Goal: Task Accomplishment & Management: Complete application form

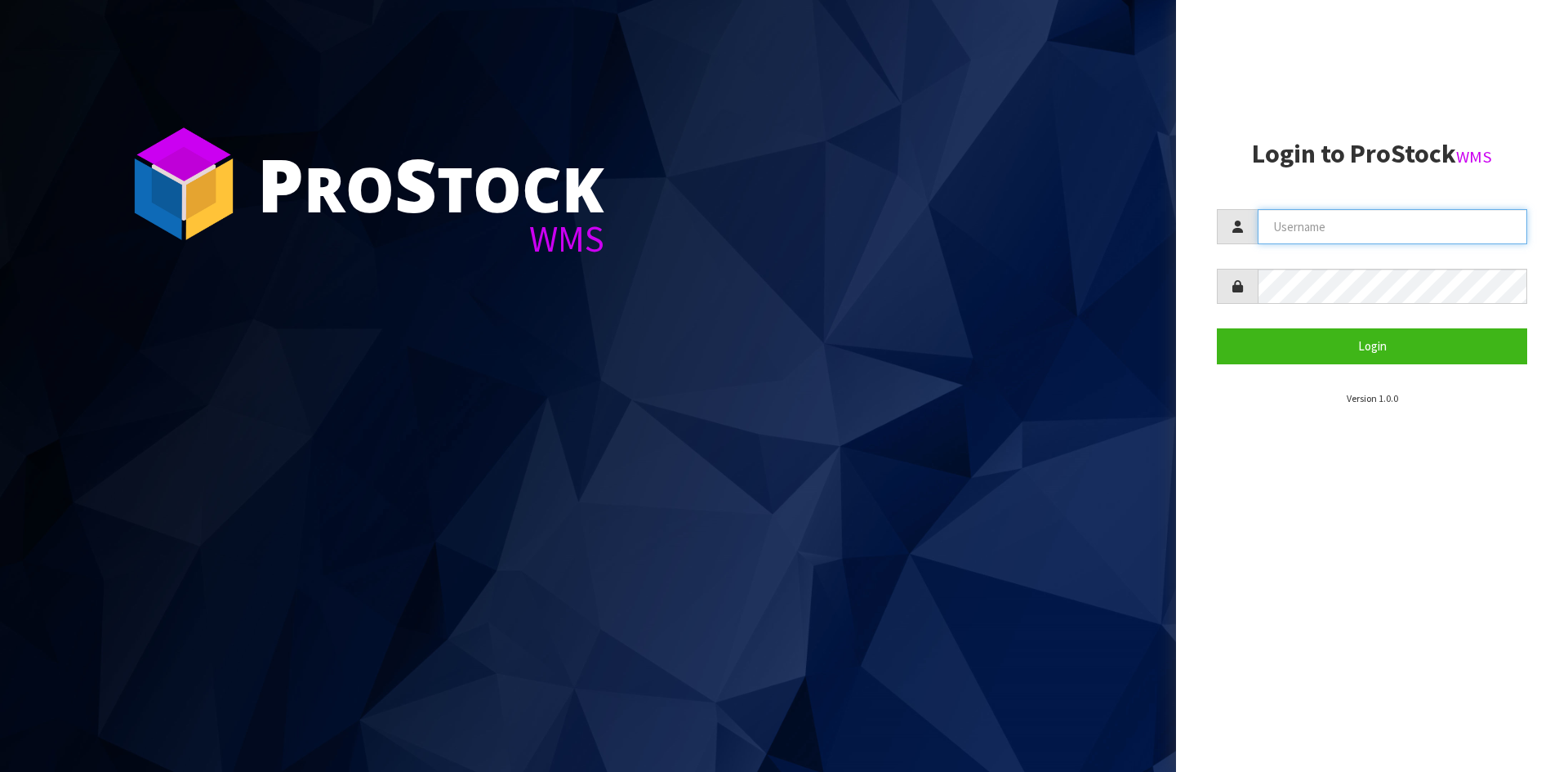
click at [1336, 221] on input "text" at bounding box center [1393, 227] width 270 height 35
type input "[PERSON_NAME]"
click at [1217, 328] on button "Login" at bounding box center [1372, 345] width 310 height 35
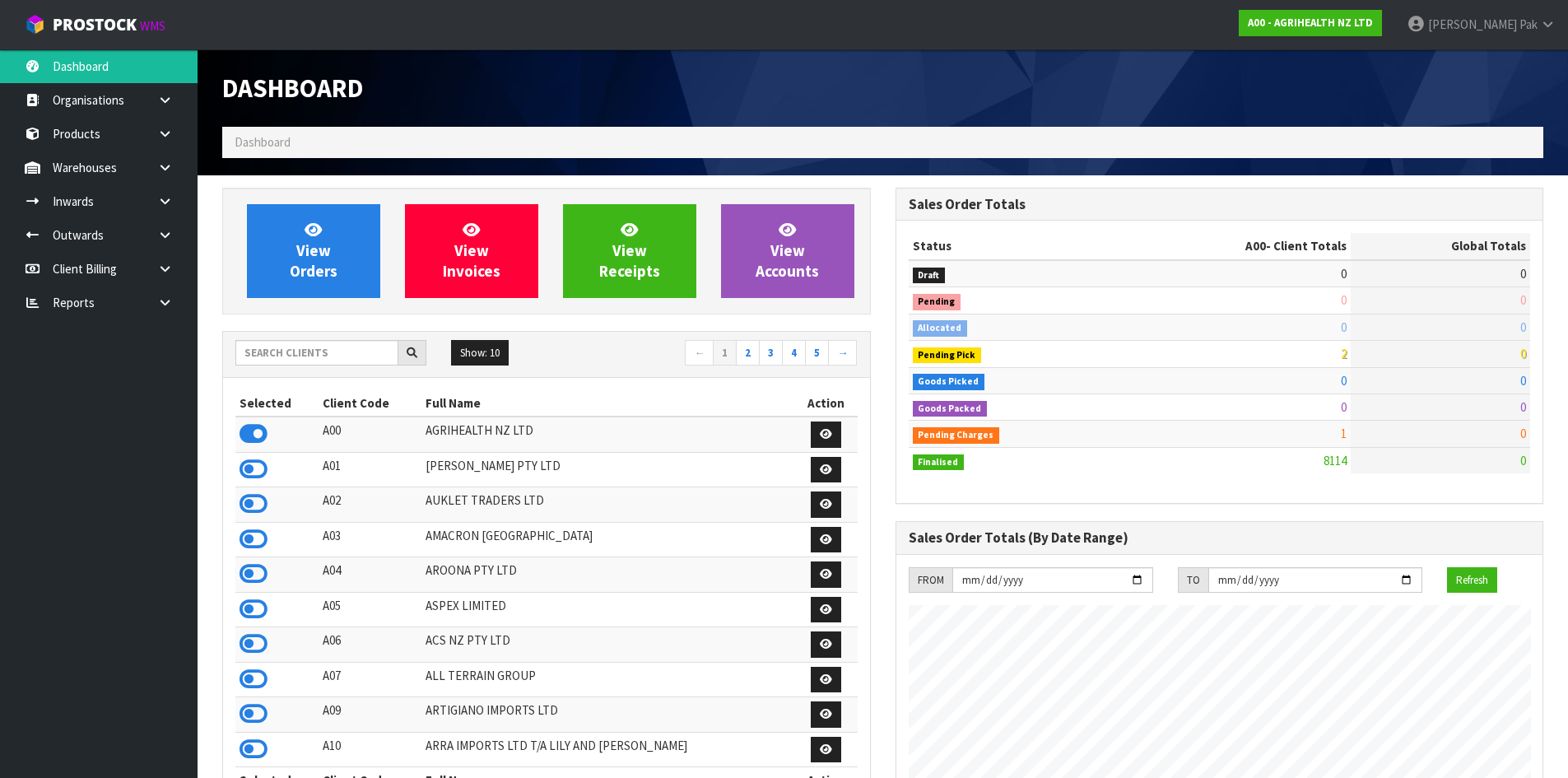
scroll to position [1247, 672]
click at [151, 199] on link at bounding box center [170, 201] width 52 height 33
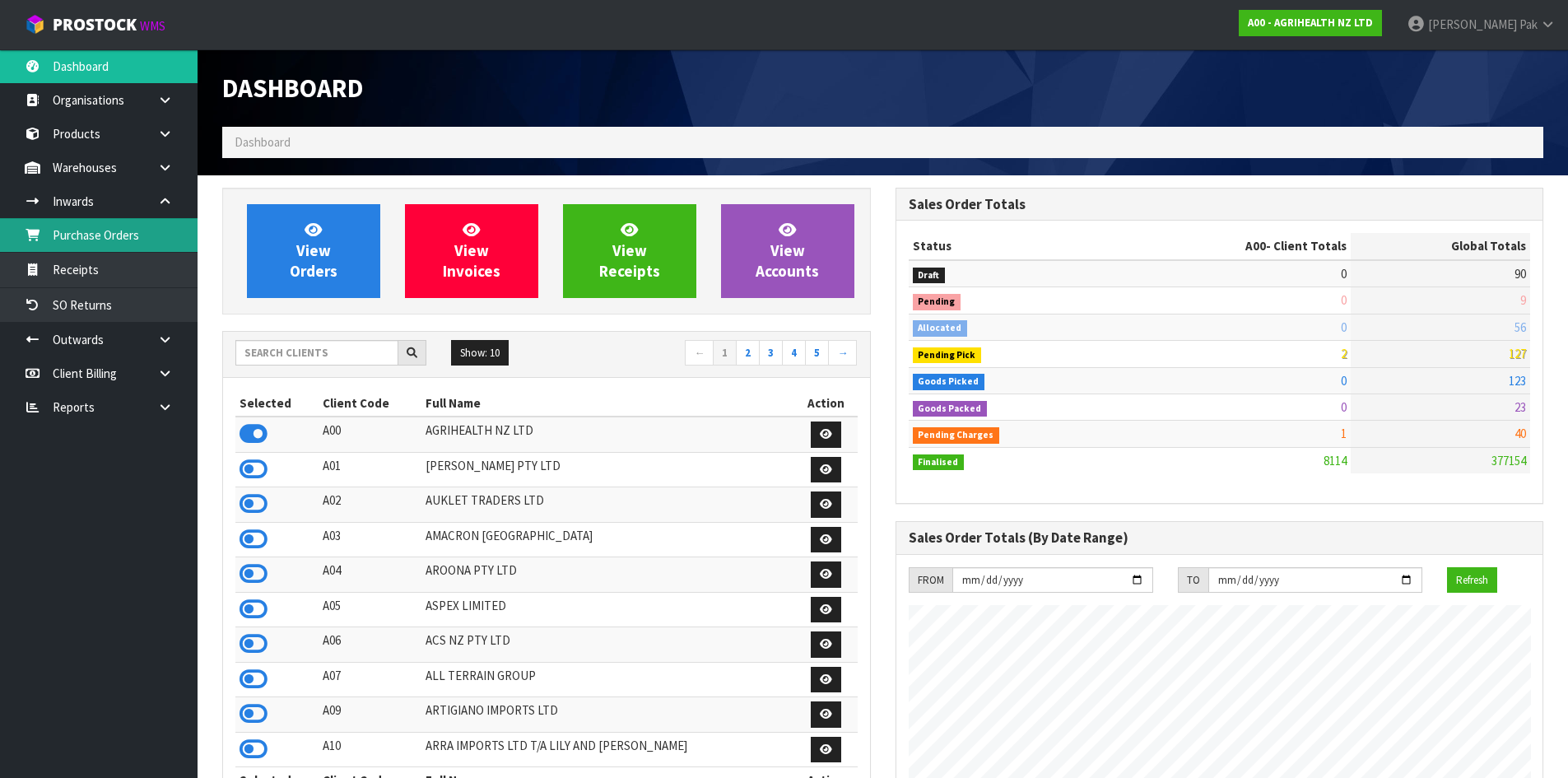
click at [138, 239] on link "Purchase Orders" at bounding box center [99, 234] width 198 height 33
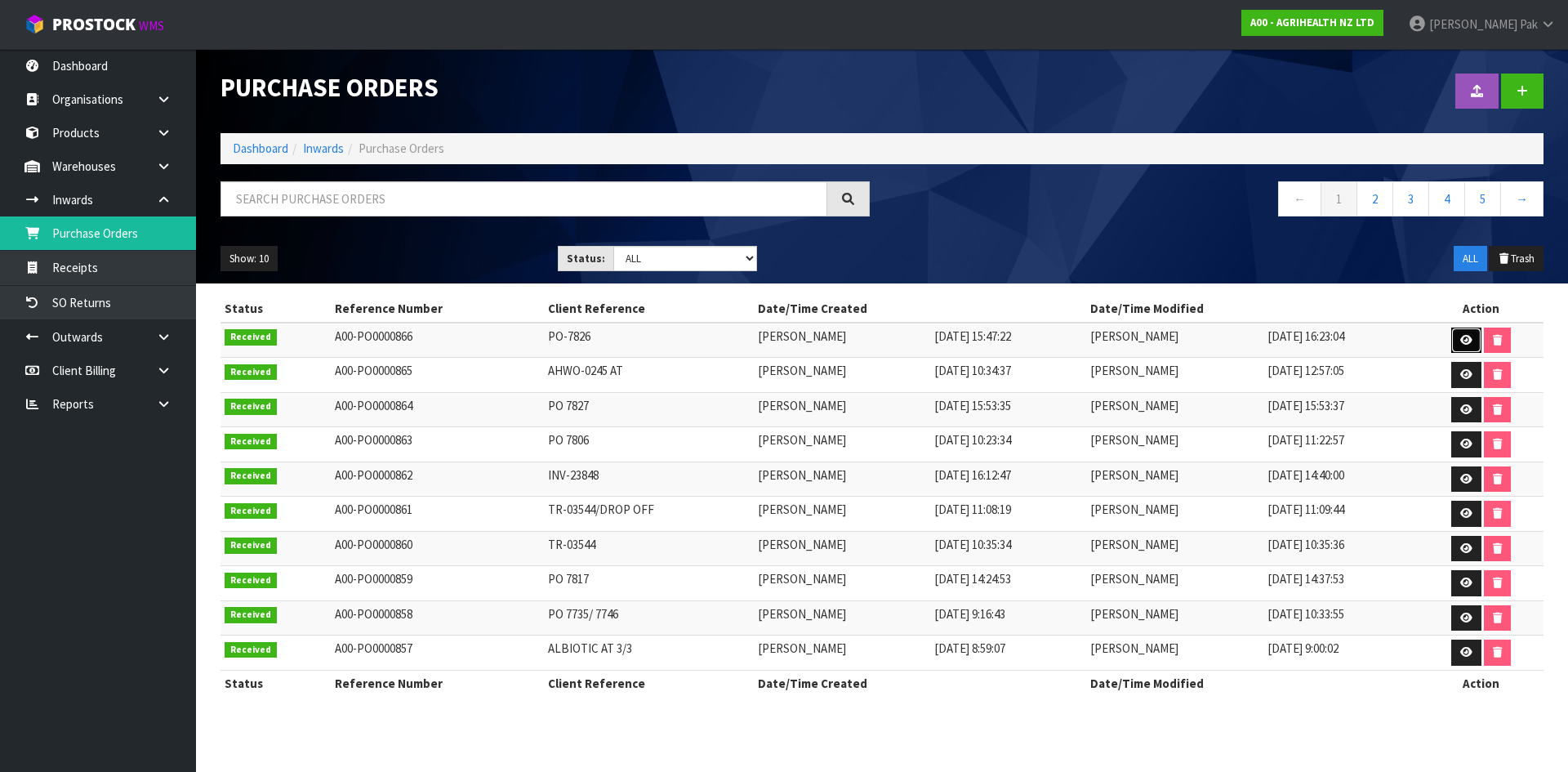
click at [1476, 339] on link at bounding box center [1466, 341] width 30 height 26
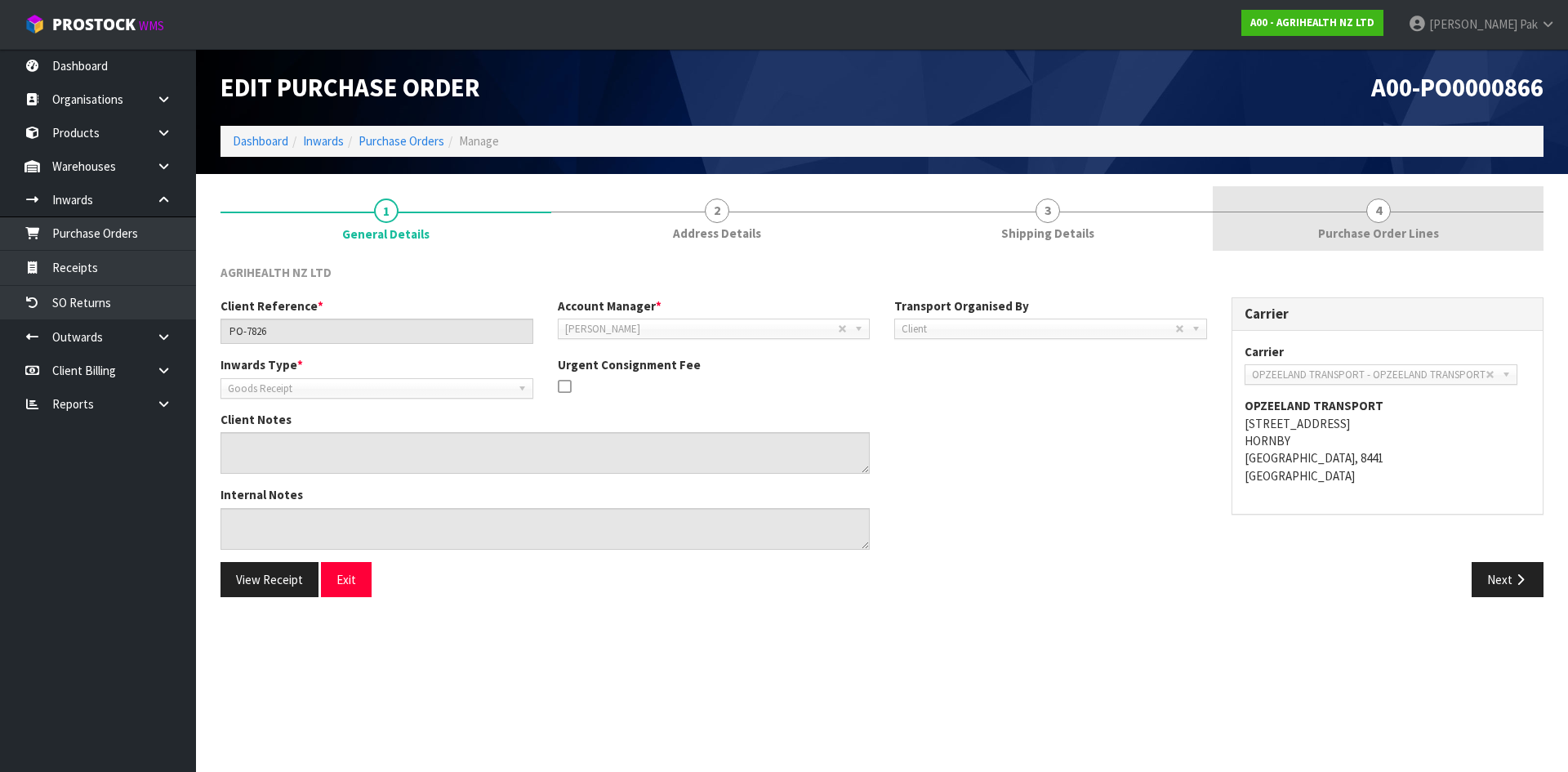
click at [1354, 242] on span "Purchase Order Lines" at bounding box center [1378, 233] width 121 height 17
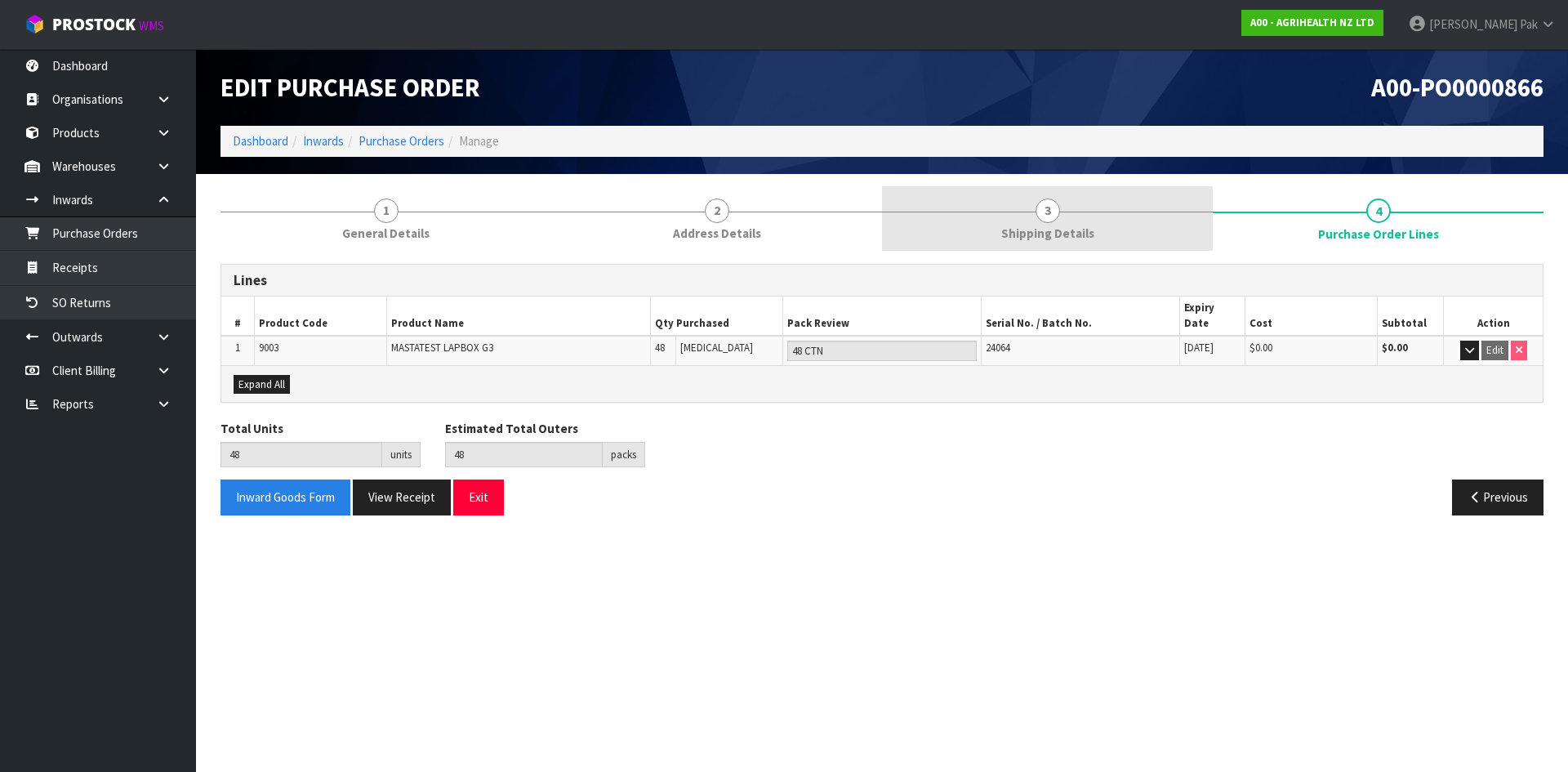
click at [1059, 222] on link "3 Shipping Details" at bounding box center [1047, 218] width 331 height 64
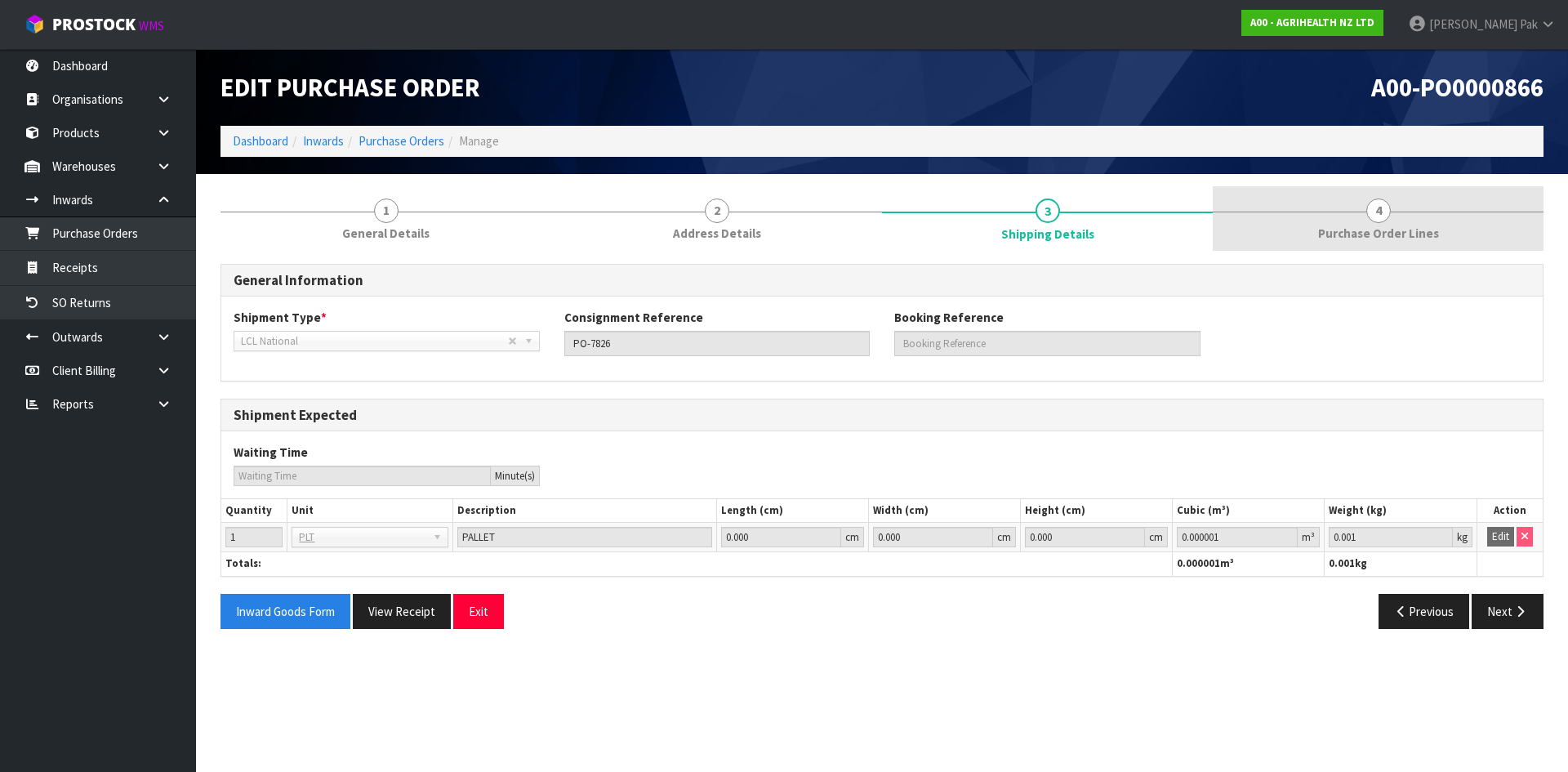
click at [1305, 215] on link "4 Purchase Order Lines" at bounding box center [1377, 218] width 331 height 64
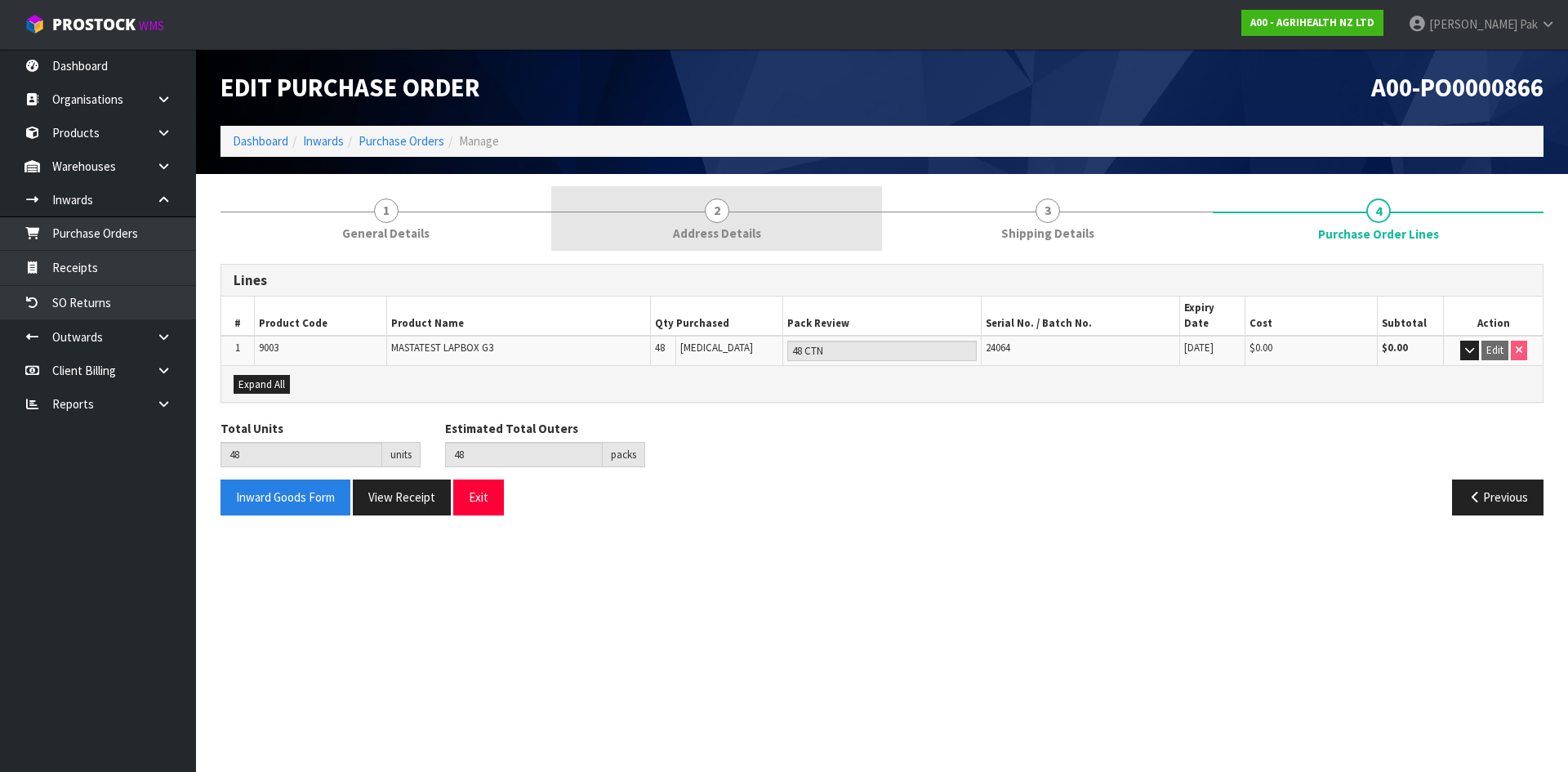
click at [778, 204] on link "2 Address Details" at bounding box center [716, 218] width 331 height 64
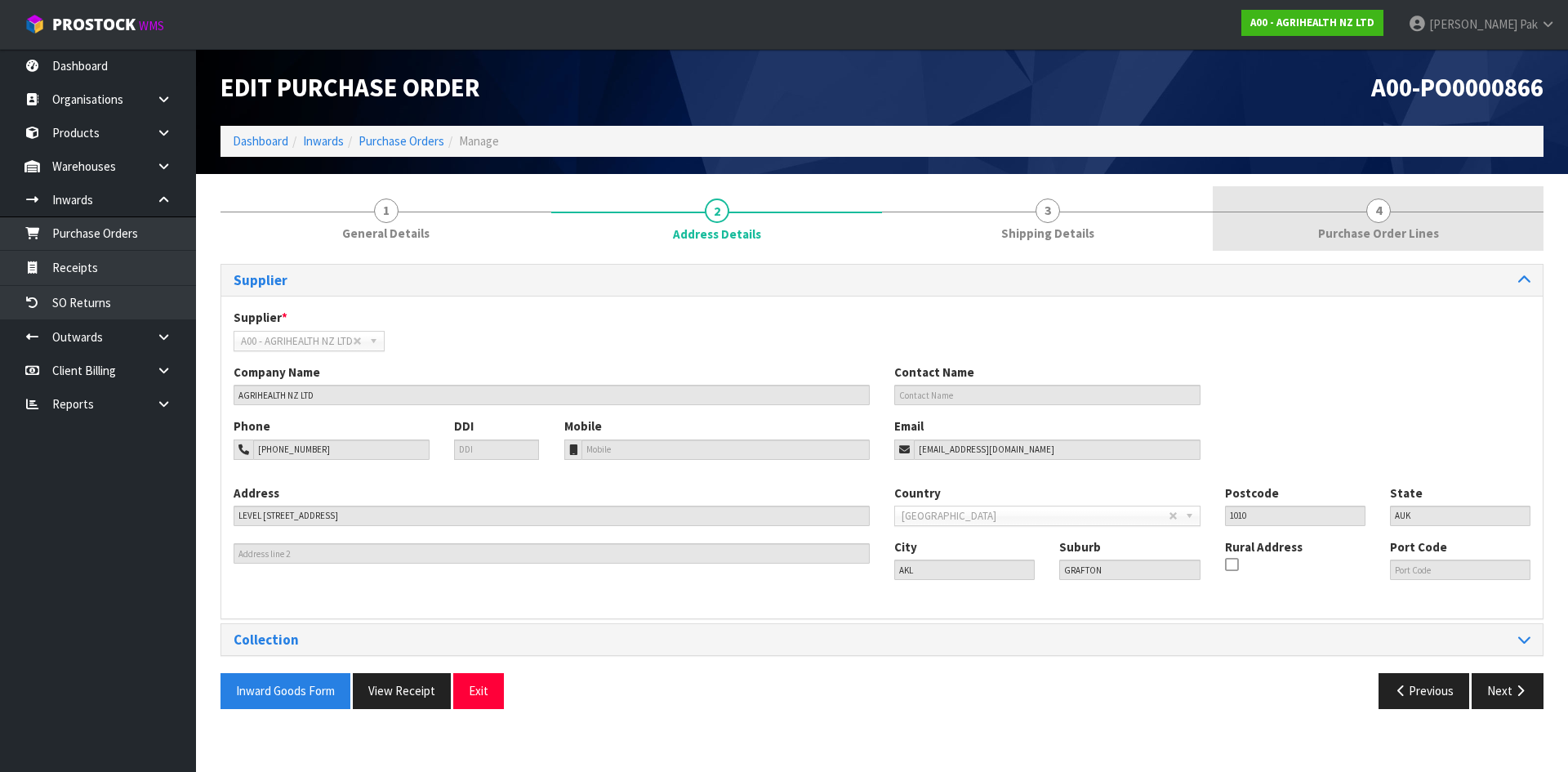
click at [1377, 234] on span "Purchase Order Lines" at bounding box center [1378, 233] width 121 height 17
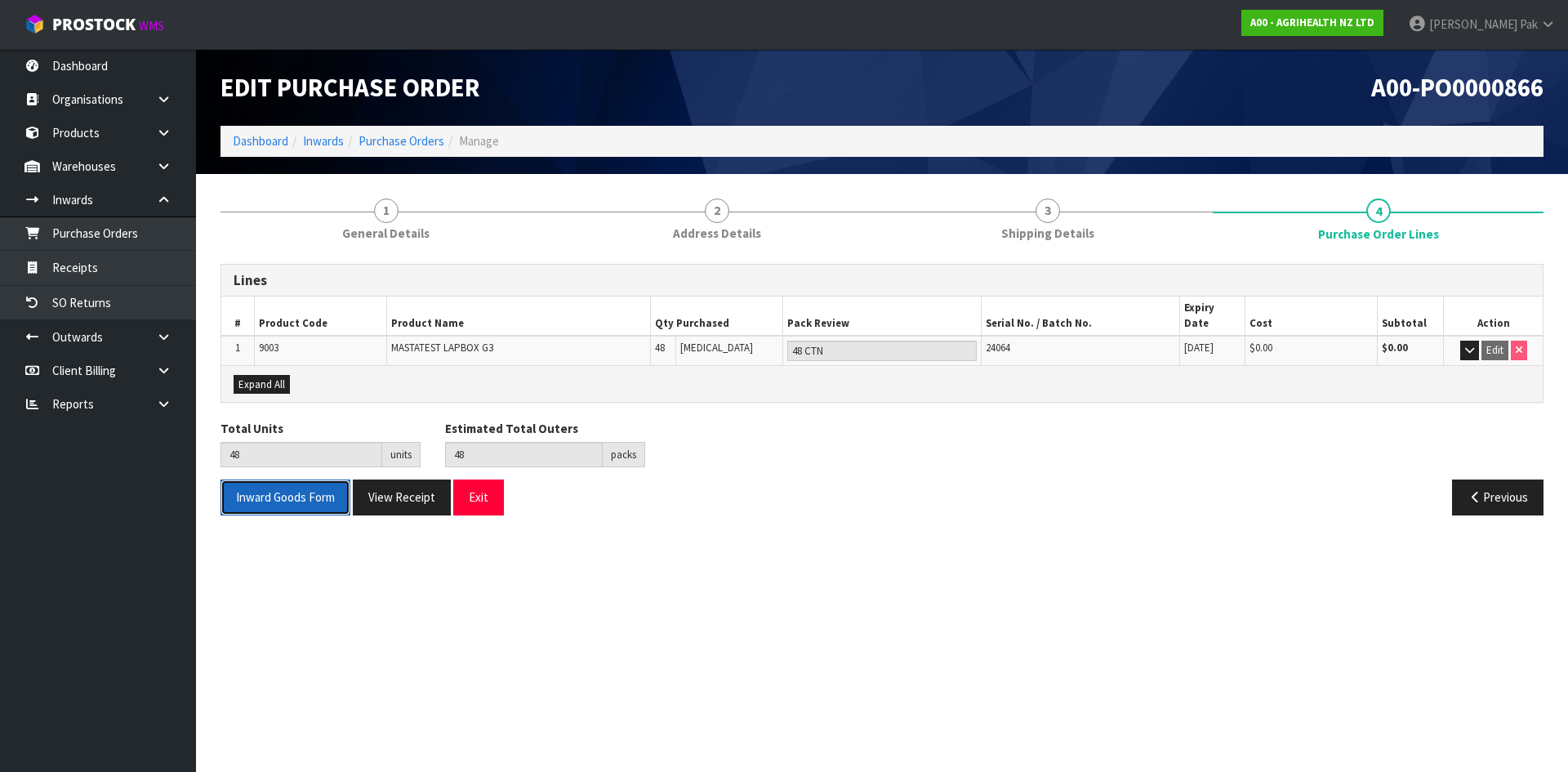
click at [308, 495] on button "Inward Goods Form" at bounding box center [286, 496] width 130 height 35
click at [76, 259] on link "Receipts" at bounding box center [98, 267] width 196 height 33
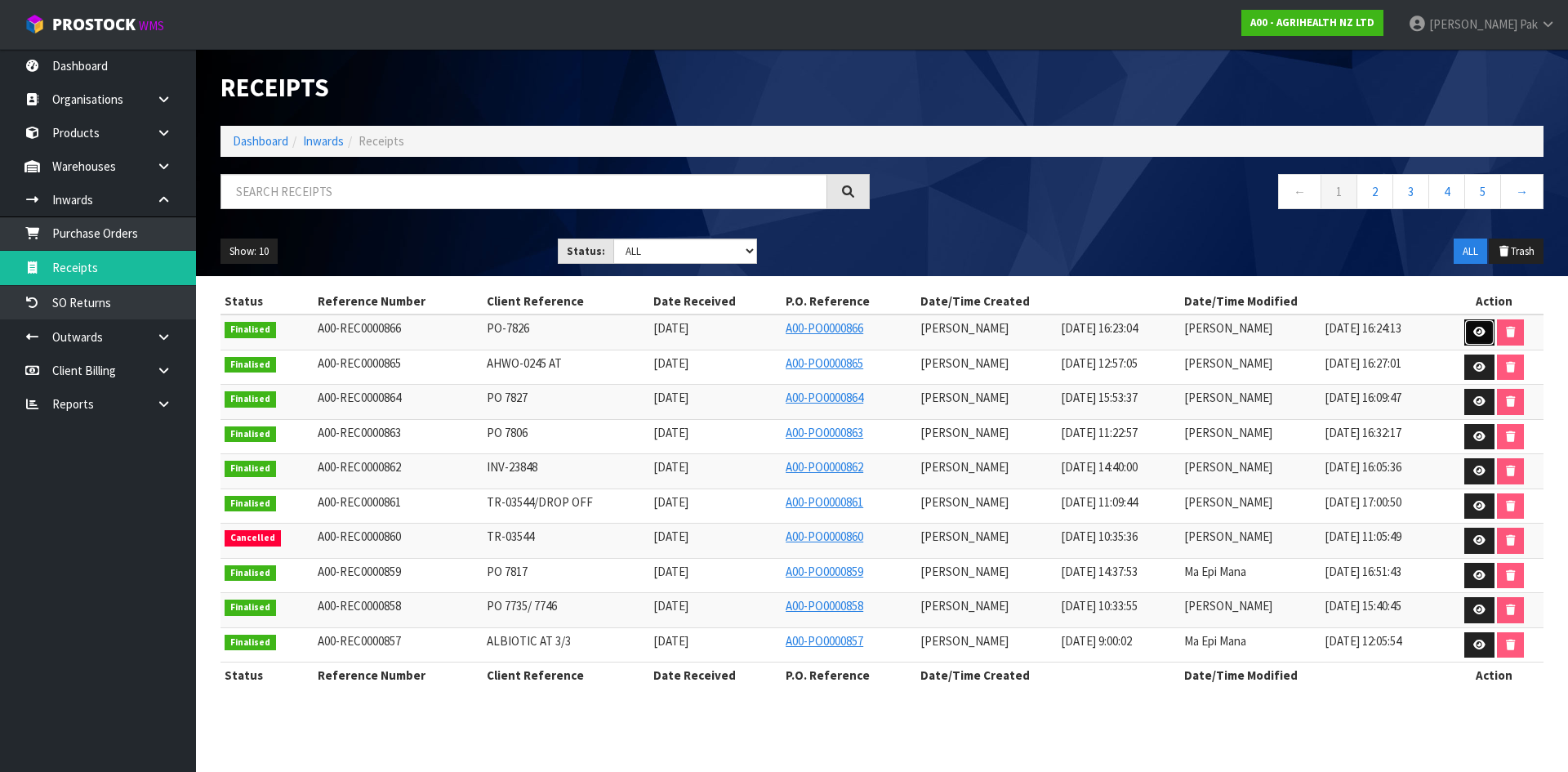
click at [1474, 331] on icon at bounding box center [1479, 331] width 12 height 10
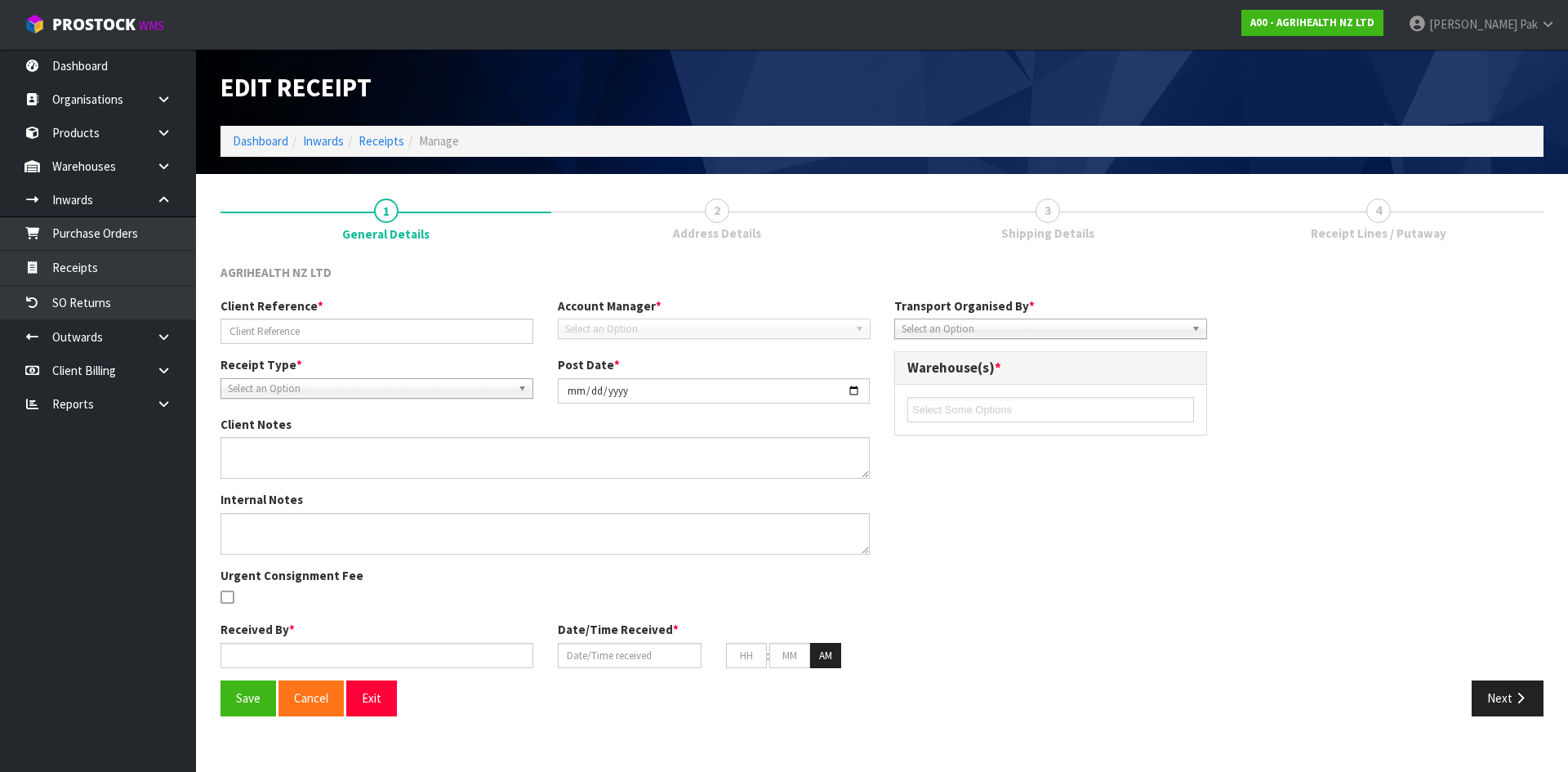
type input "PO-7826"
type input "[DATE]"
type input "[PERSON_NAME]"
type input "[DATE]"
type input "04"
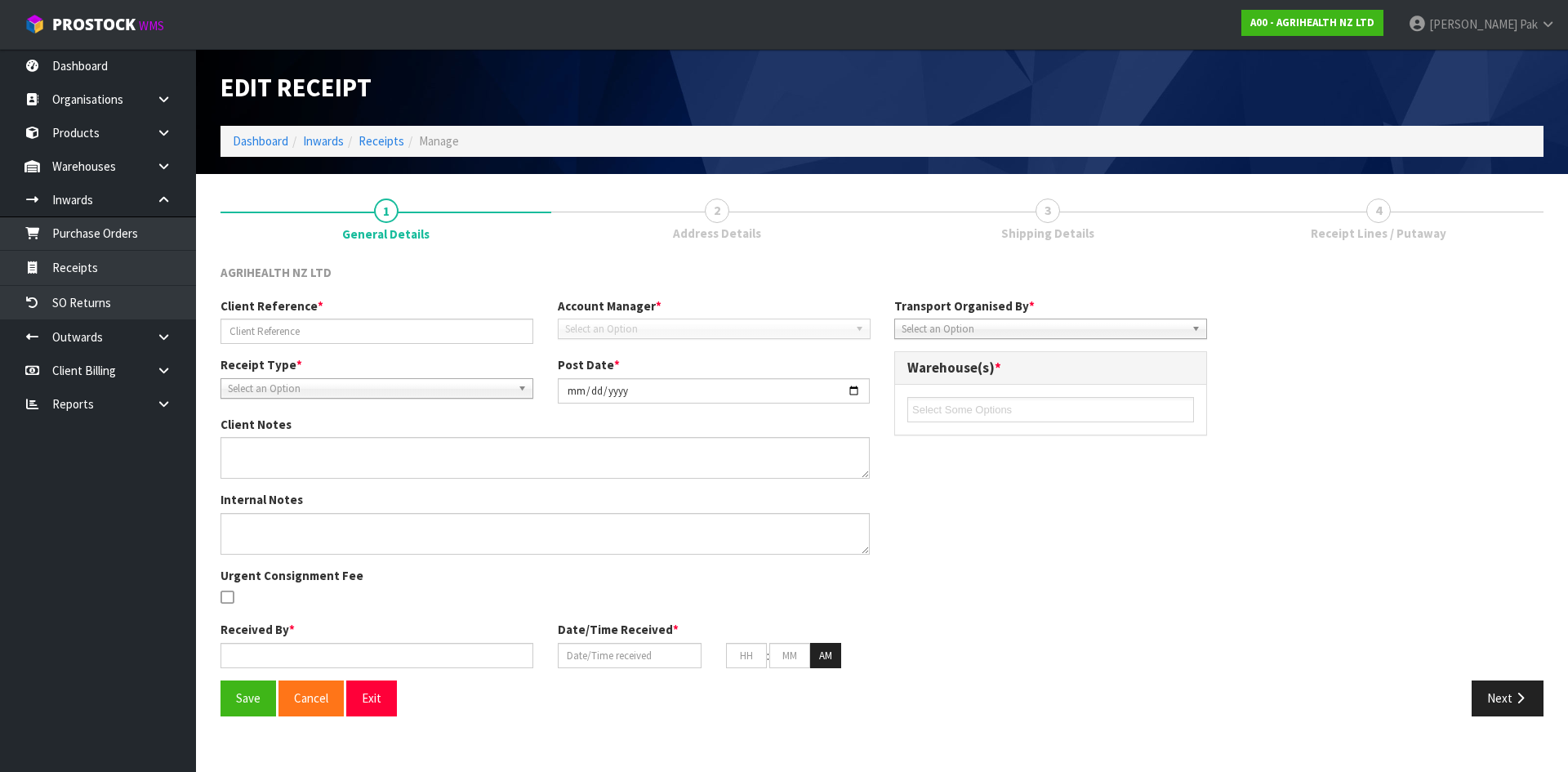
type input "23"
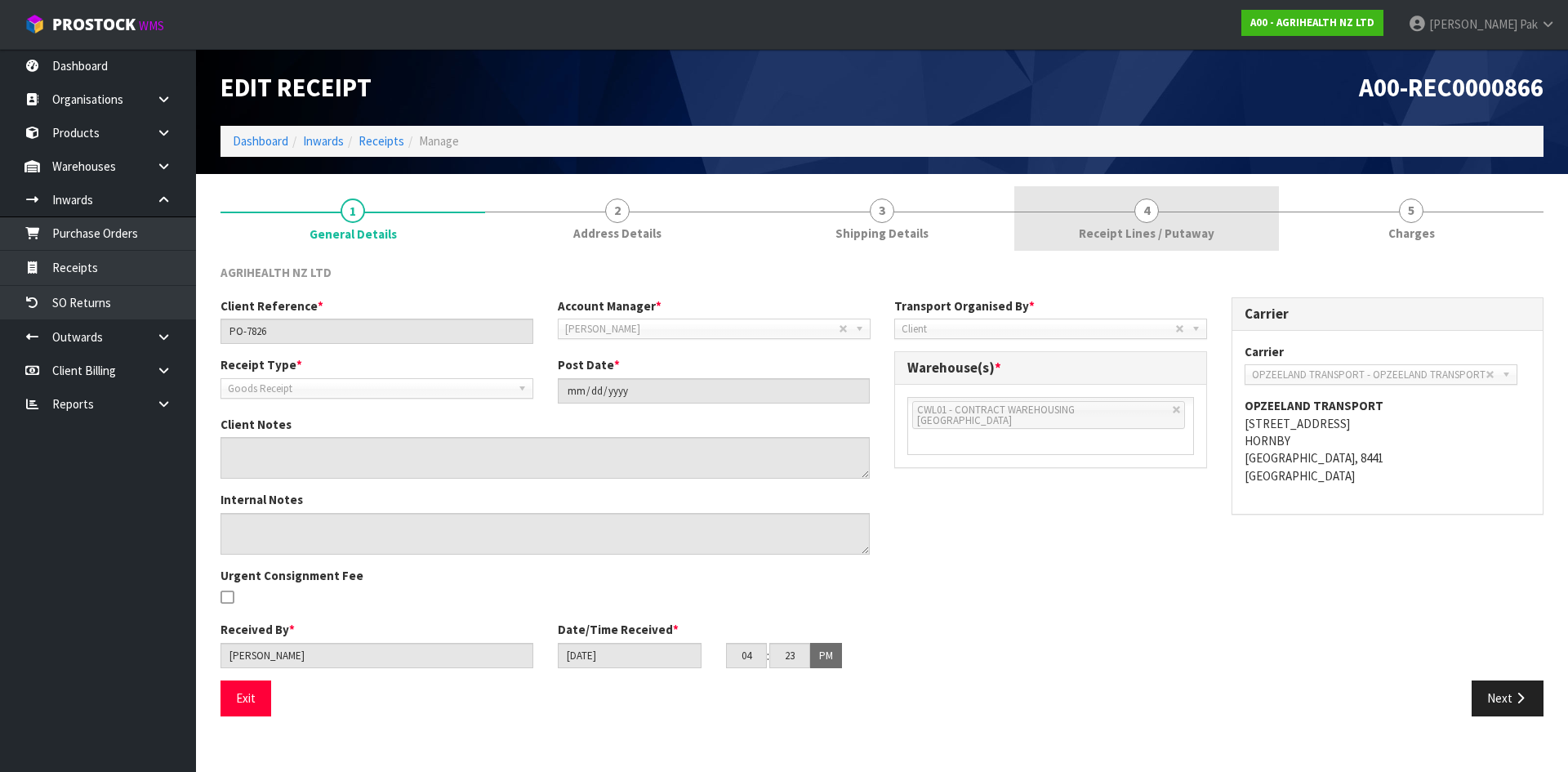
click at [1159, 236] on span "Receipt Lines / Putaway" at bounding box center [1146, 233] width 136 height 17
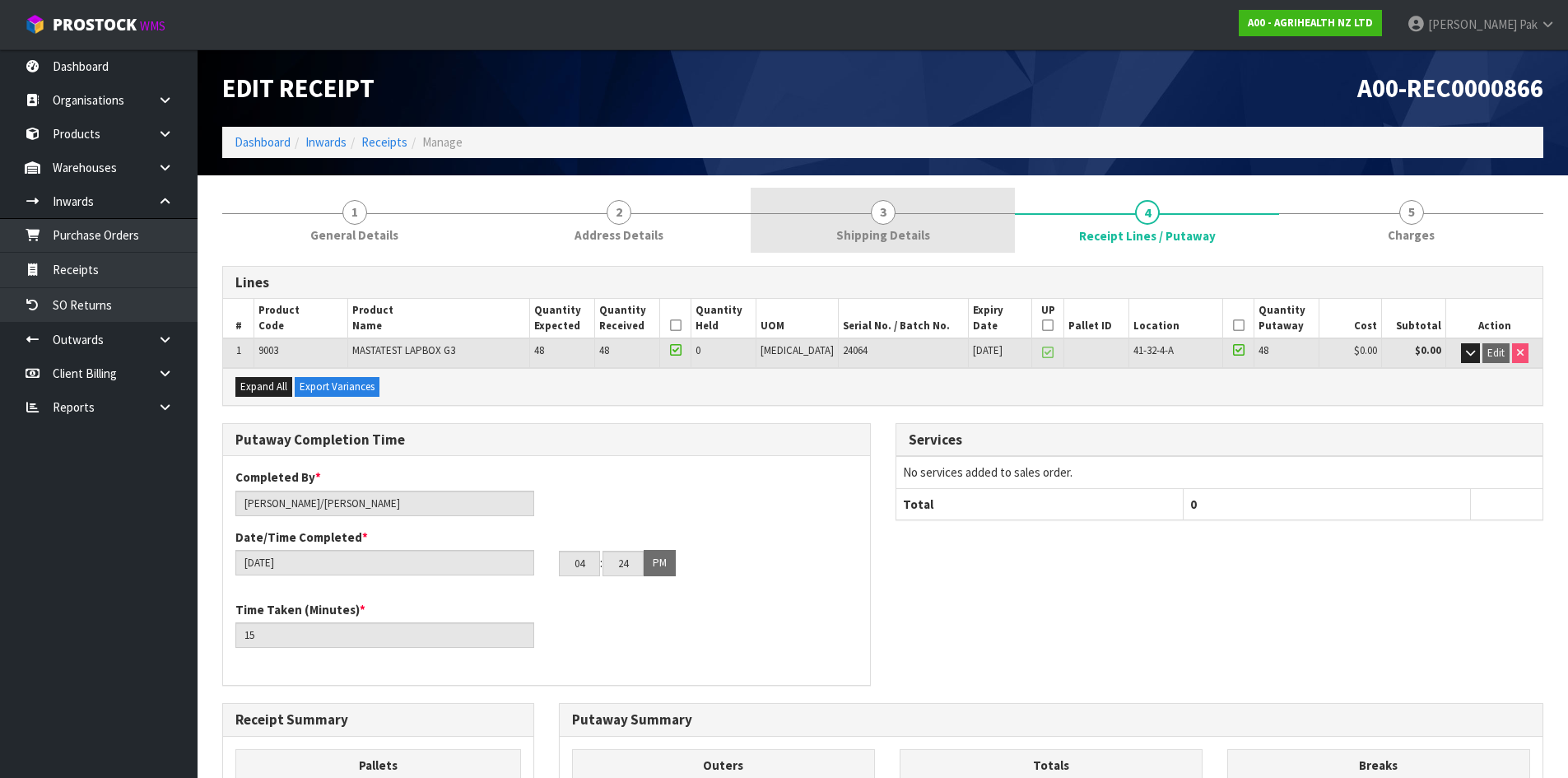
click at [873, 231] on span "Shipping Details" at bounding box center [882, 235] width 94 height 17
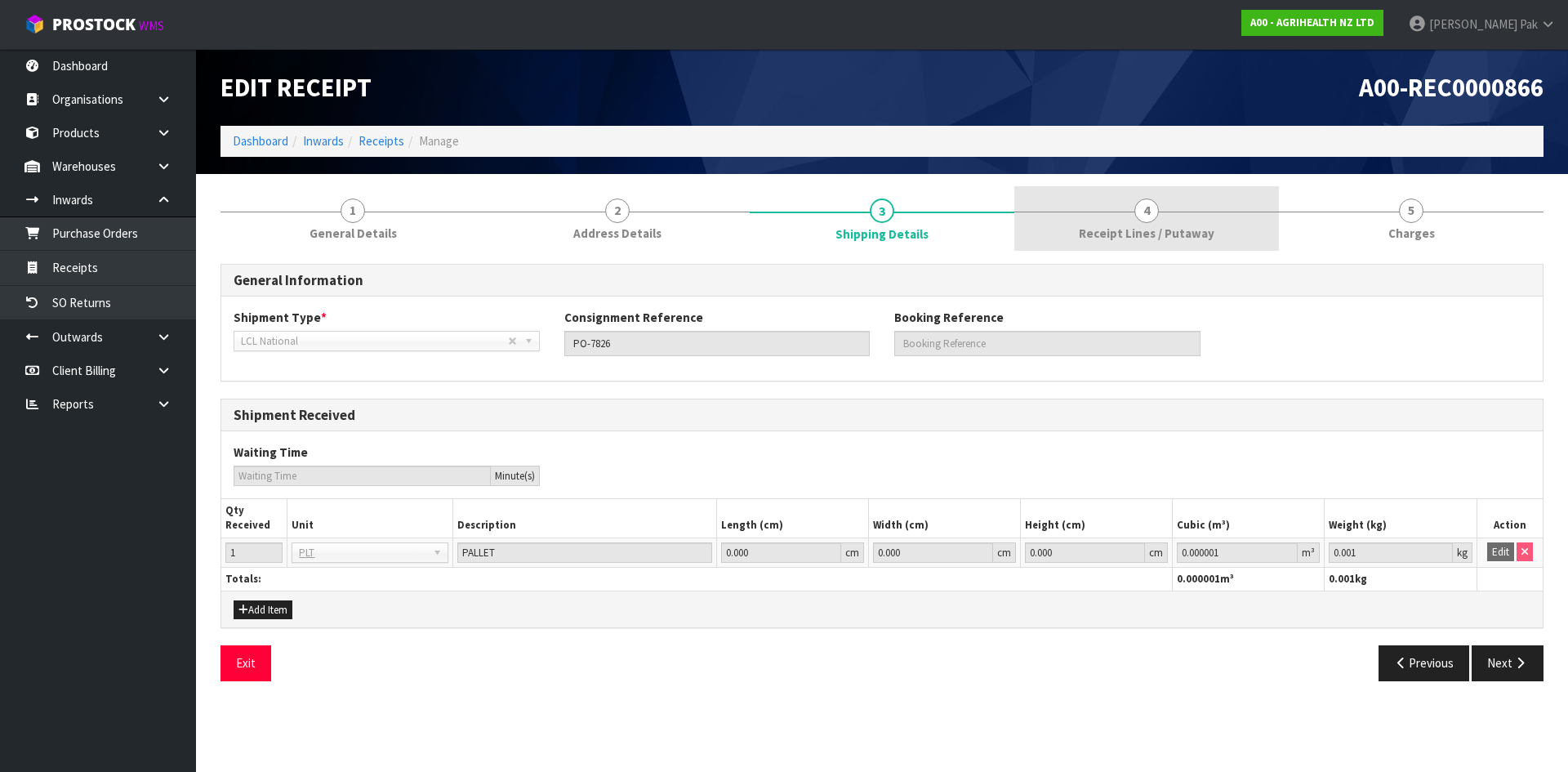
click at [1176, 222] on link "4 Receipt Lines / Putaway" at bounding box center [1146, 218] width 264 height 64
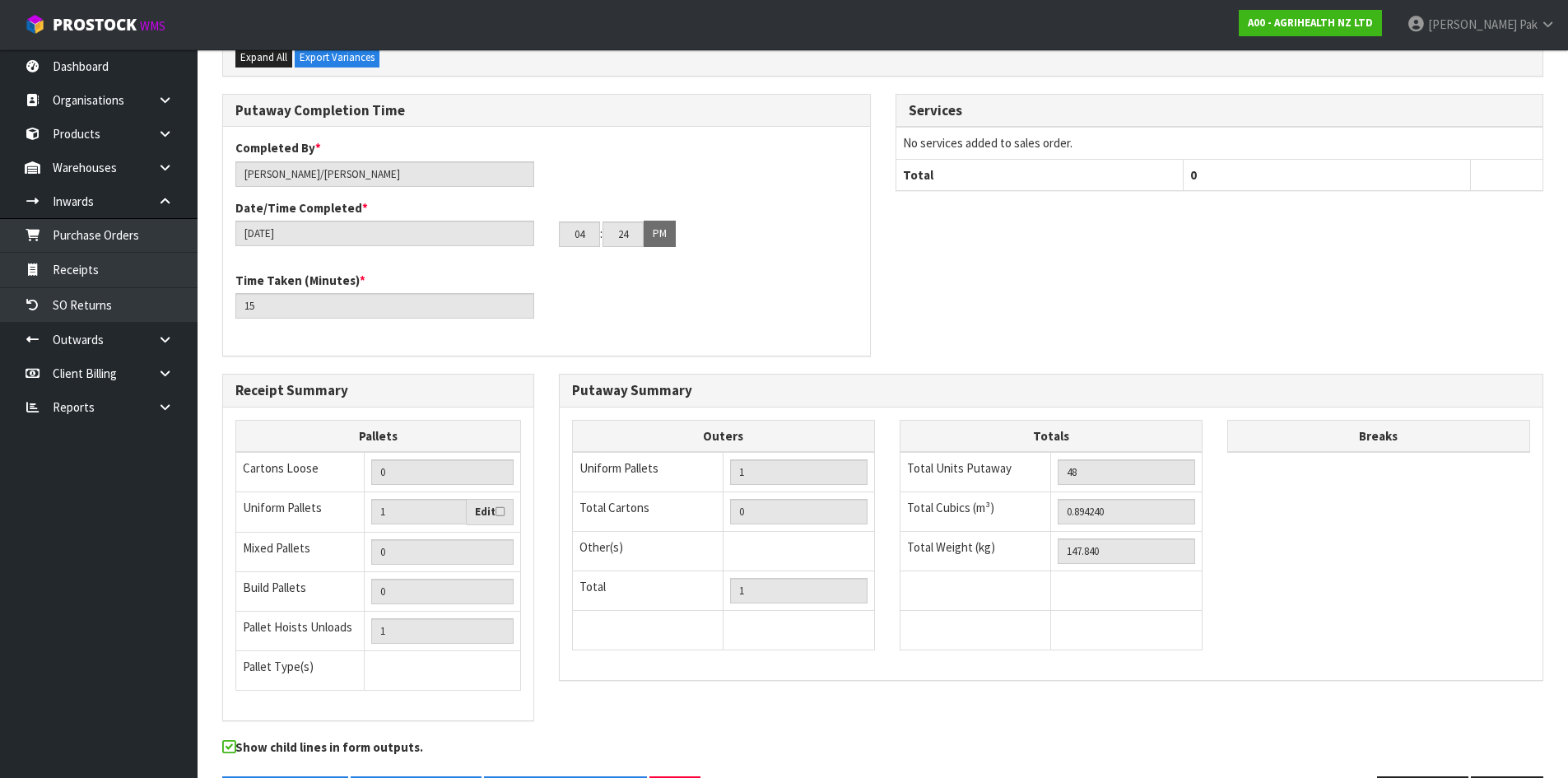
scroll to position [389, 0]
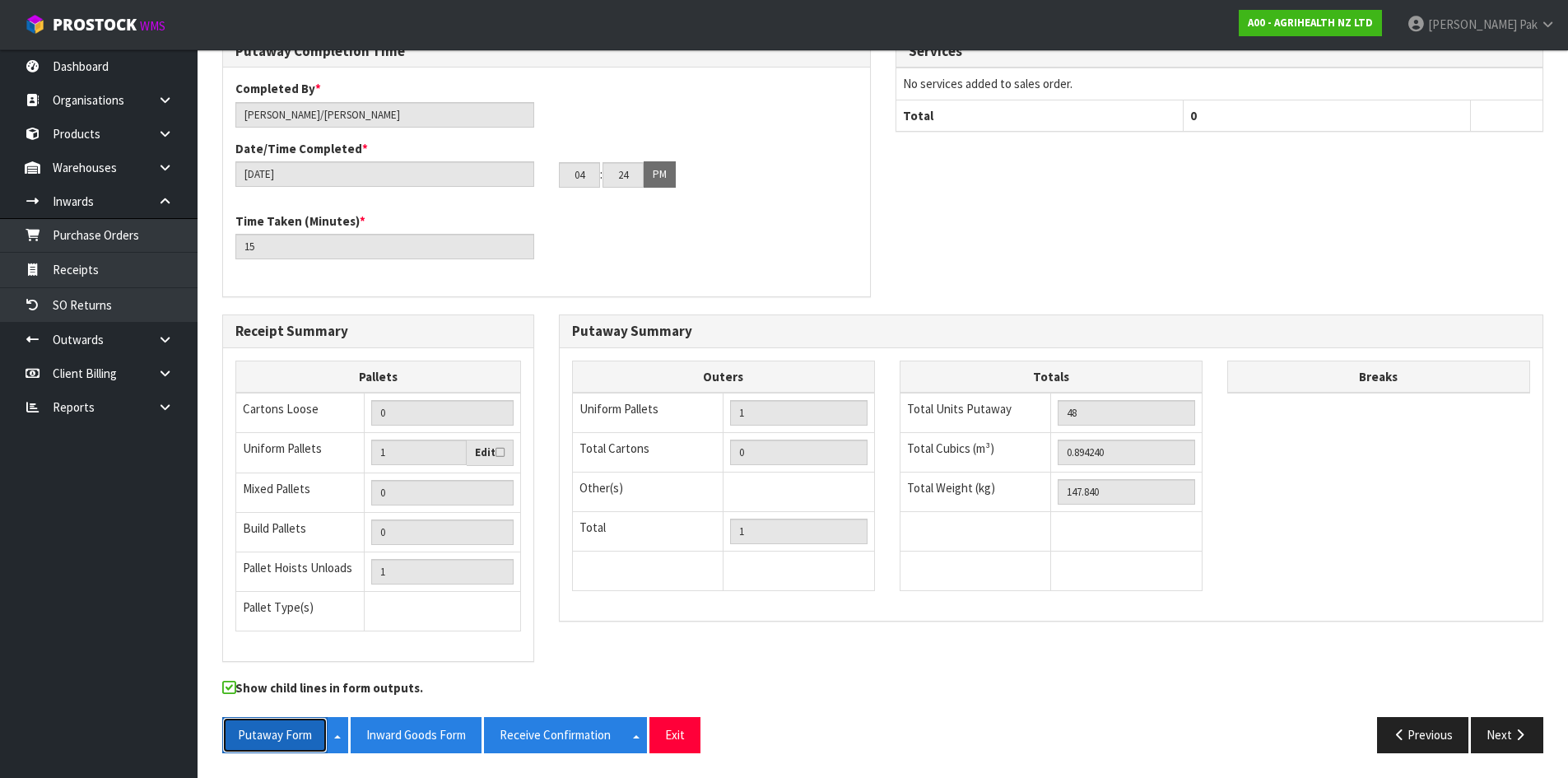
click at [290, 743] on button "Putaway Form" at bounding box center [275, 734] width 106 height 35
click at [585, 744] on button "Receive Confirmation" at bounding box center [555, 734] width 143 height 35
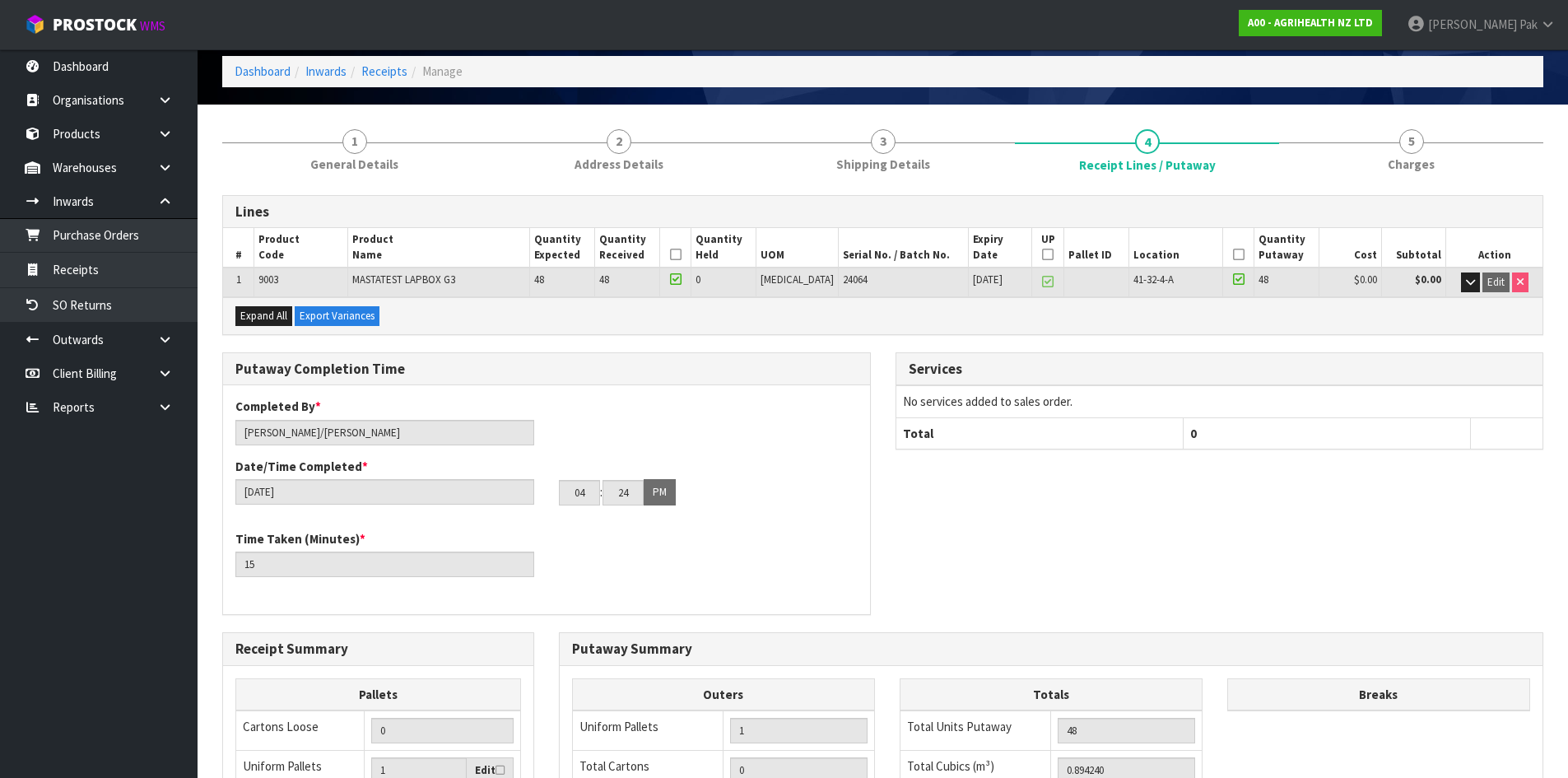
scroll to position [0, 0]
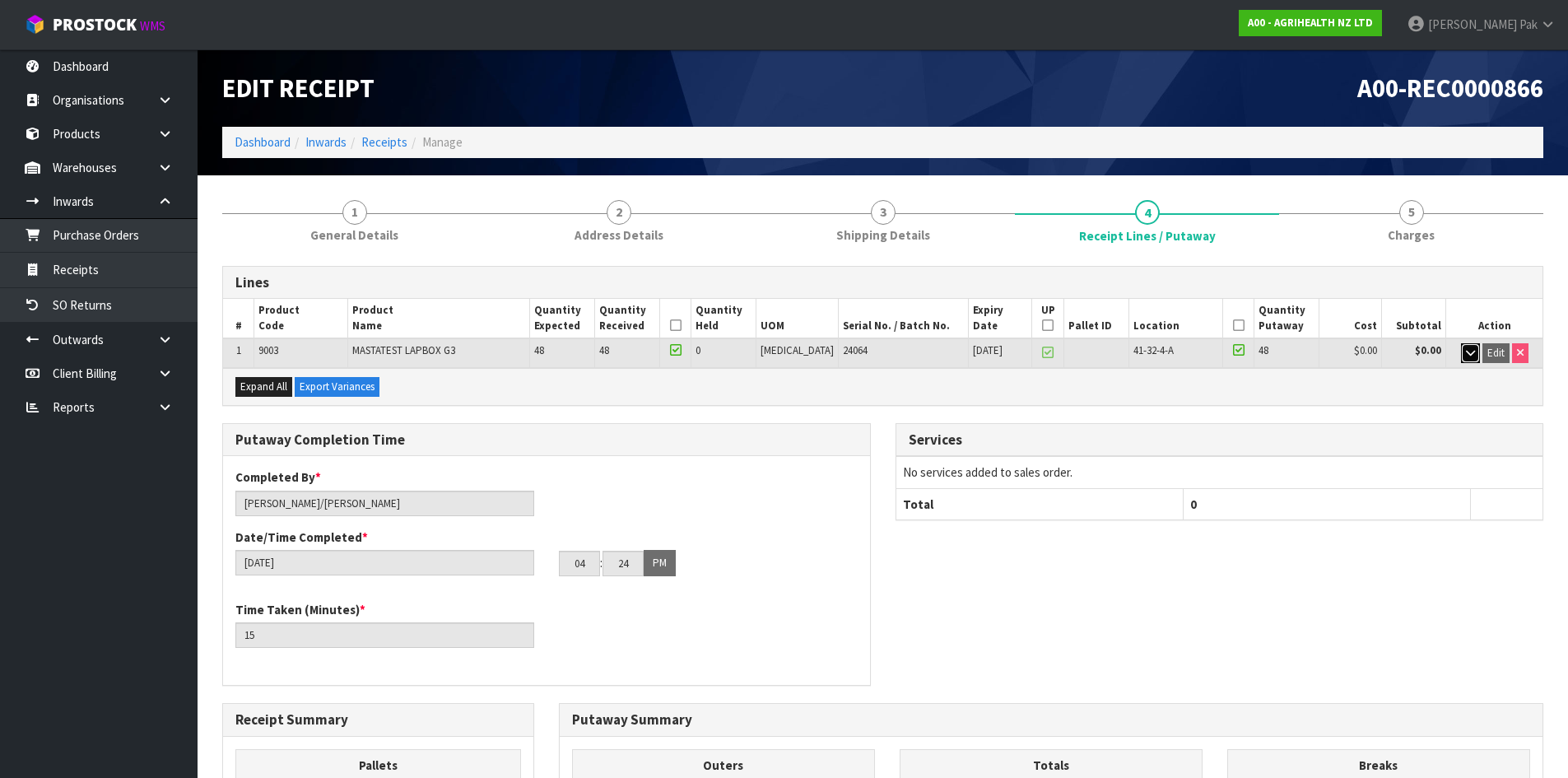
click at [1466, 352] on icon "button" at bounding box center [1471, 352] width 10 height 10
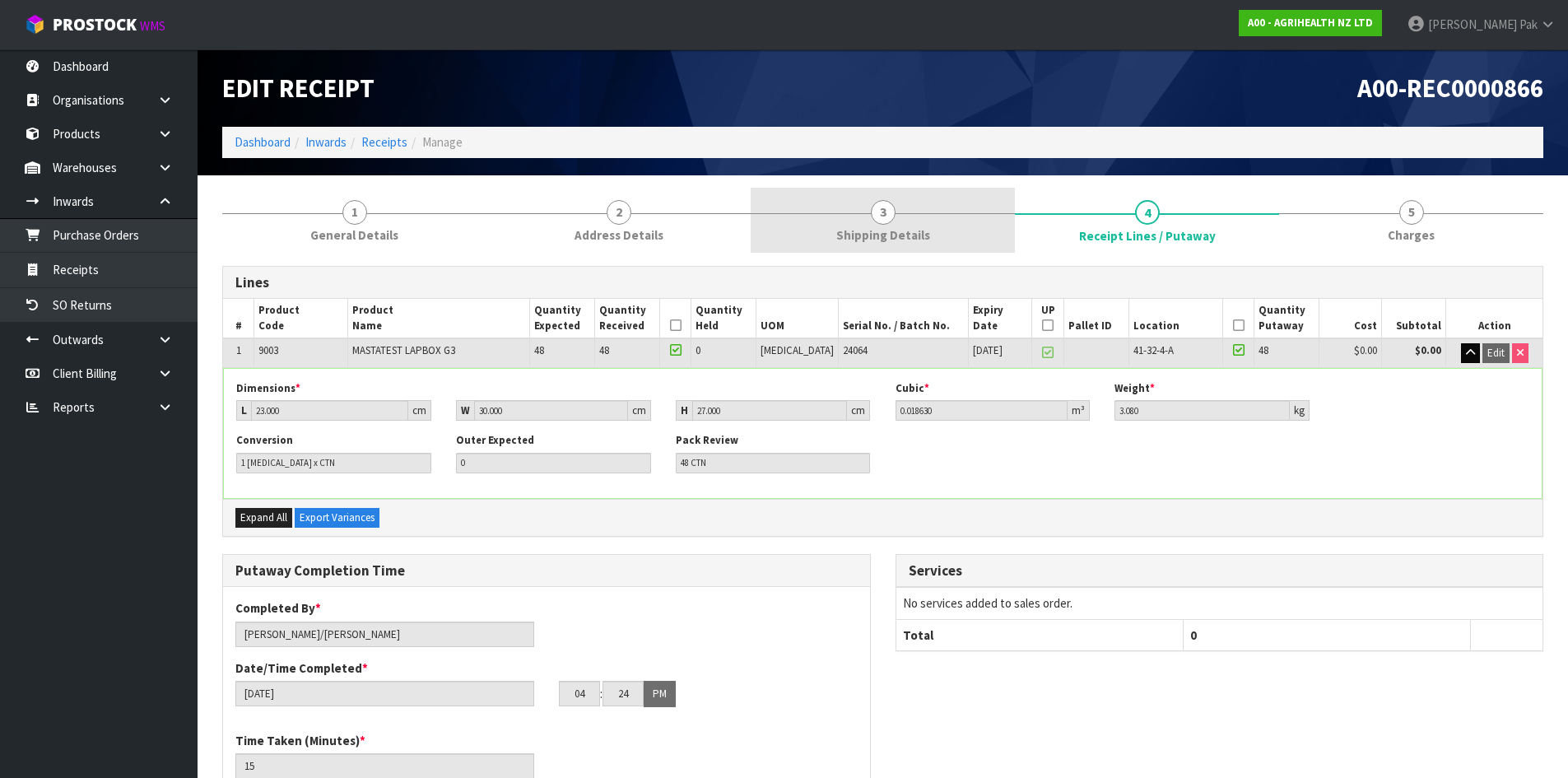
click at [848, 202] on link "3 Shipping Details" at bounding box center [882, 220] width 264 height 65
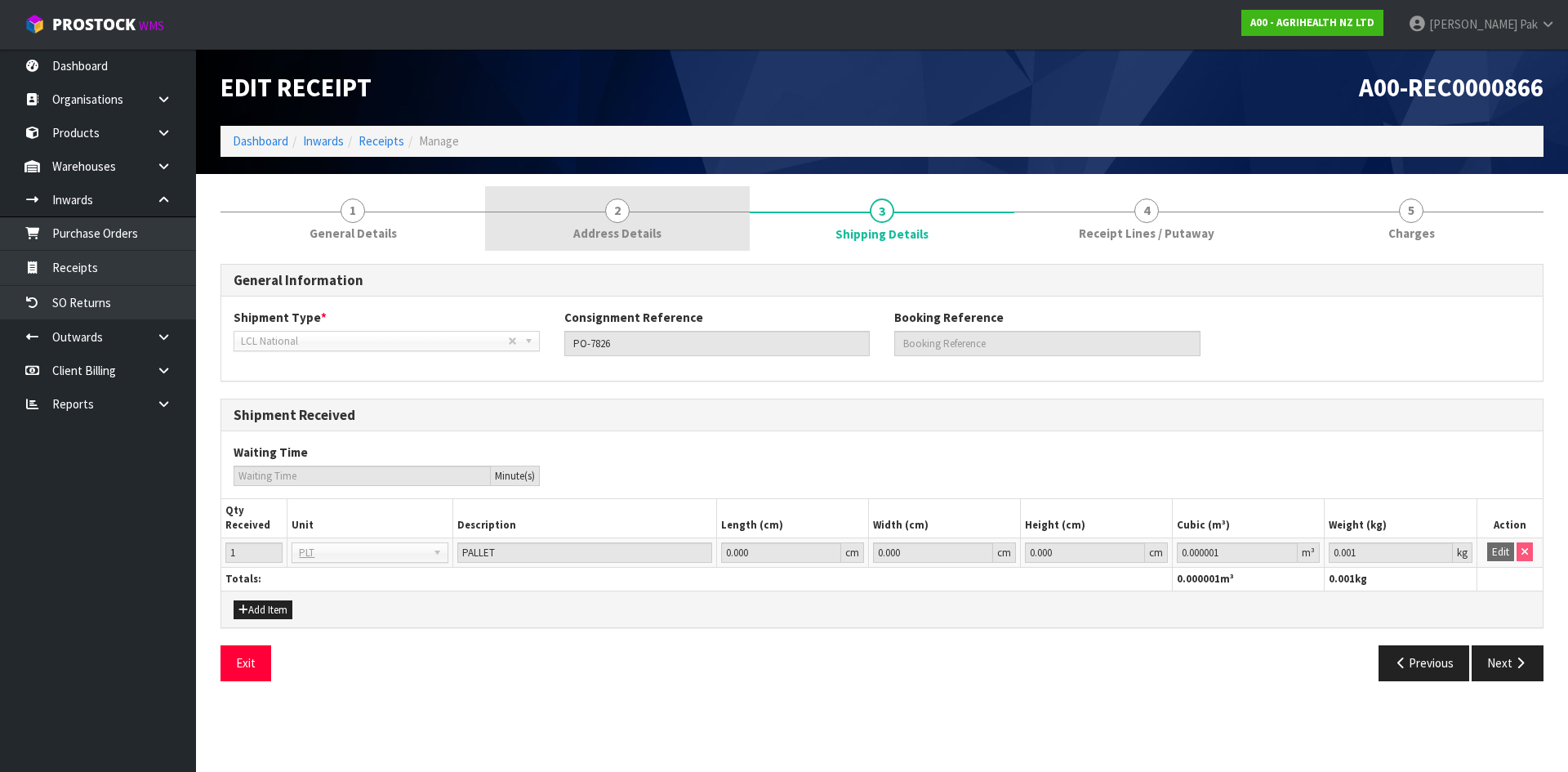
click at [730, 213] on link "2 Address Details" at bounding box center [617, 218] width 264 height 64
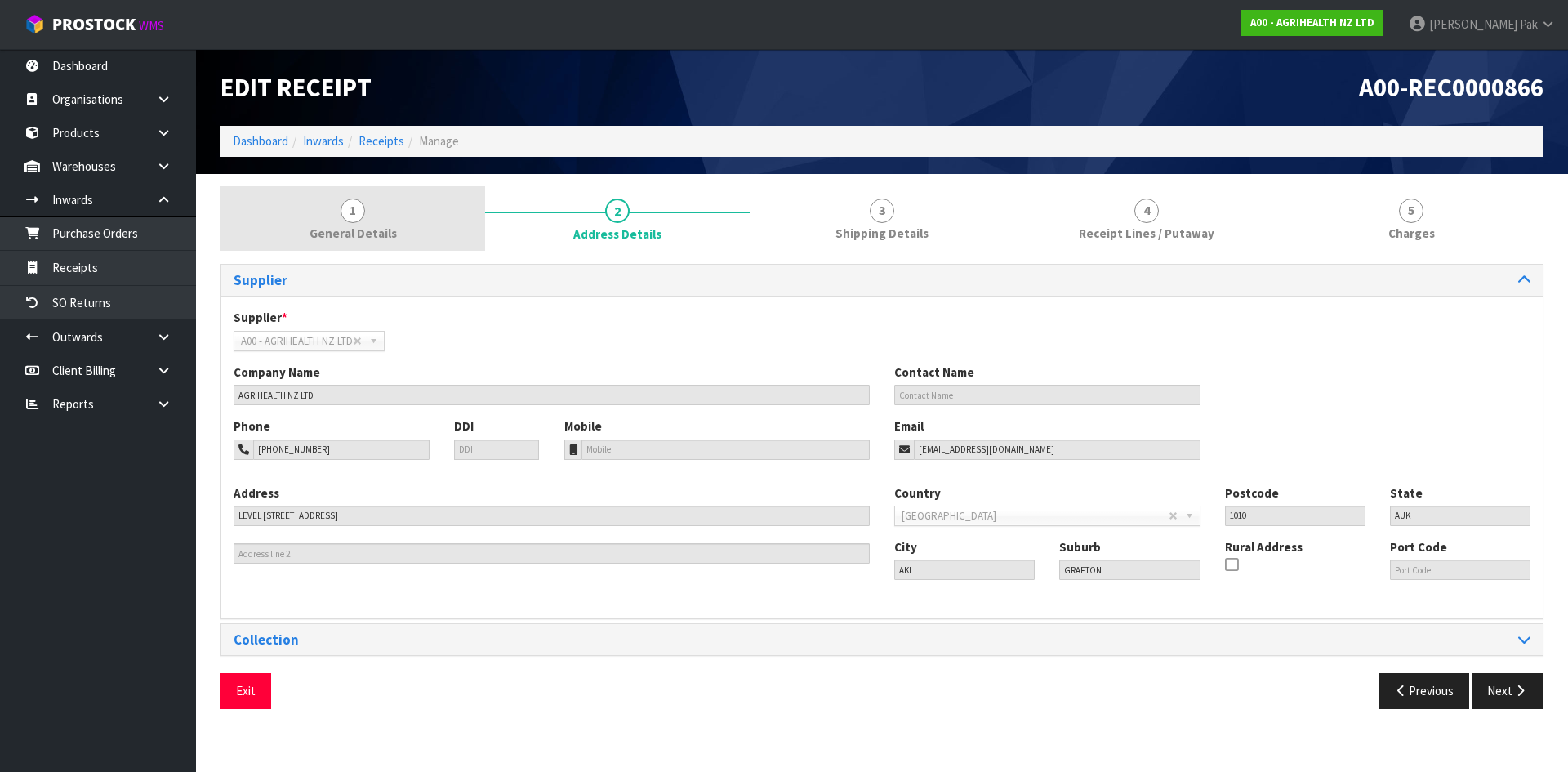
click at [394, 234] on link "1 General Details" at bounding box center [353, 218] width 264 height 64
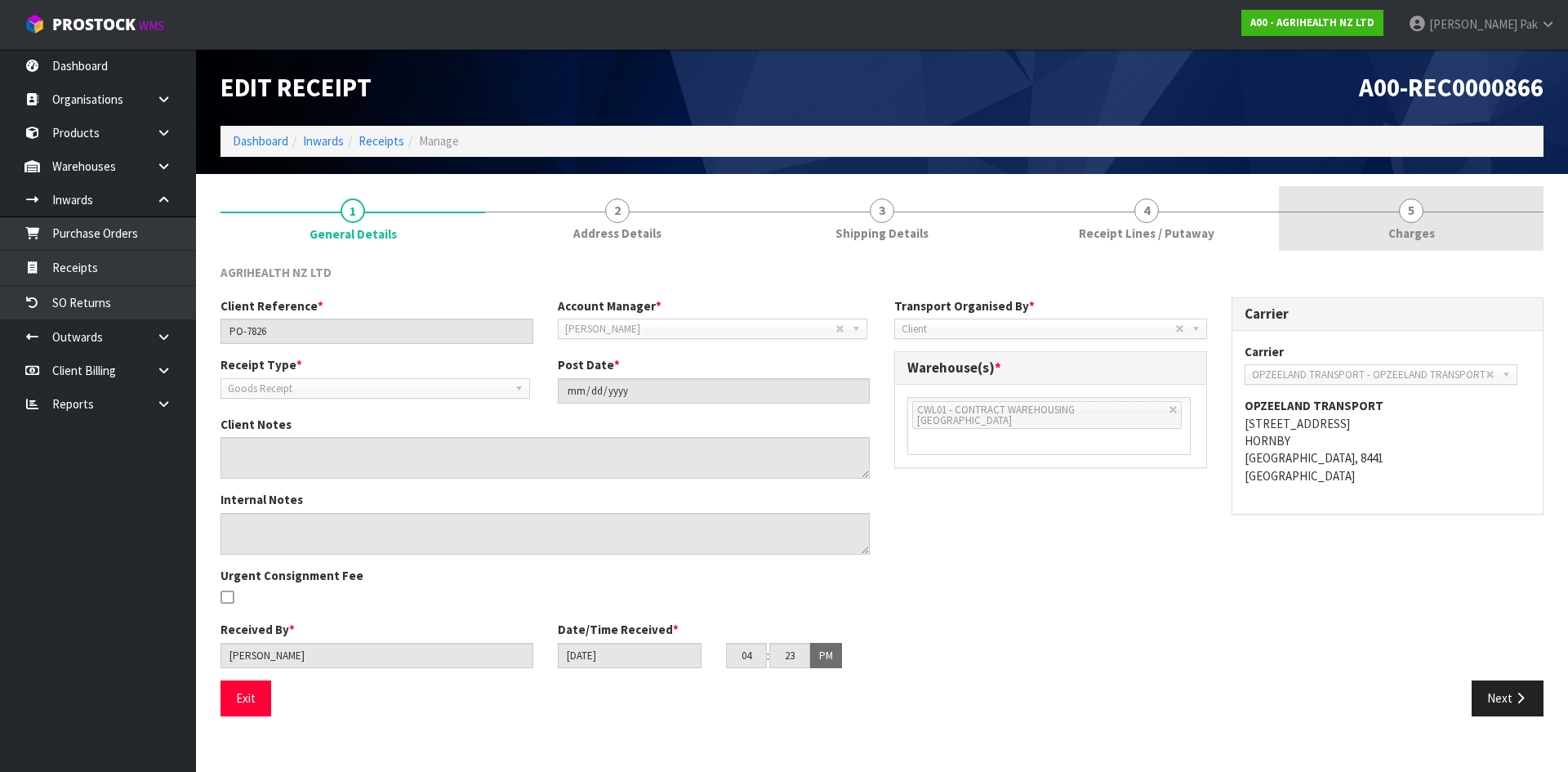
click at [1369, 219] on link "5 [GEOGRAPHIC_DATA]" at bounding box center [1410, 218] width 264 height 64
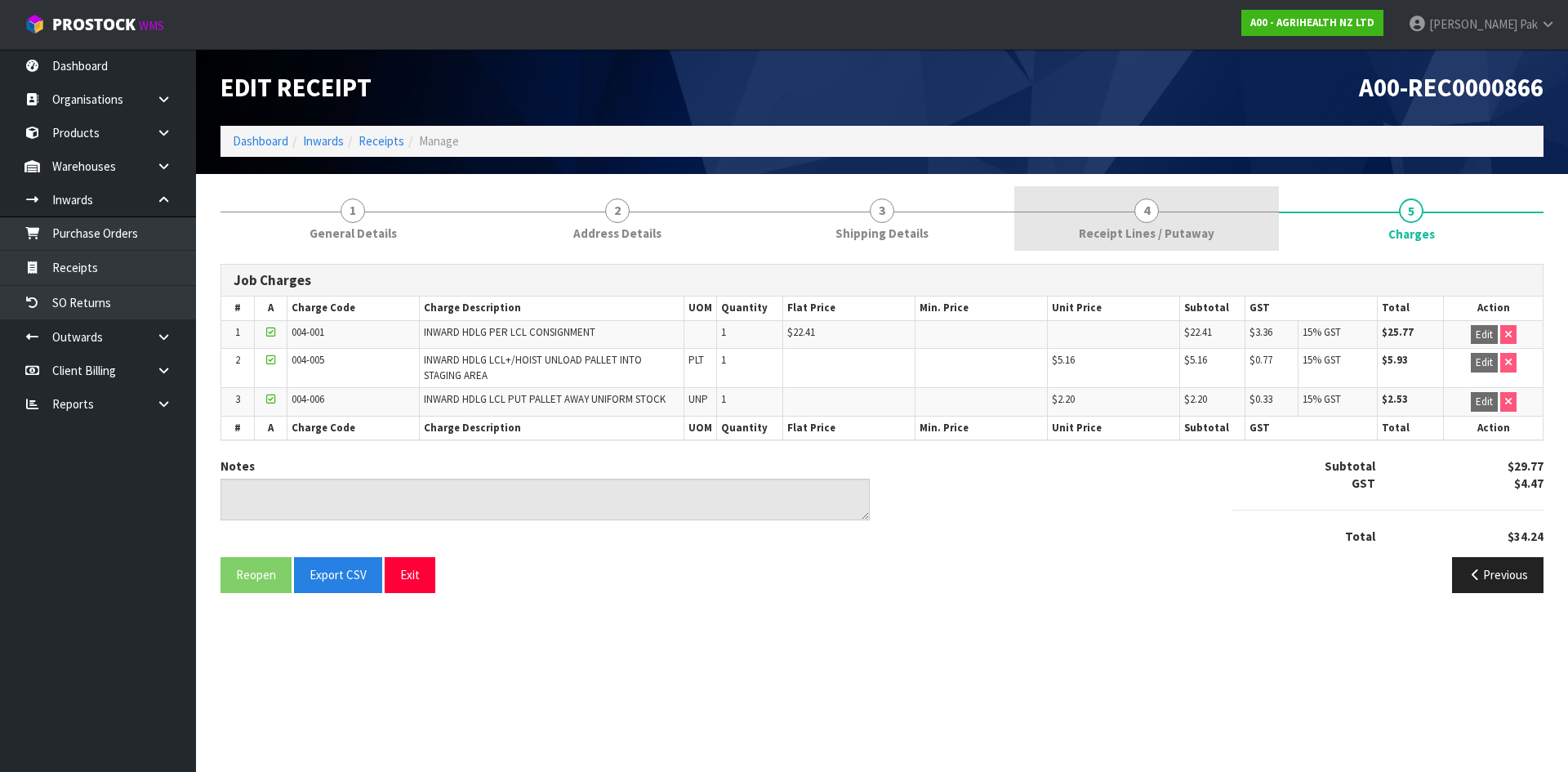
click at [1143, 211] on span "4" at bounding box center [1146, 210] width 25 height 25
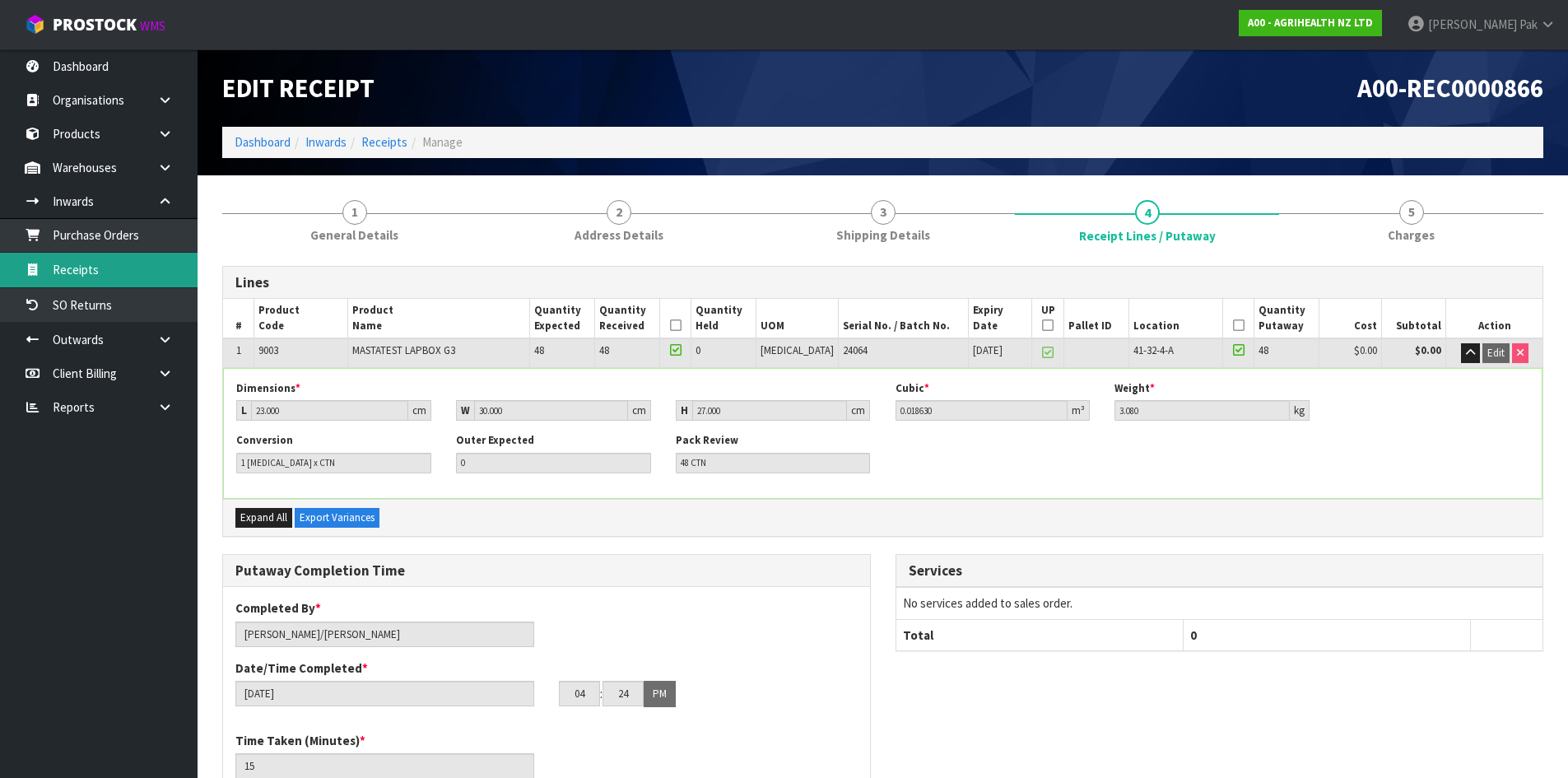
click at [89, 258] on link "Receipts" at bounding box center [99, 269] width 198 height 33
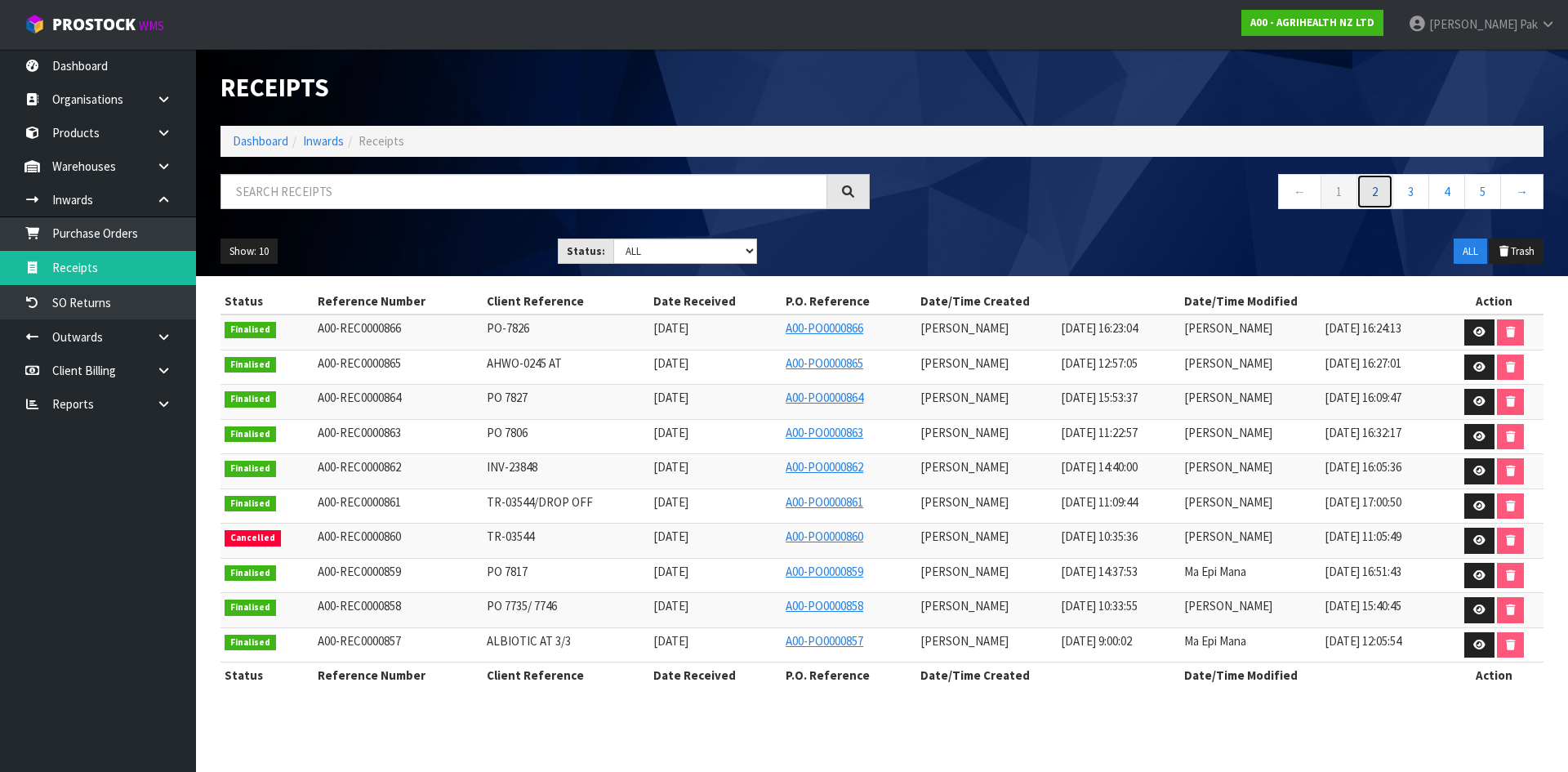
click at [1373, 191] on link "2" at bounding box center [1375, 191] width 37 height 35
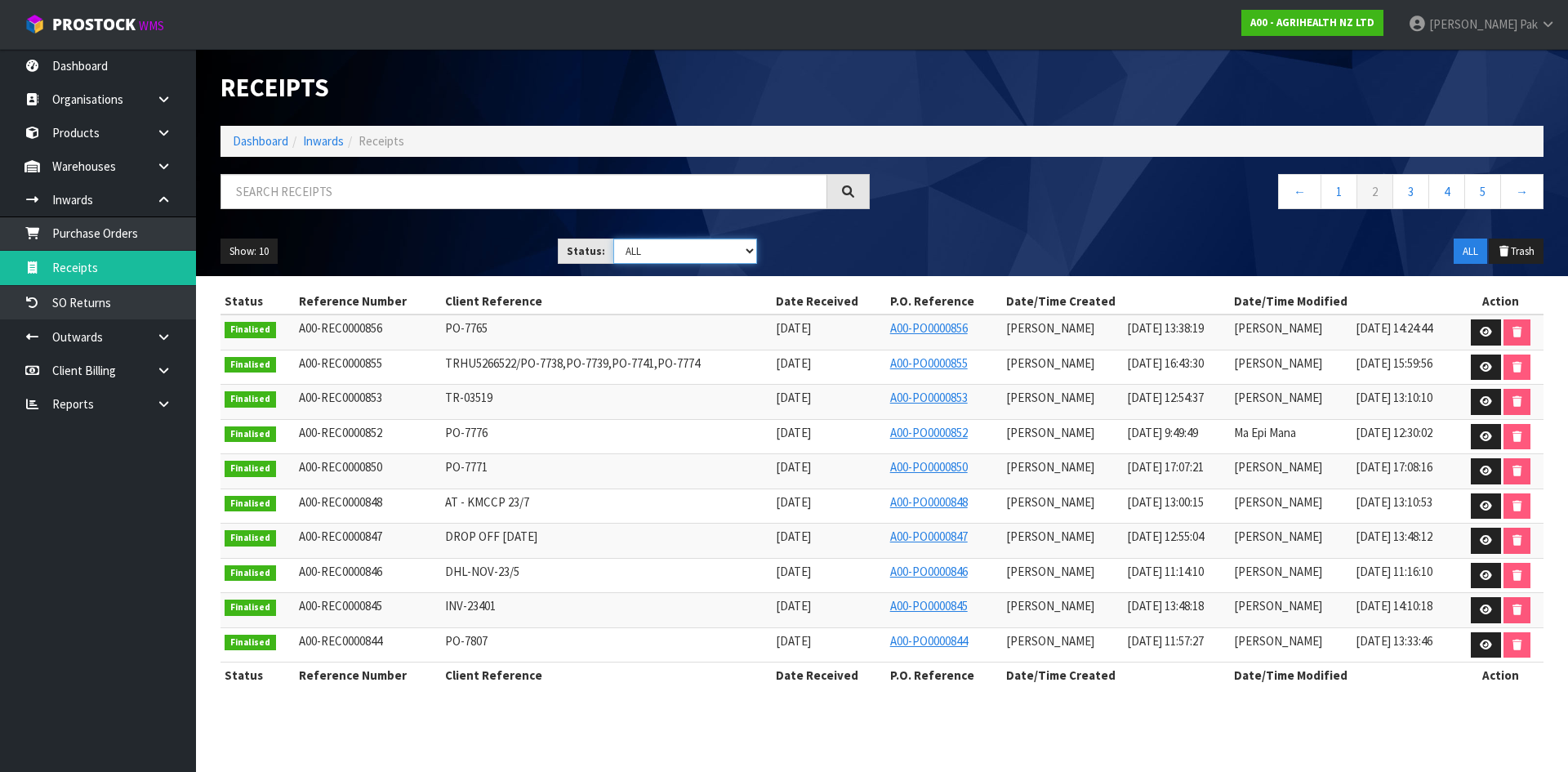
click at [693, 252] on select "Draft Pending Goods Checked Goods Putaway Pending Charges Finalised Cancelled A…" at bounding box center [685, 251] width 144 height 25
click at [613, 239] on select "Draft Pending Goods Checked Goods Putaway Pending Charges Finalised Cancelled A…" at bounding box center [685, 251] width 144 height 25
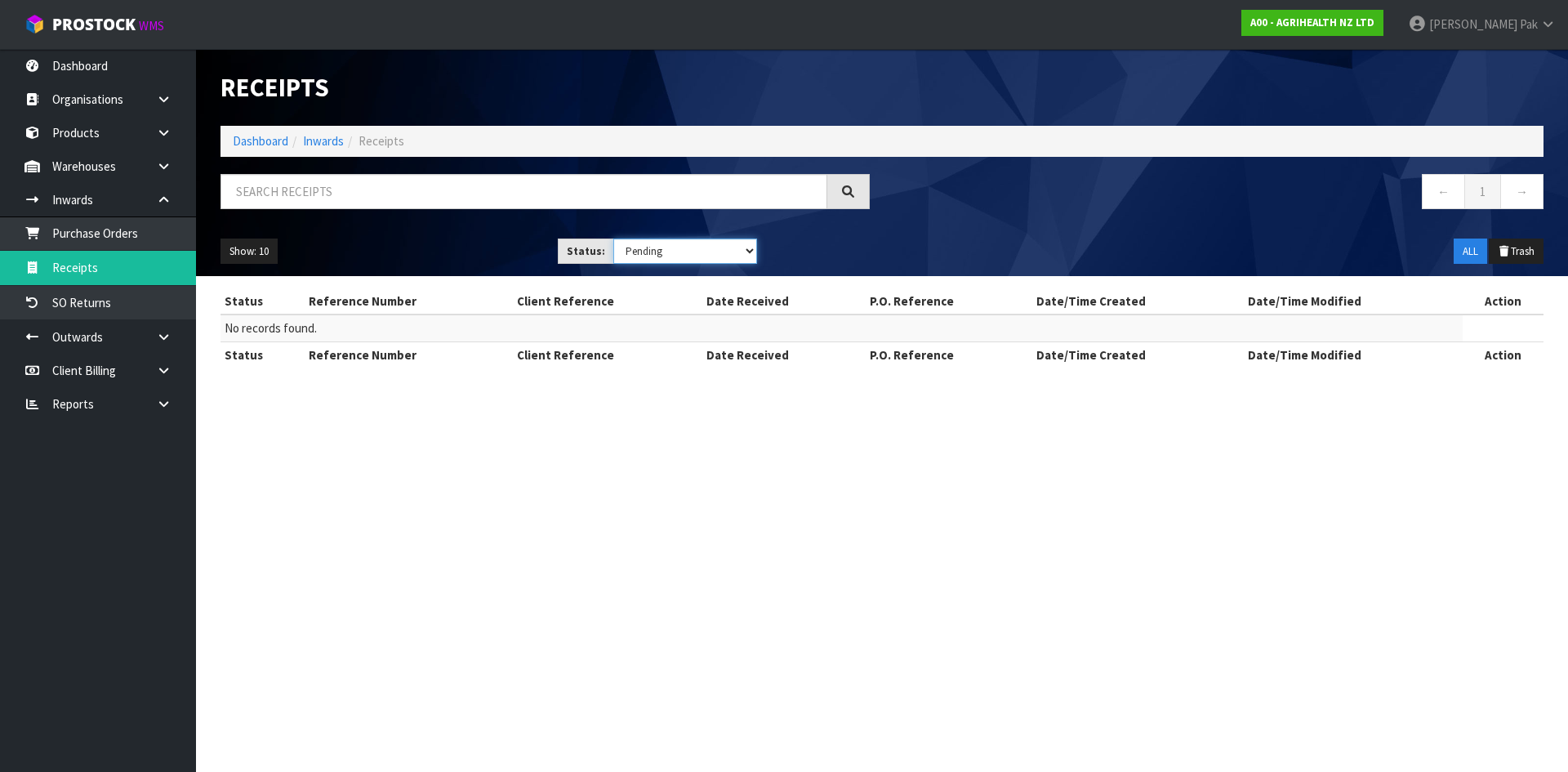
click at [710, 253] on select "Draft Pending Goods Checked Goods Putaway Pending Charges Finalised Cancelled A…" at bounding box center [685, 251] width 144 height 25
click at [613, 239] on select "Draft Pending Goods Checked Goods Putaway Pending Charges Finalised Cancelled A…" at bounding box center [685, 251] width 144 height 25
click at [702, 253] on select "Draft Pending Goods Checked Goods Putaway Pending Charges Finalised Cancelled A…" at bounding box center [685, 251] width 144 height 25
select select "string:ALL"
click at [613, 239] on select "Draft Pending Goods Checked Goods Putaway Pending Charges Finalised Cancelled A…" at bounding box center [685, 251] width 144 height 25
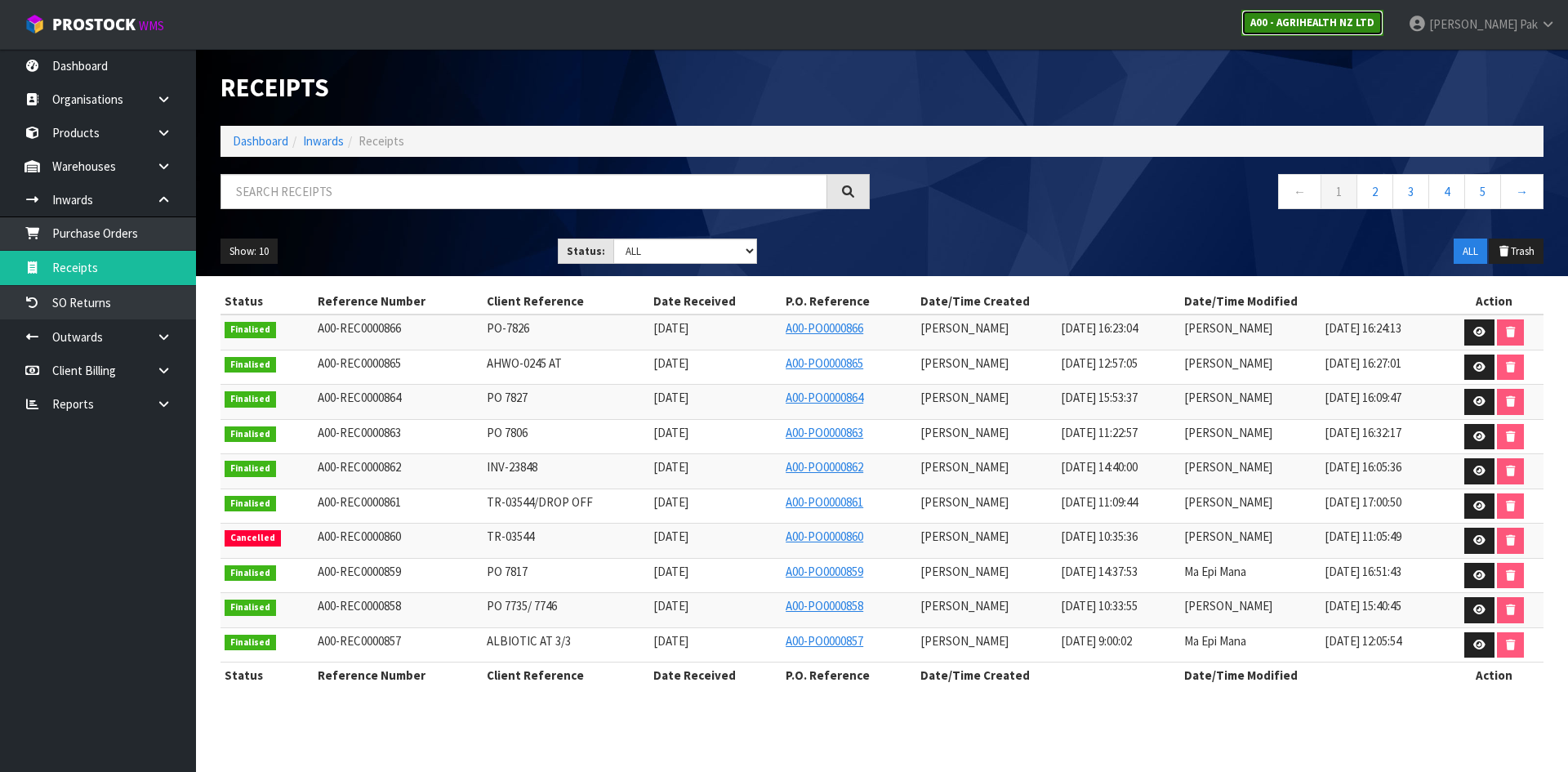
click at [1338, 24] on strong "A00 - AGRIHEALTH NZ LTD" at bounding box center [1312, 22] width 125 height 14
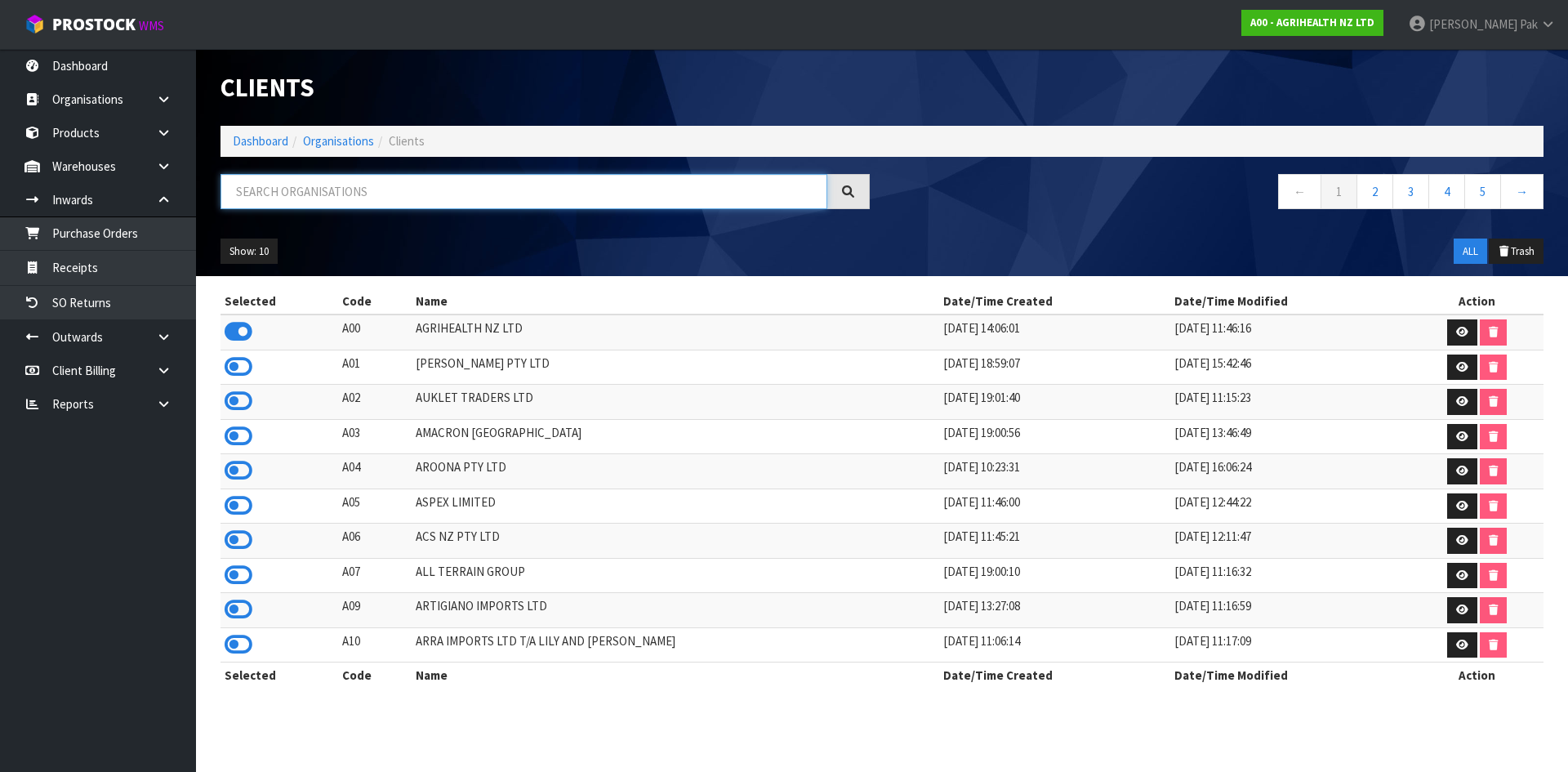
click at [470, 197] on input "text" at bounding box center [524, 191] width 607 height 35
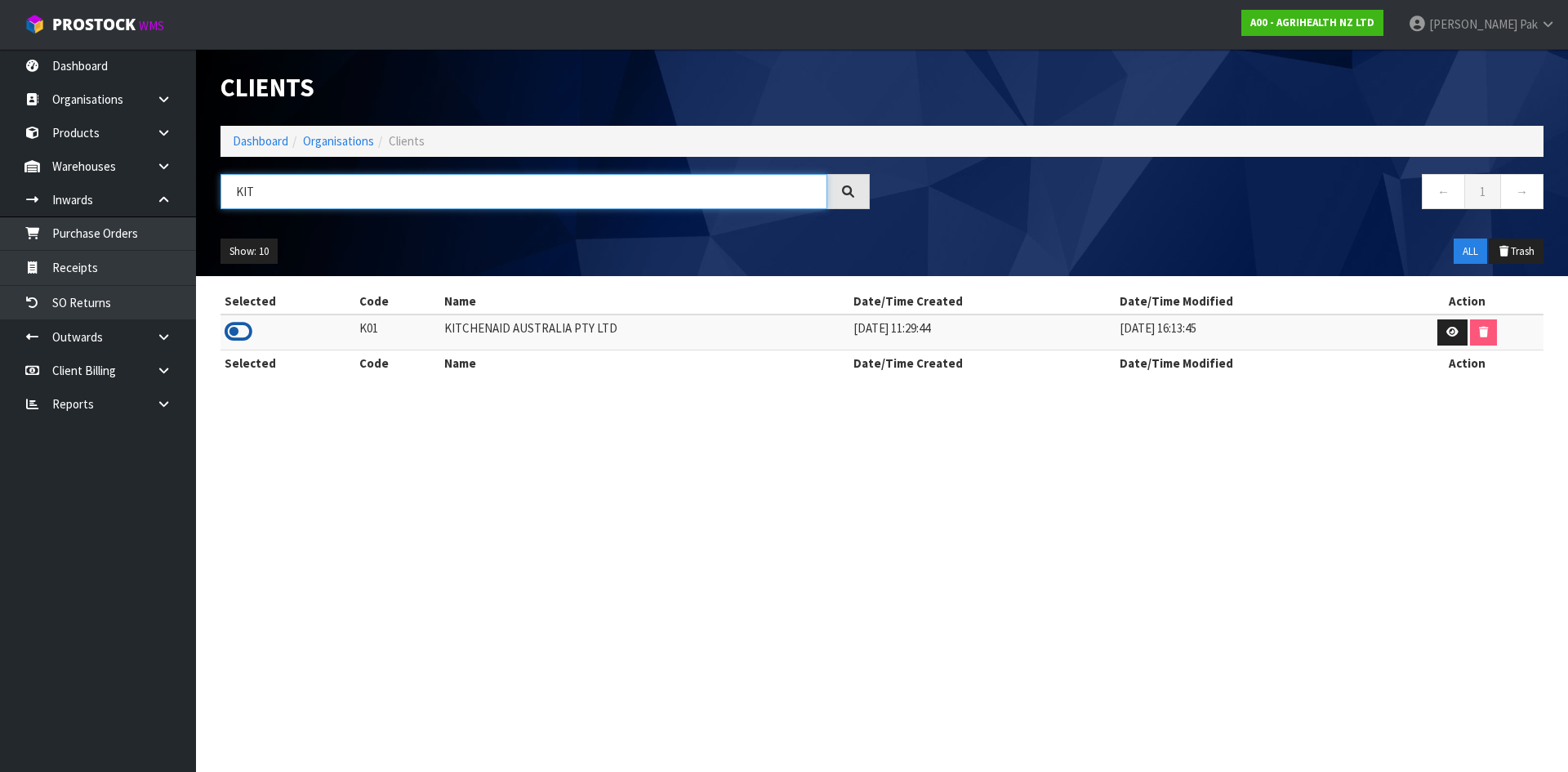
type input "KIT"
click at [231, 325] on icon at bounding box center [238, 331] width 27 height 25
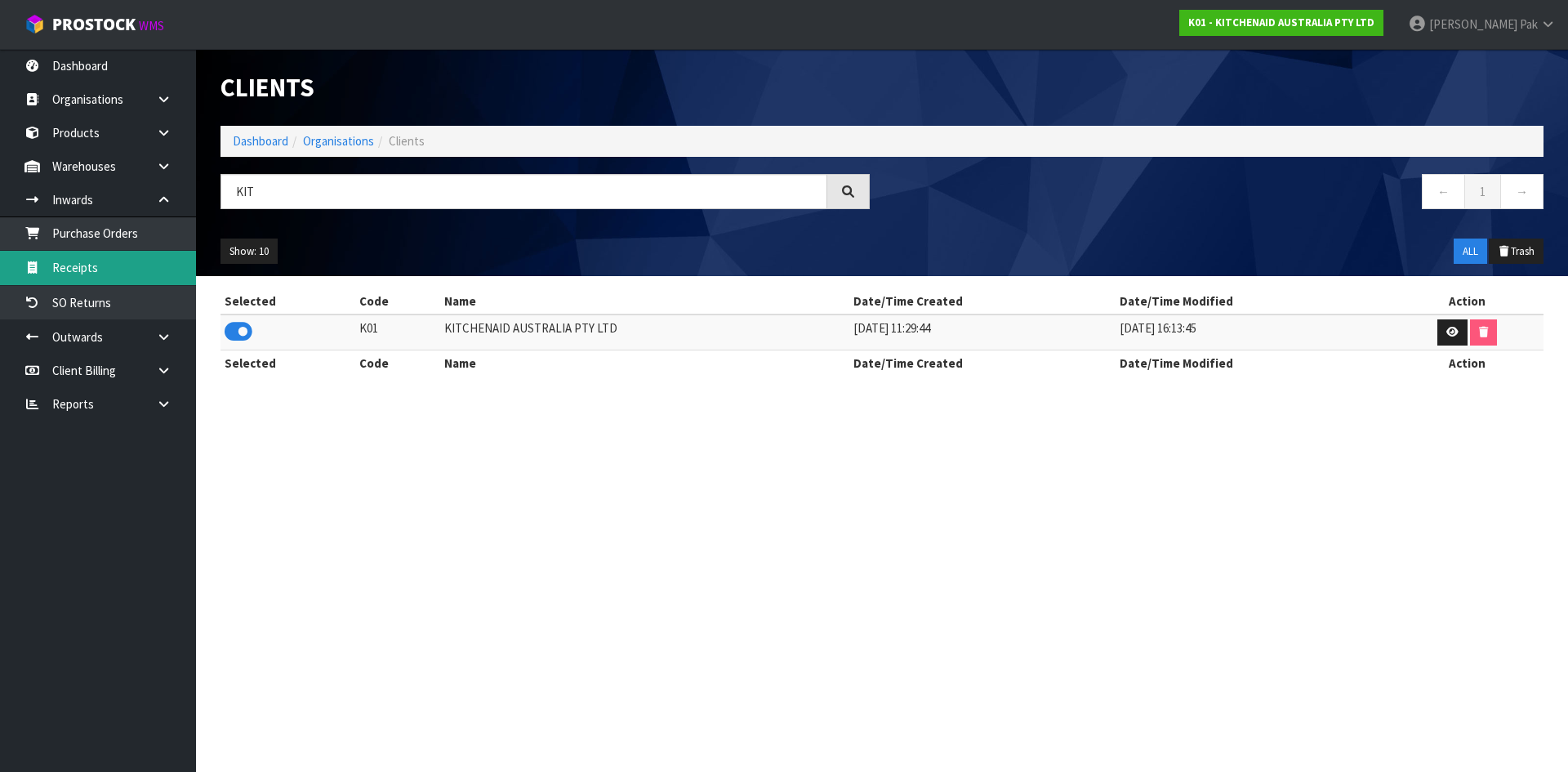
click at [109, 259] on link "Receipts" at bounding box center [98, 267] width 196 height 33
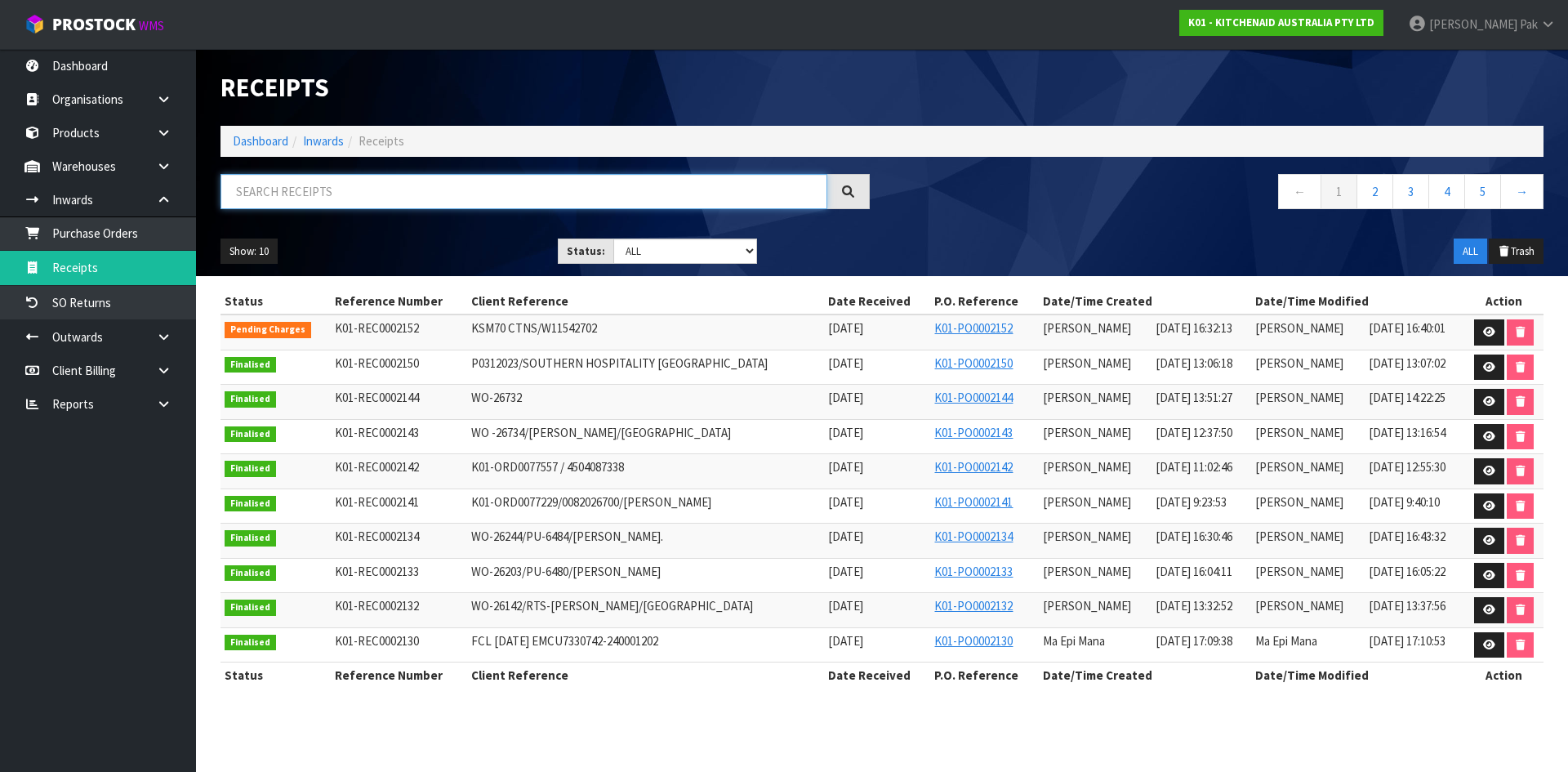
click at [397, 200] on input "text" at bounding box center [524, 191] width 607 height 35
type input "LIFE"
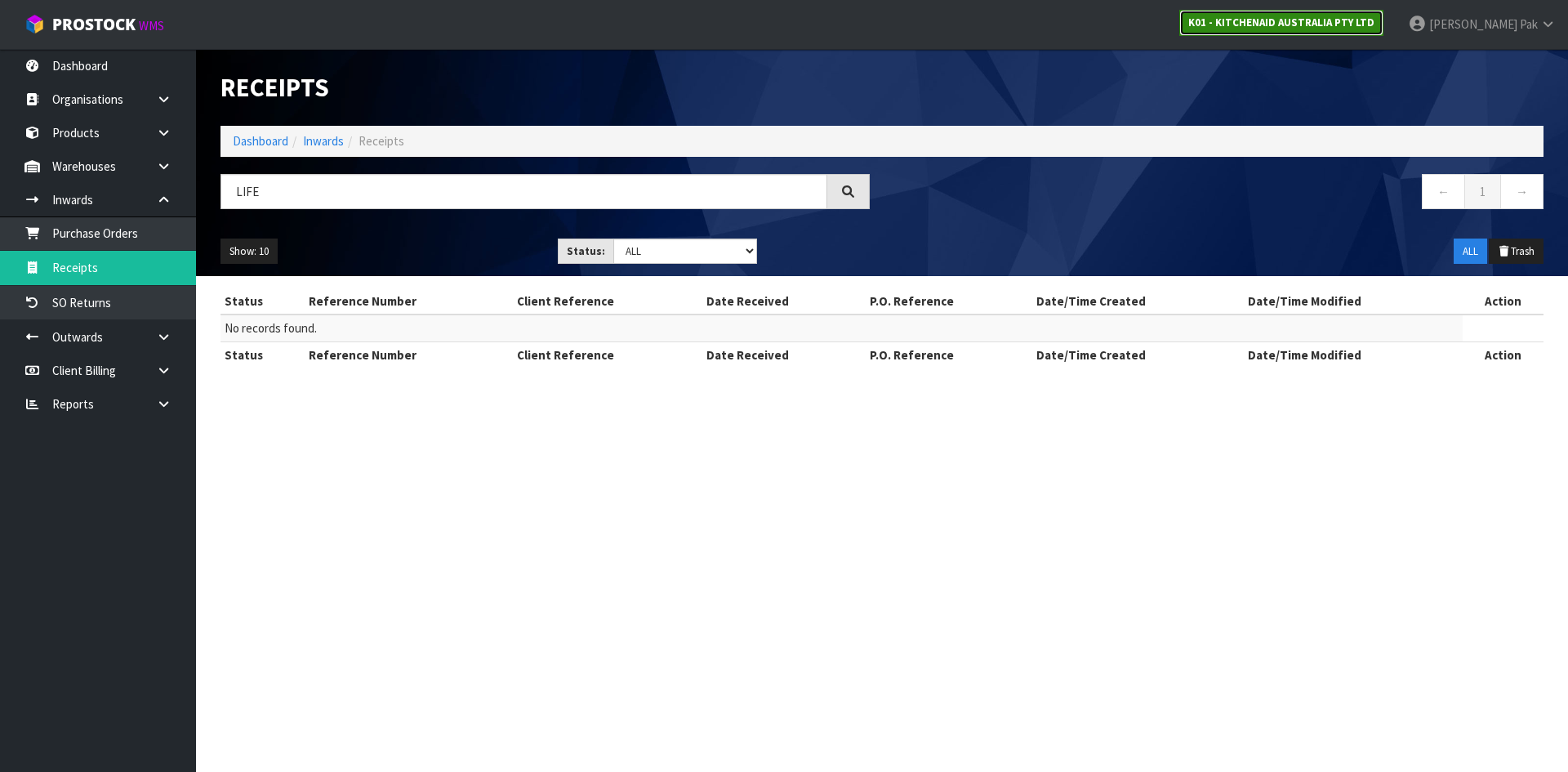
click at [1372, 25] on strong "K01 - KITCHENAID AUSTRALIA PTY LTD" at bounding box center [1280, 22] width 186 height 14
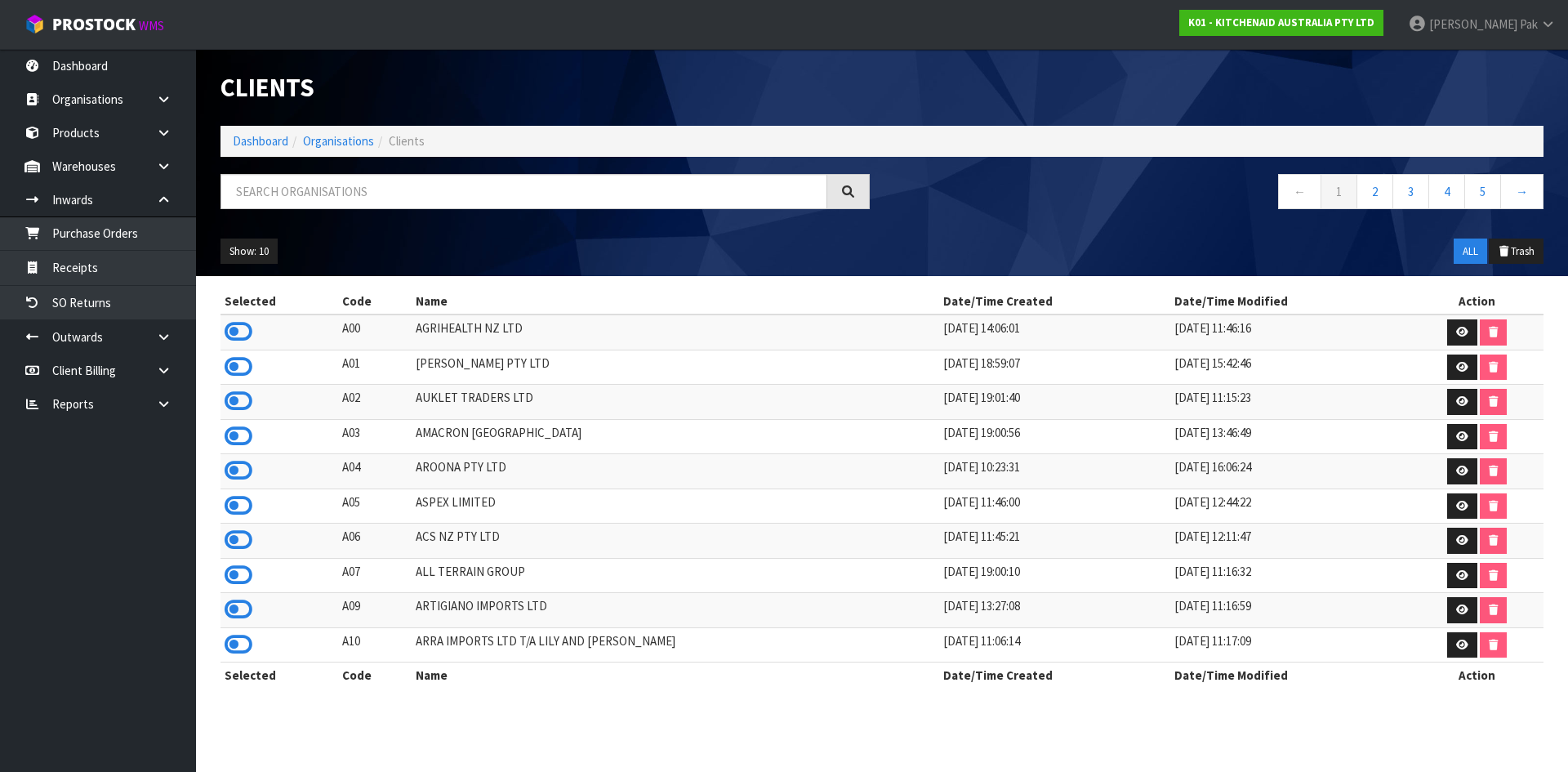
drag, startPoint x: 550, startPoint y: 154, endPoint x: 546, endPoint y: 164, distance: 10.8
click at [549, 154] on ol "Dashboard Organisations Clients" at bounding box center [882, 141] width 1323 height 30
click at [537, 169] on div "Clients Dashboard Organisations Clients ← 1 2 3 4 5 → Show: 10 5 10 25 50 ALL T…" at bounding box center [882, 162] width 1347 height 227
click at [537, 179] on input "text" at bounding box center [524, 191] width 607 height 35
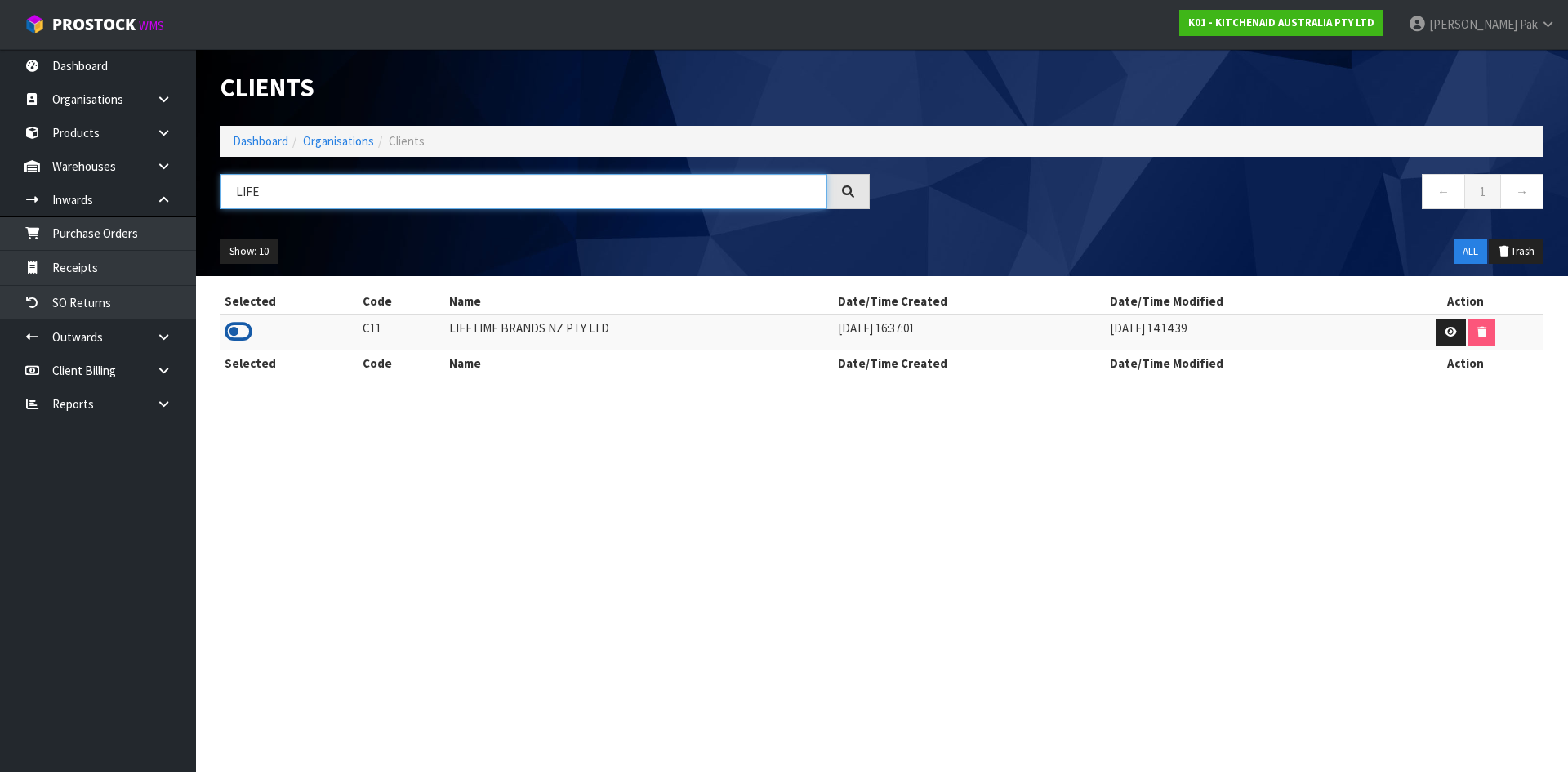
type input "LIFE"
click at [233, 326] on icon at bounding box center [238, 331] width 27 height 25
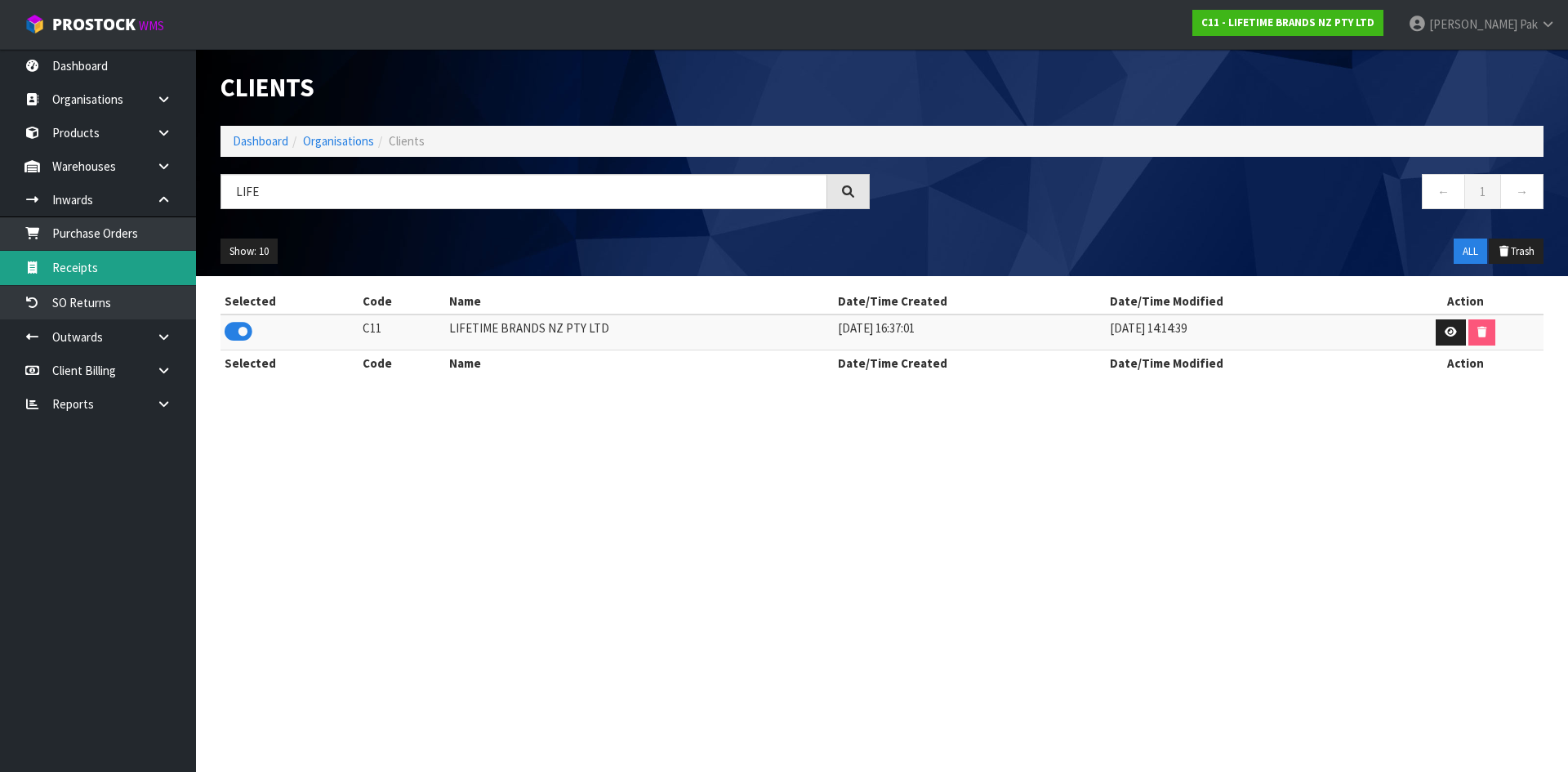
click at [108, 266] on link "Receipts" at bounding box center [98, 267] width 196 height 33
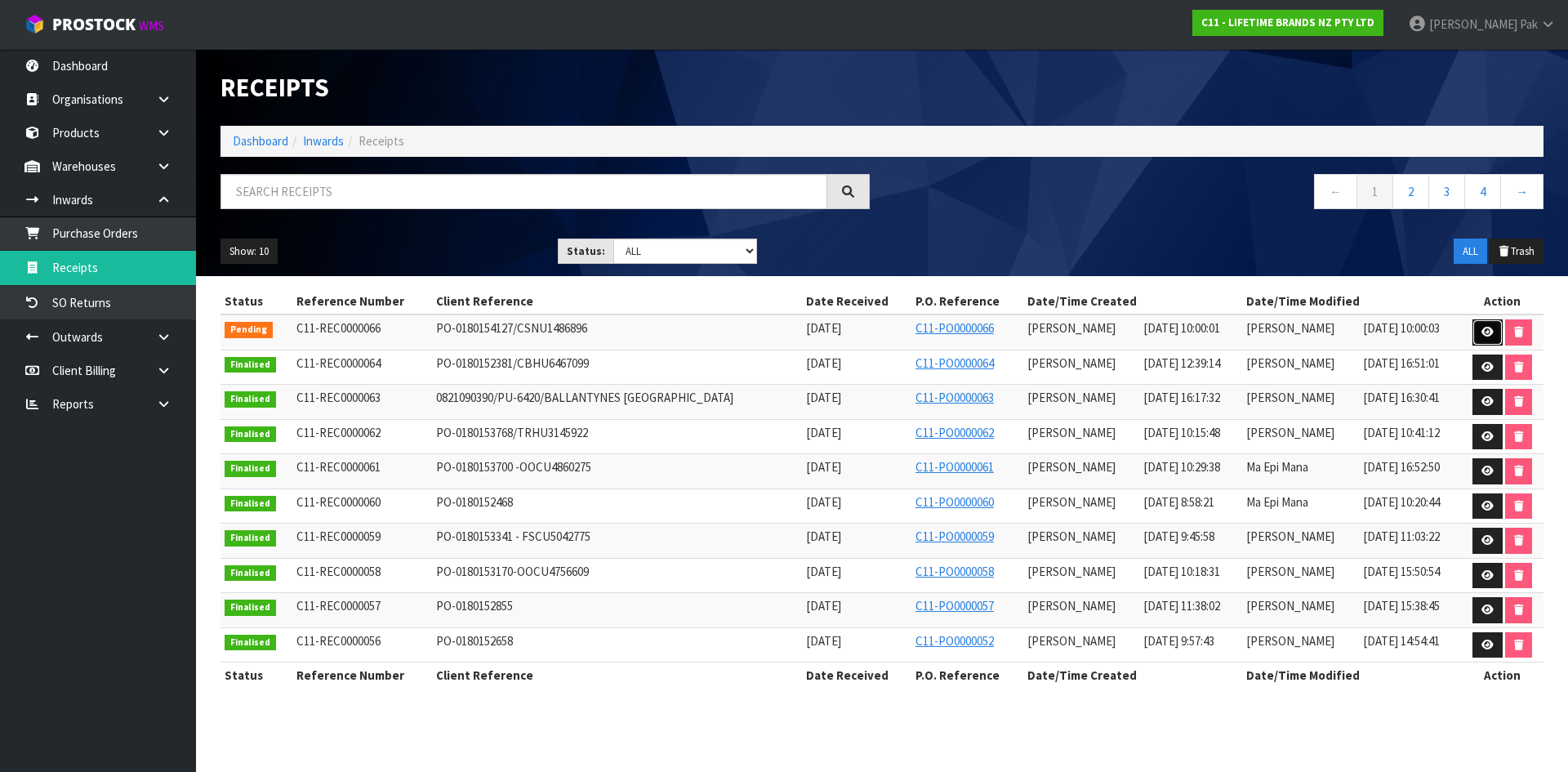
click at [1497, 334] on link at bounding box center [1488, 332] width 30 height 26
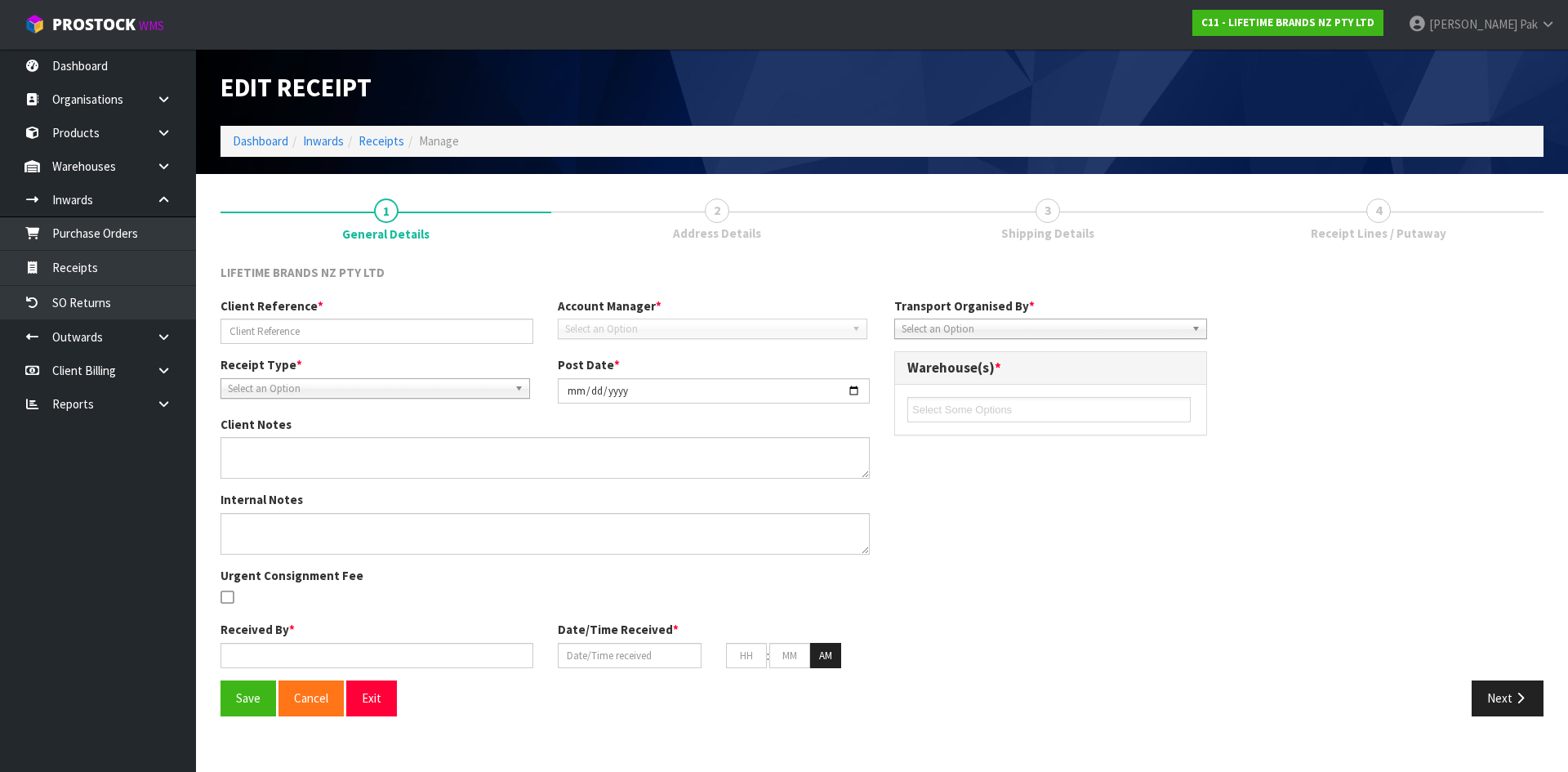
type input "PO-0180154127/CSNU1486896"
type input "[DATE]"
type textarea "PURCHASE ORDER: 4500344047-000010 CONTAINER NUMBER-CSNU1486896"
type textarea "CONTAINER NUMBER-CSNU1486896-756 CARTONS"
type input "[PERSON_NAME]"
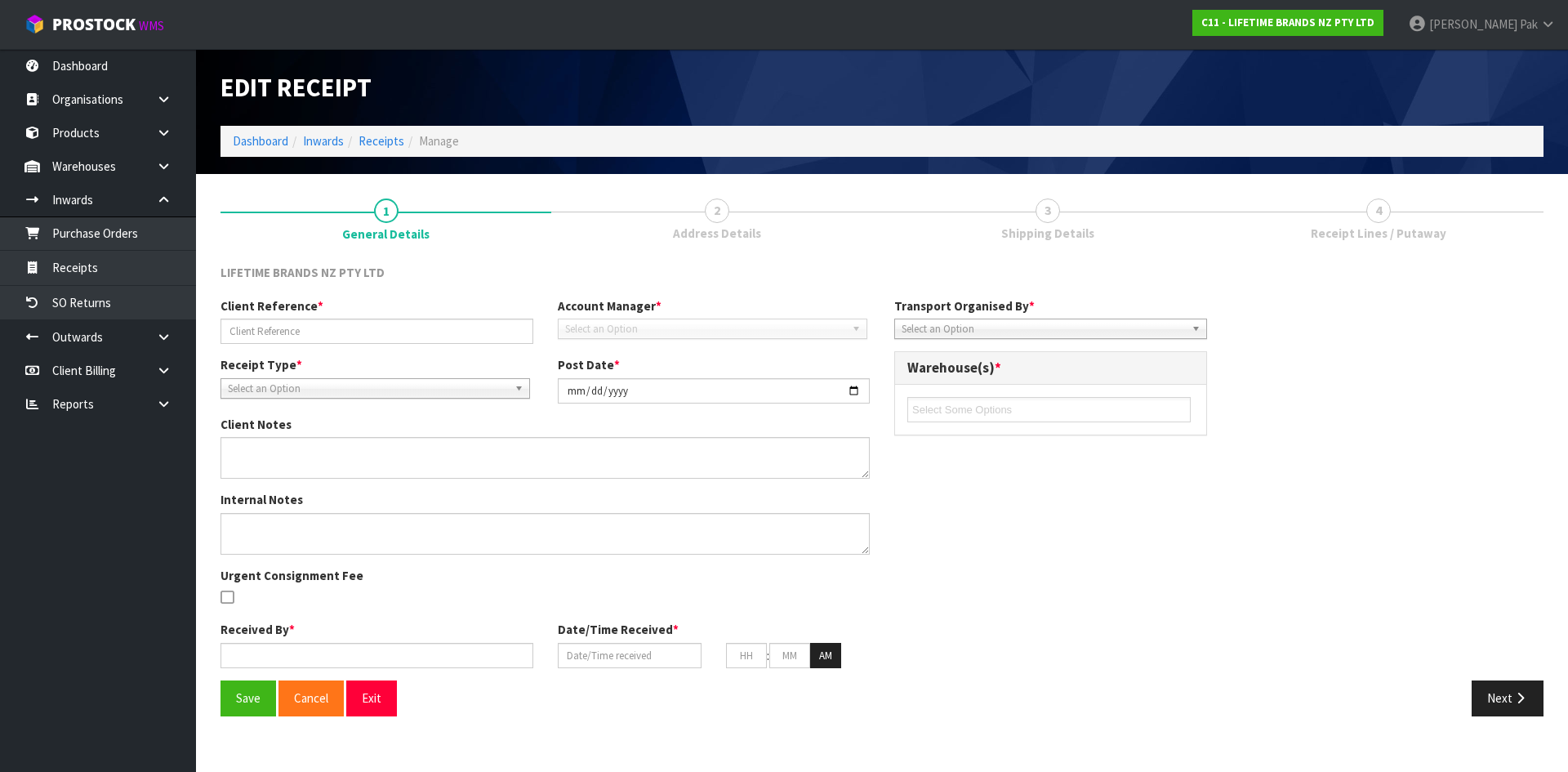
type input "[DATE]"
type input "10"
type input "00"
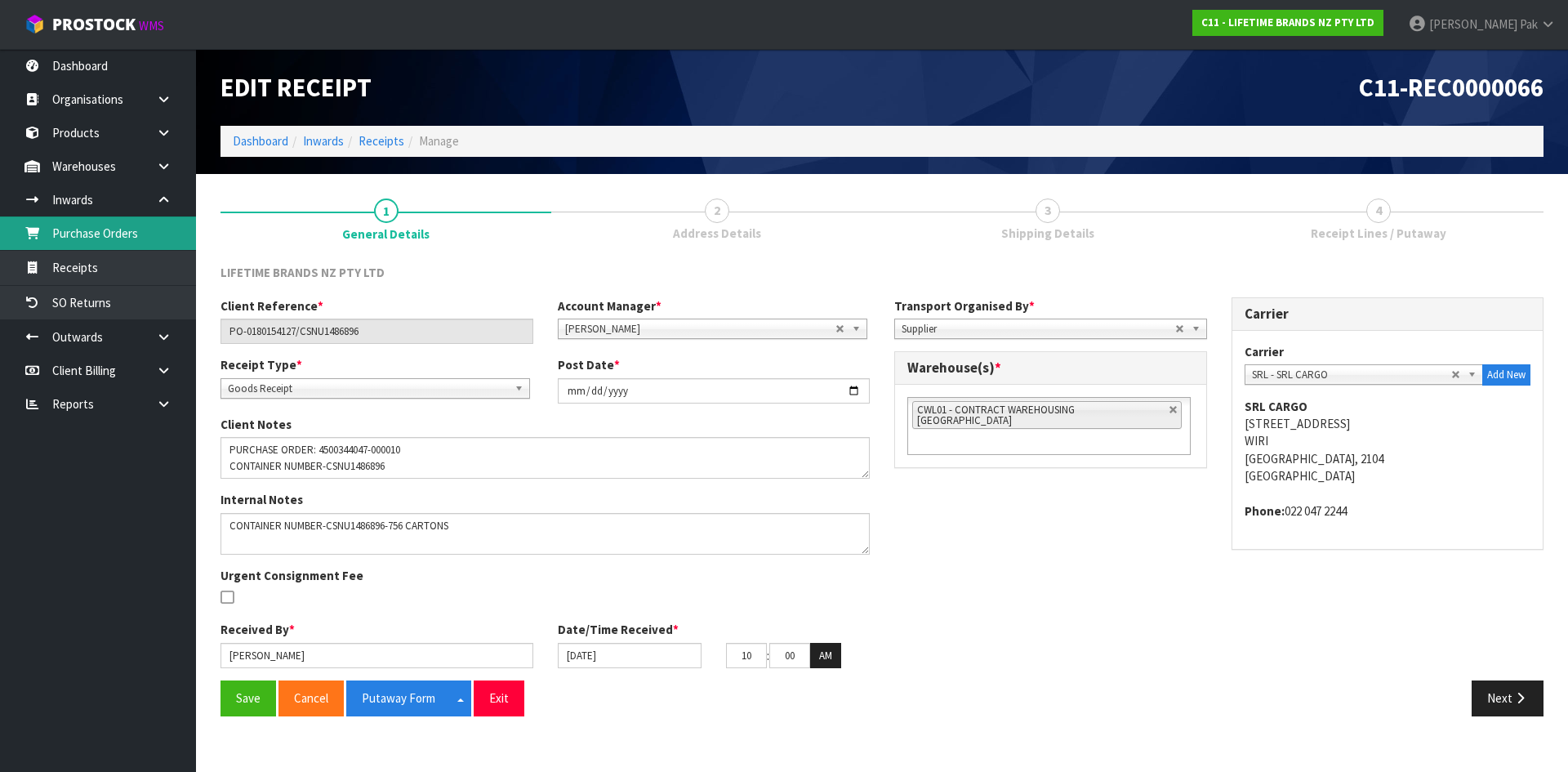
click at [112, 248] on link "Purchase Orders" at bounding box center [98, 232] width 196 height 33
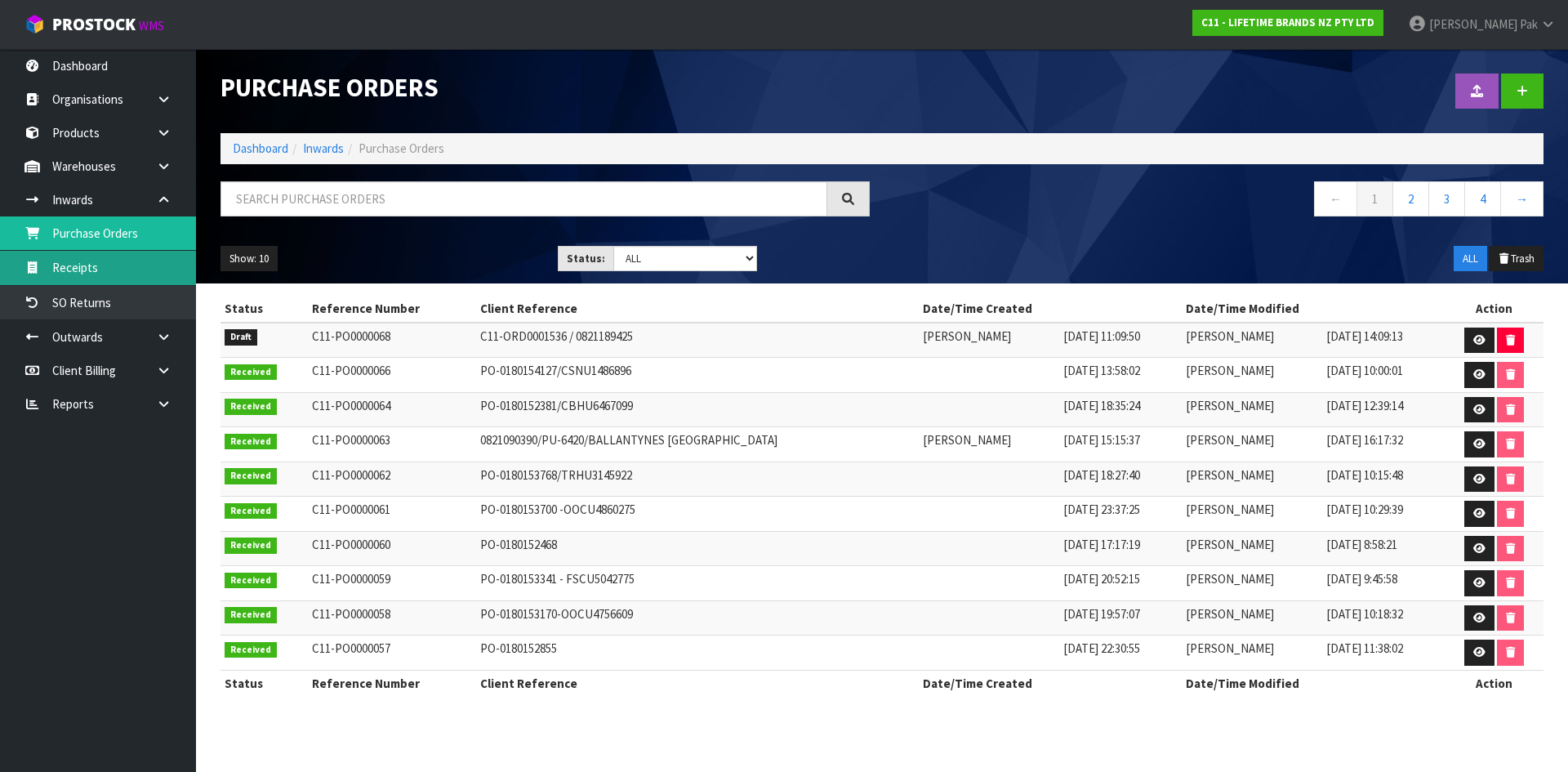
click at [167, 270] on link "Receipts" at bounding box center [98, 267] width 196 height 33
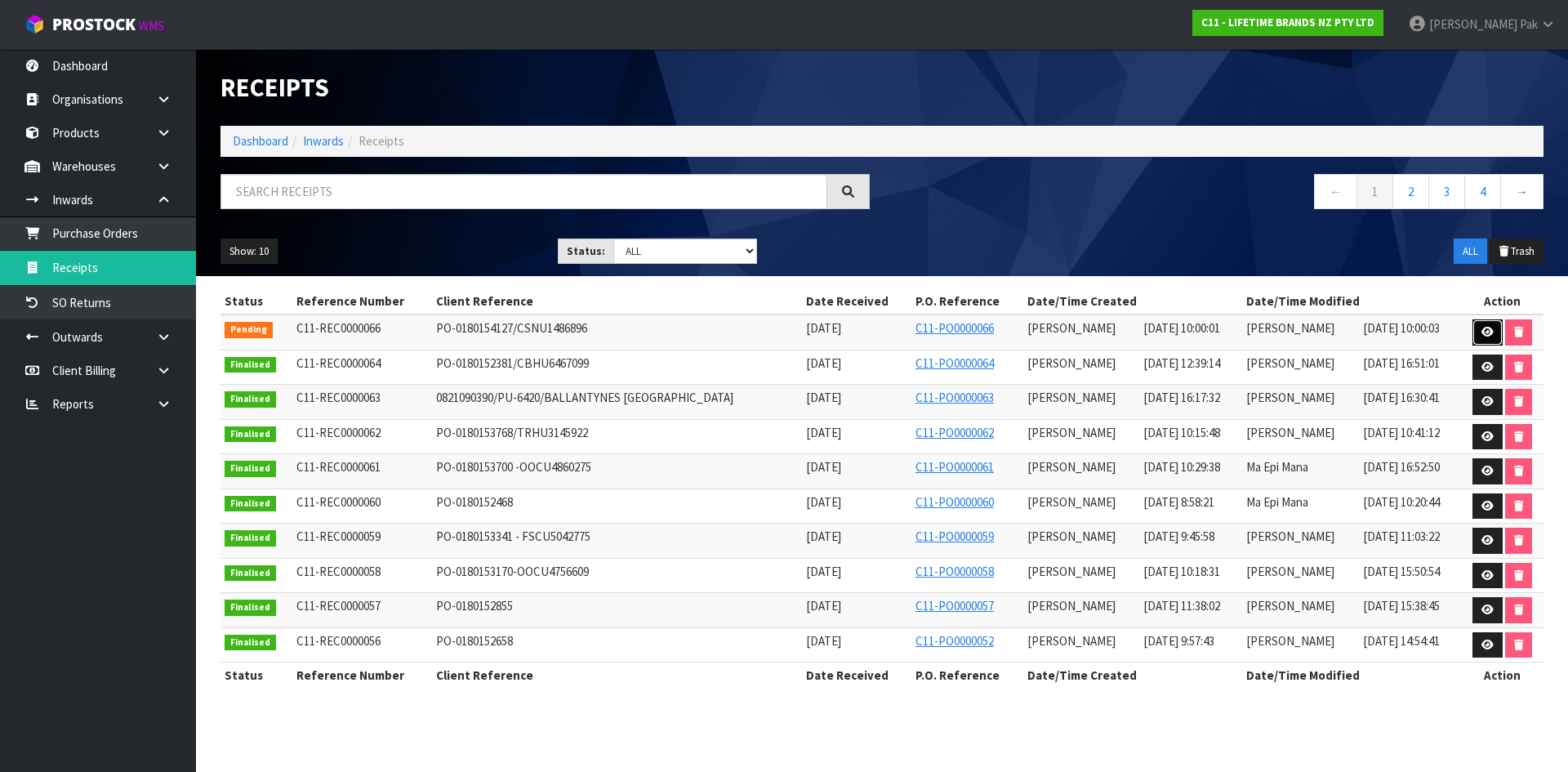
click at [1487, 328] on icon at bounding box center [1487, 331] width 12 height 10
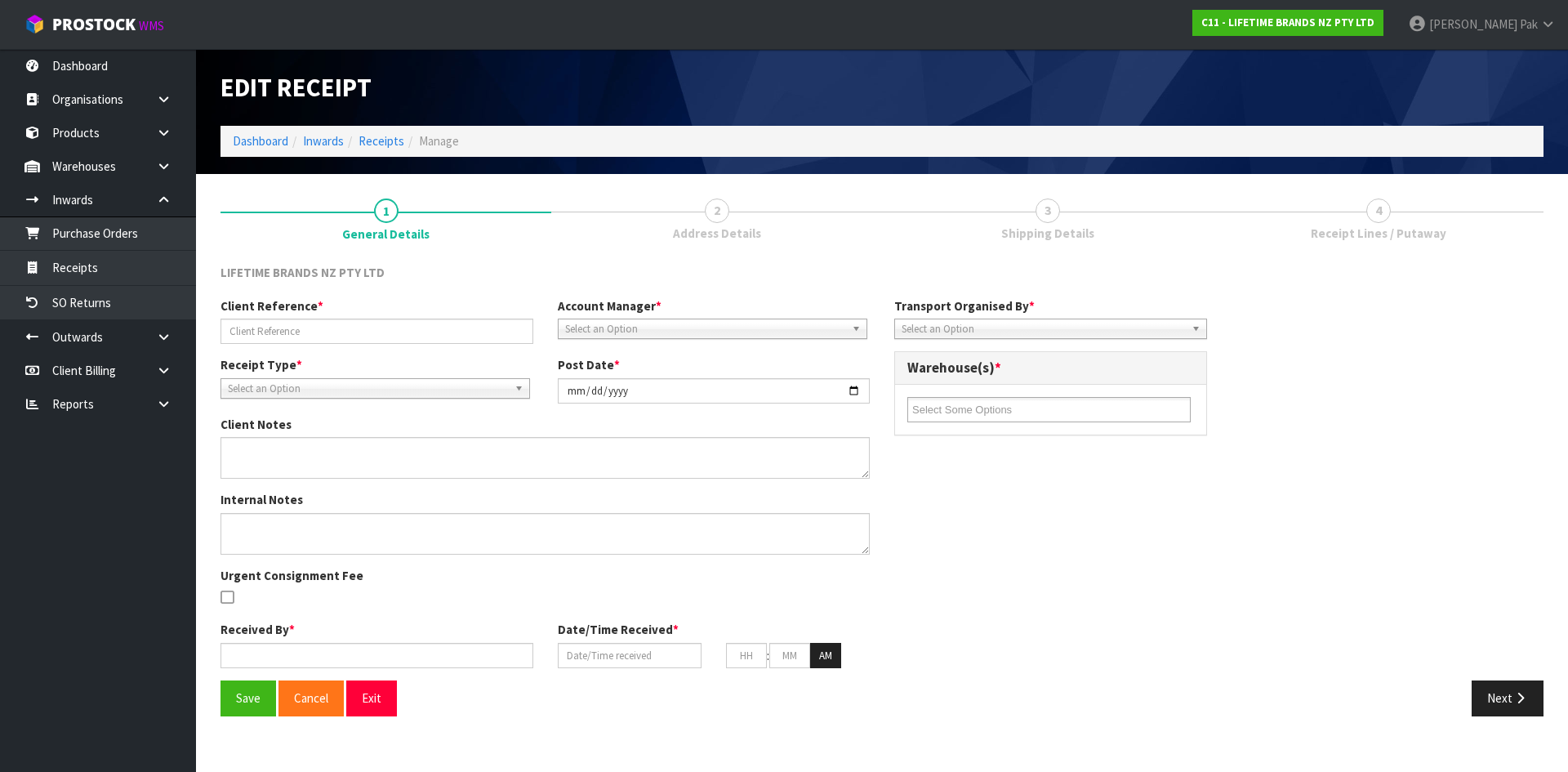
click at [1061, 223] on link "3 Shipping Details" at bounding box center [1047, 218] width 331 height 64
type input "PO-0180154127/CSNU1486896"
type input "[DATE]"
type textarea "PURCHASE ORDER: 4500344047-000010 CONTAINER NUMBER-CSNU1486896"
type textarea "CONTAINER NUMBER-CSNU1486896-756 CARTONS"
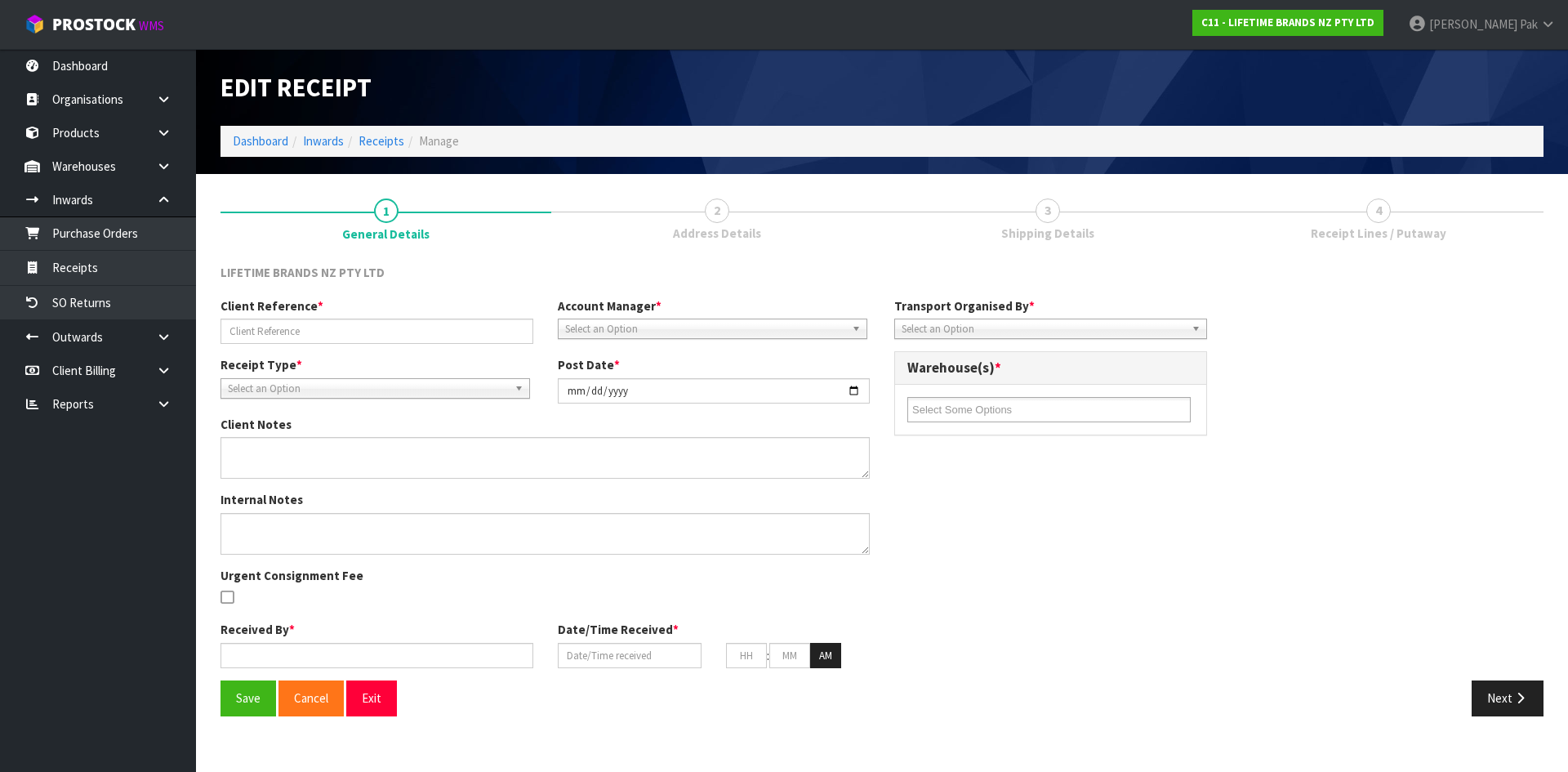
type input "[PERSON_NAME]"
type input "[DATE]"
type input "10"
type input "00"
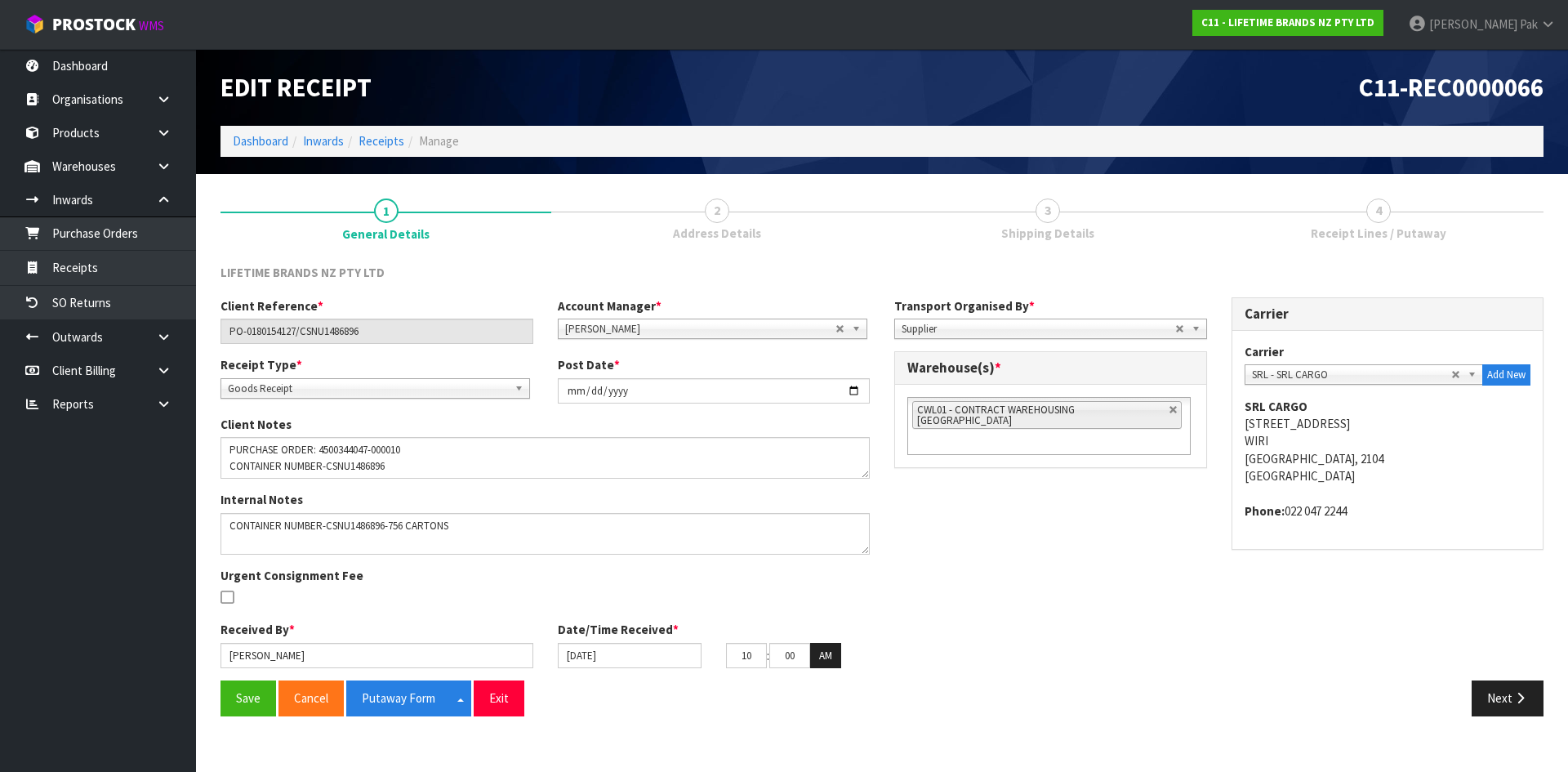
click at [1415, 231] on span "Receipt Lines / Putaway" at bounding box center [1378, 233] width 136 height 17
click at [1385, 221] on span "4" at bounding box center [1378, 210] width 25 height 25
click at [705, 216] on link "2 Address Details" at bounding box center [716, 218] width 331 height 64
click at [727, 220] on link "2 Address Details" at bounding box center [716, 218] width 331 height 64
click at [1510, 694] on button "Next" at bounding box center [1508, 697] width 72 height 35
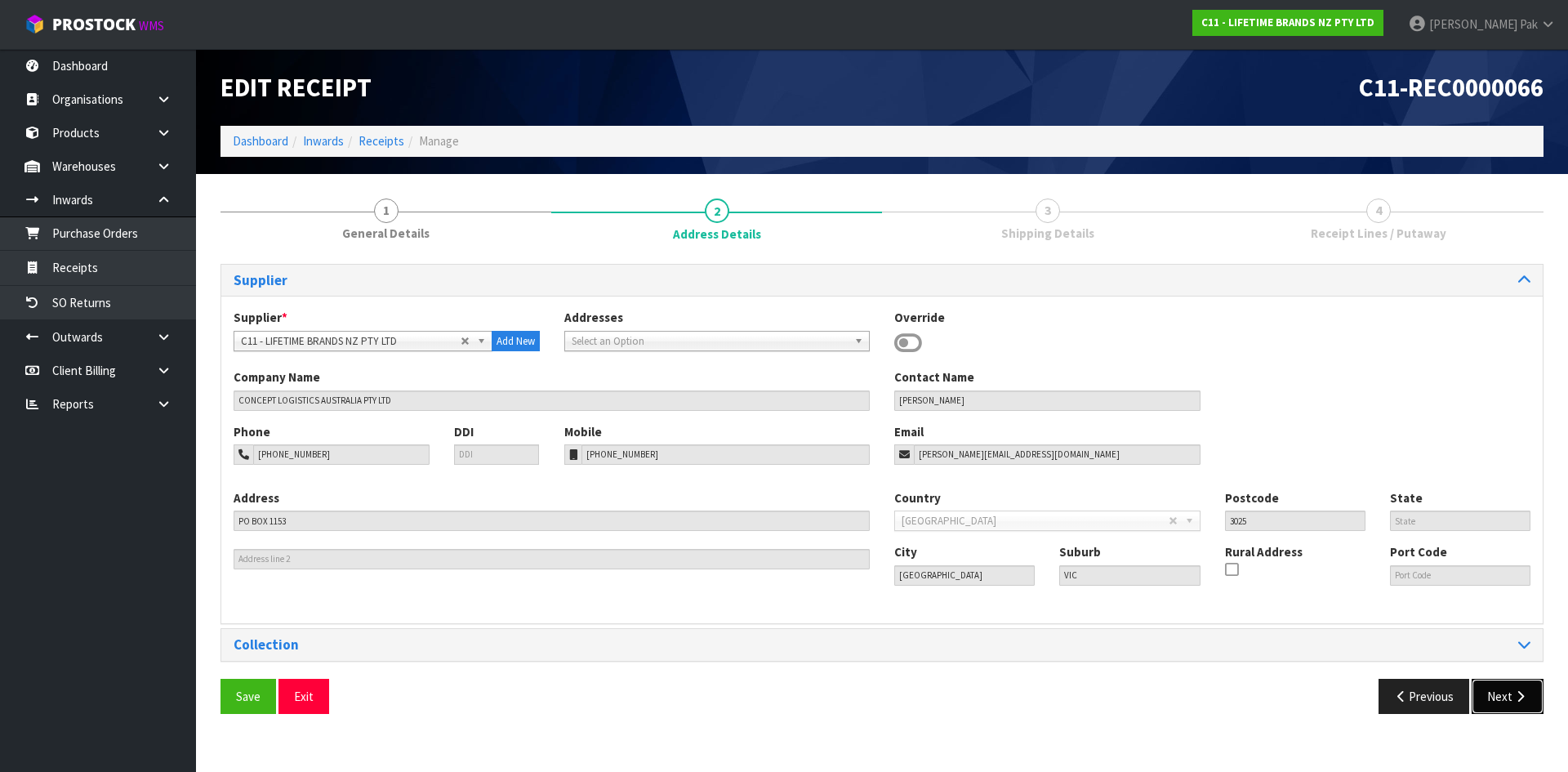
click at [1507, 680] on button "Next" at bounding box center [1508, 696] width 72 height 35
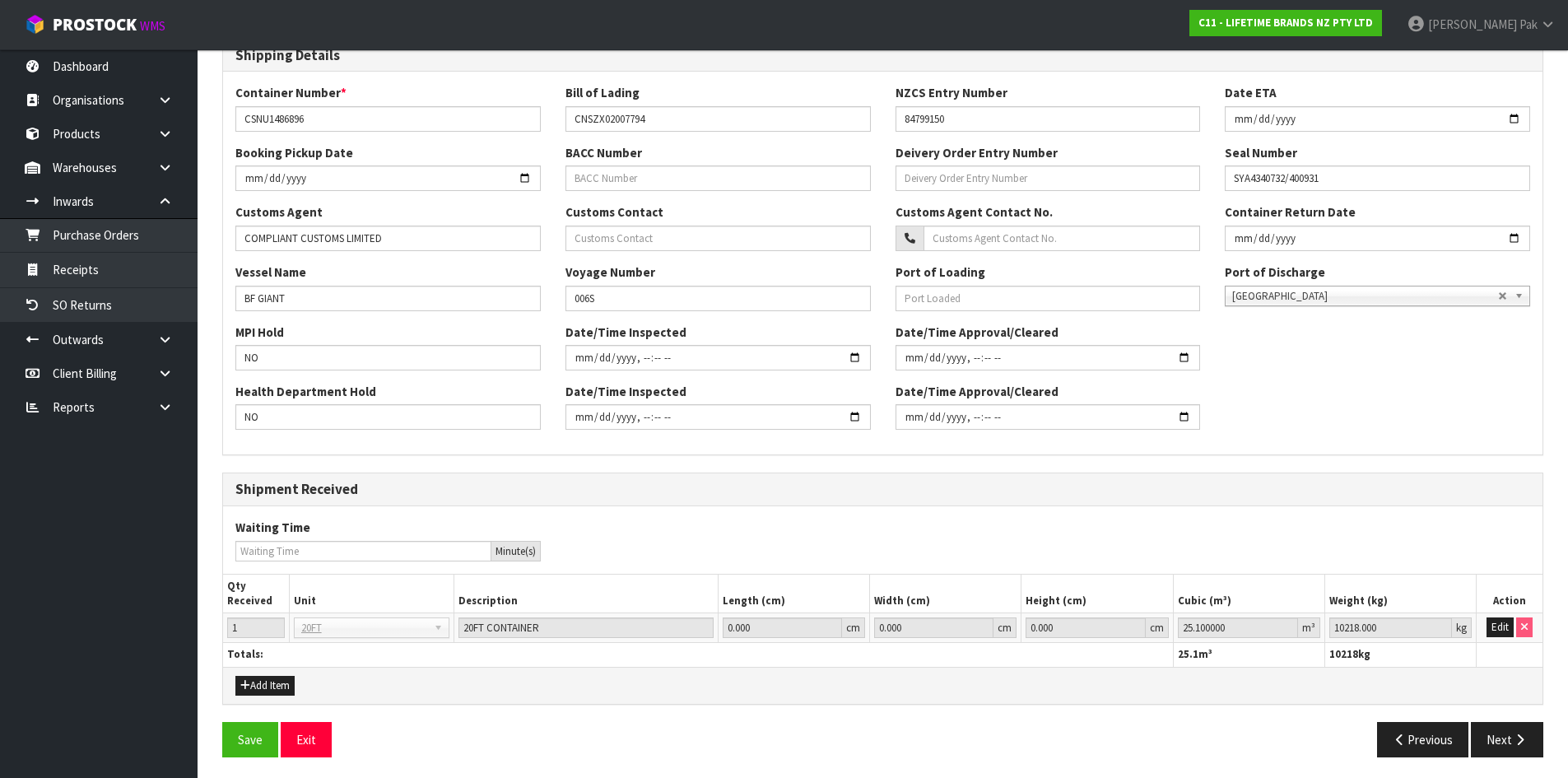
scroll to position [367, 0]
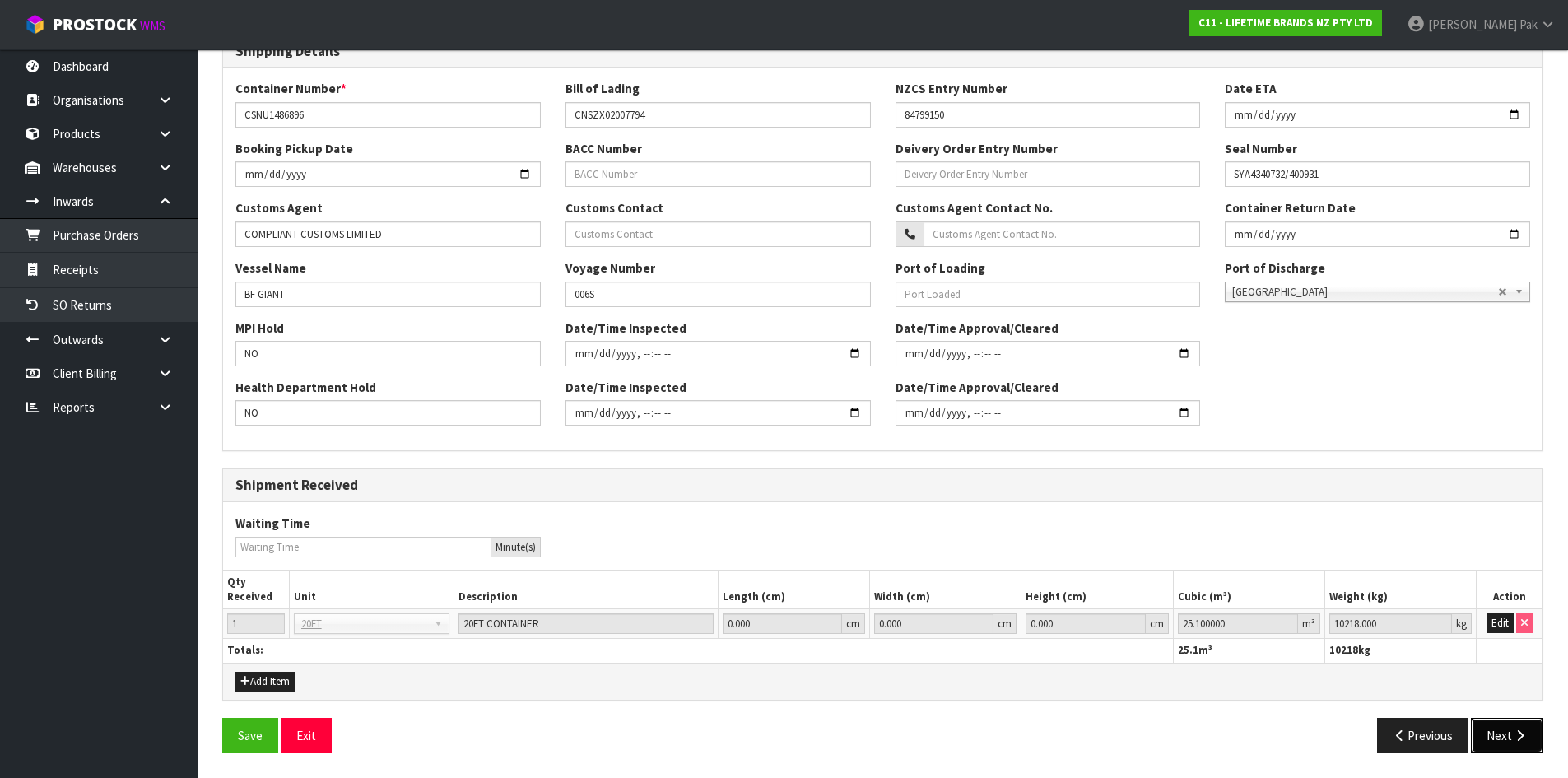
click at [1508, 735] on button "Next" at bounding box center [1507, 735] width 72 height 35
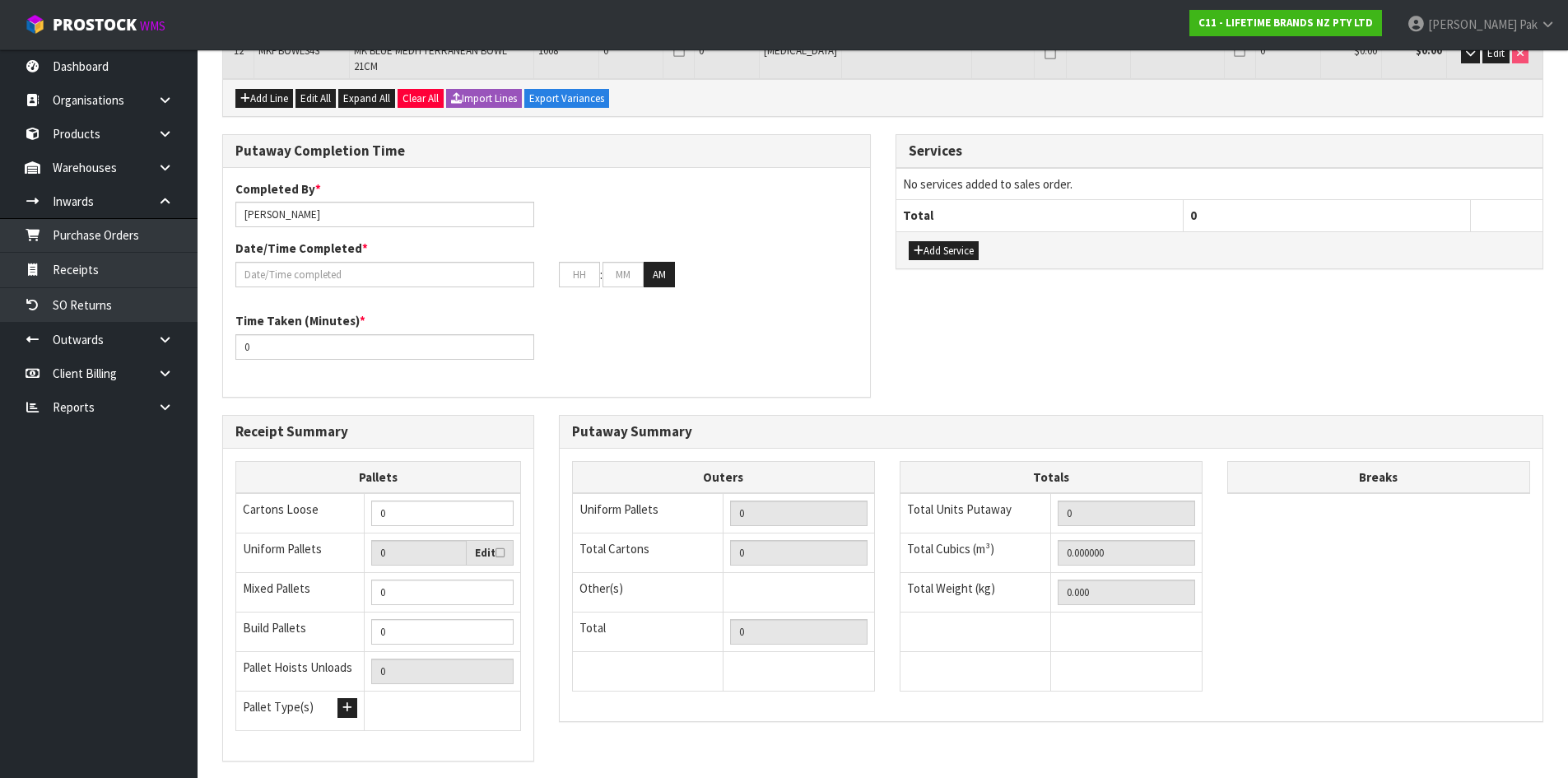
scroll to position [741, 0]
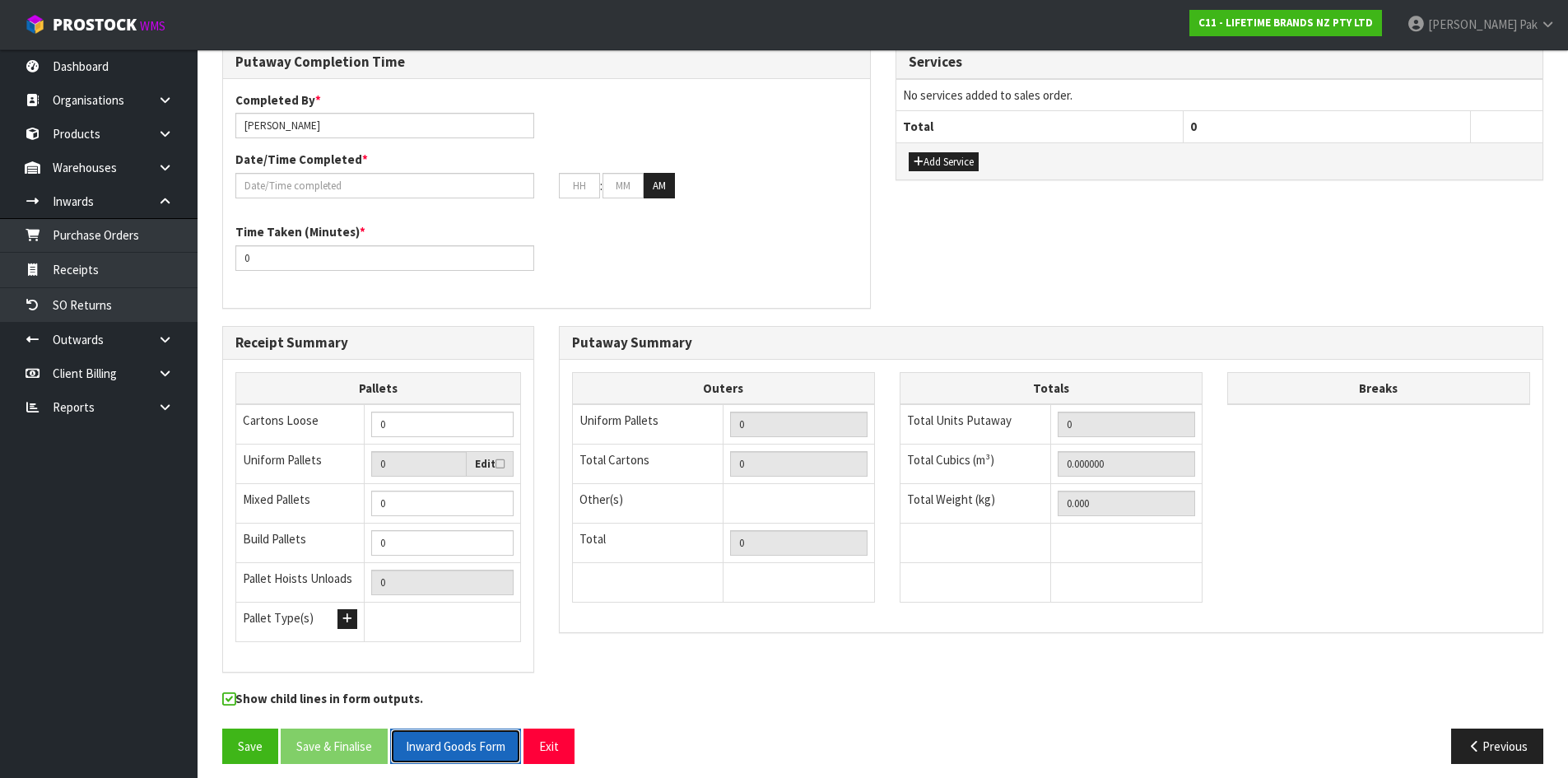
click at [426, 747] on button "Inward Goods Form" at bounding box center [455, 746] width 131 height 35
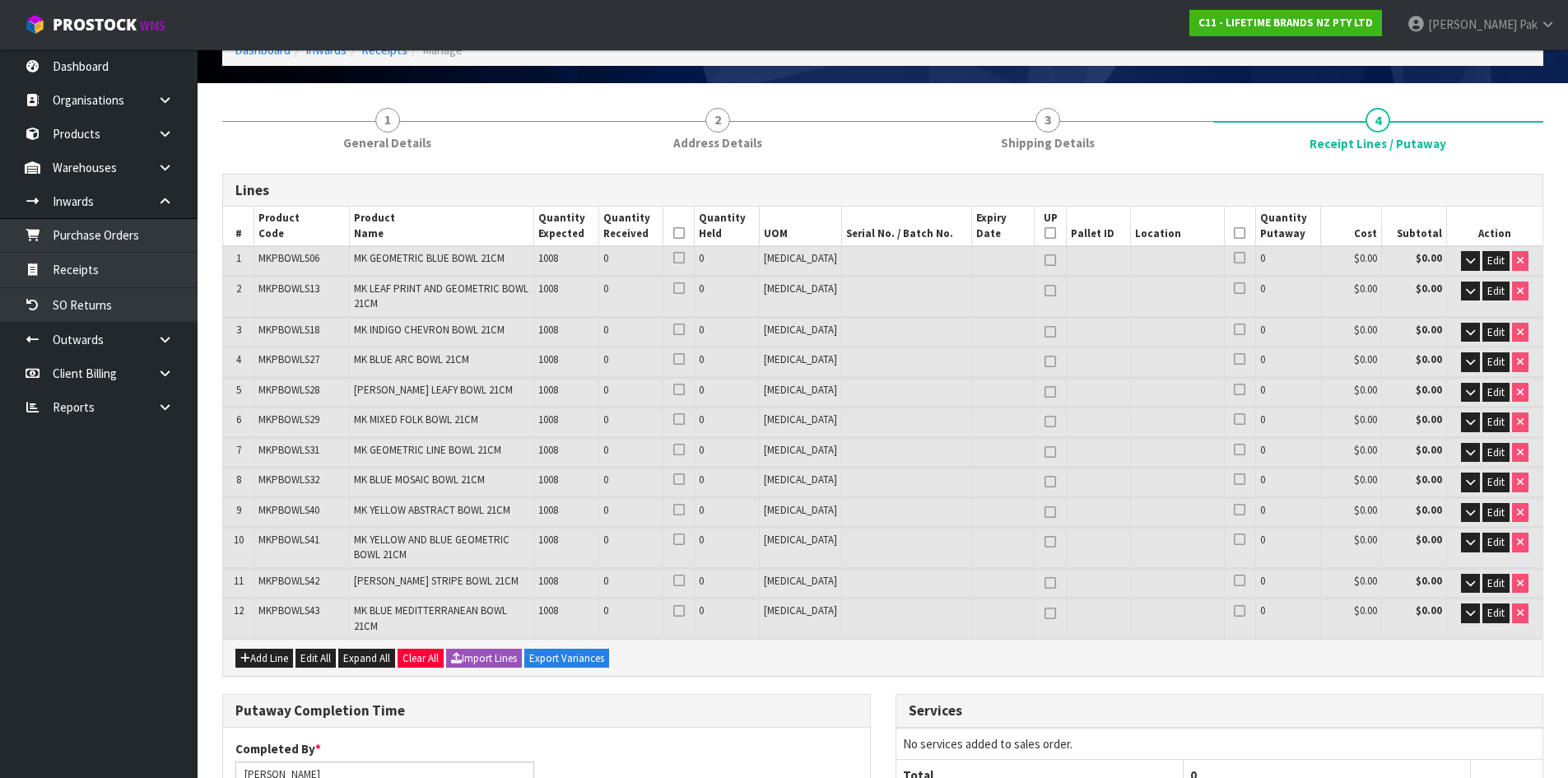
scroll to position [0, 0]
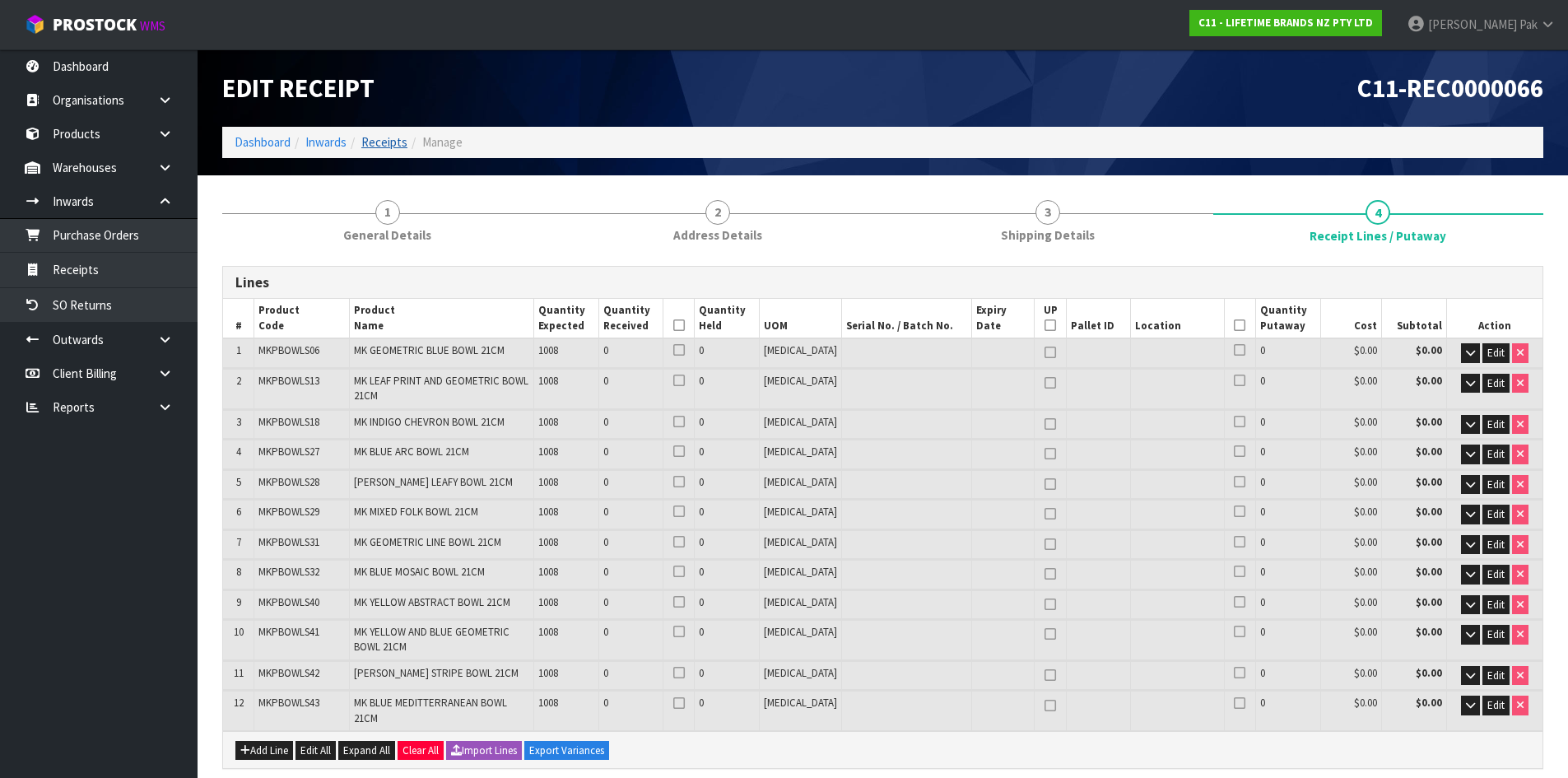
click at [389, 138] on link "Receipts" at bounding box center [384, 142] width 46 height 15
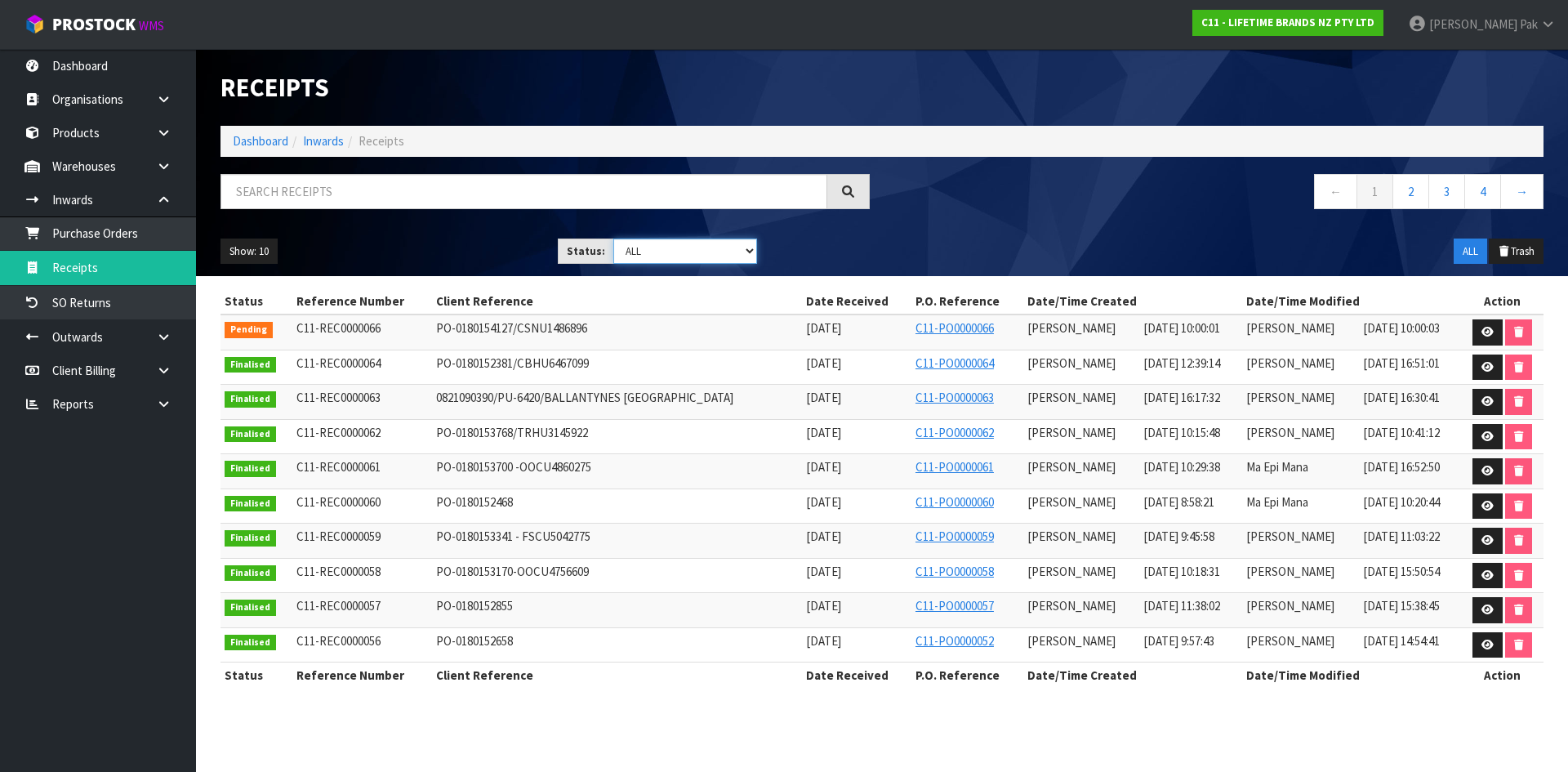
click at [714, 260] on select "Draft Pending Goods Checked Goods Putaway Pending Charges Finalised Cancelled A…" at bounding box center [685, 251] width 144 height 25
click at [613, 239] on select "Draft Pending Goods Checked Goods Putaway Pending Charges Finalised Cancelled A…" at bounding box center [685, 251] width 144 height 25
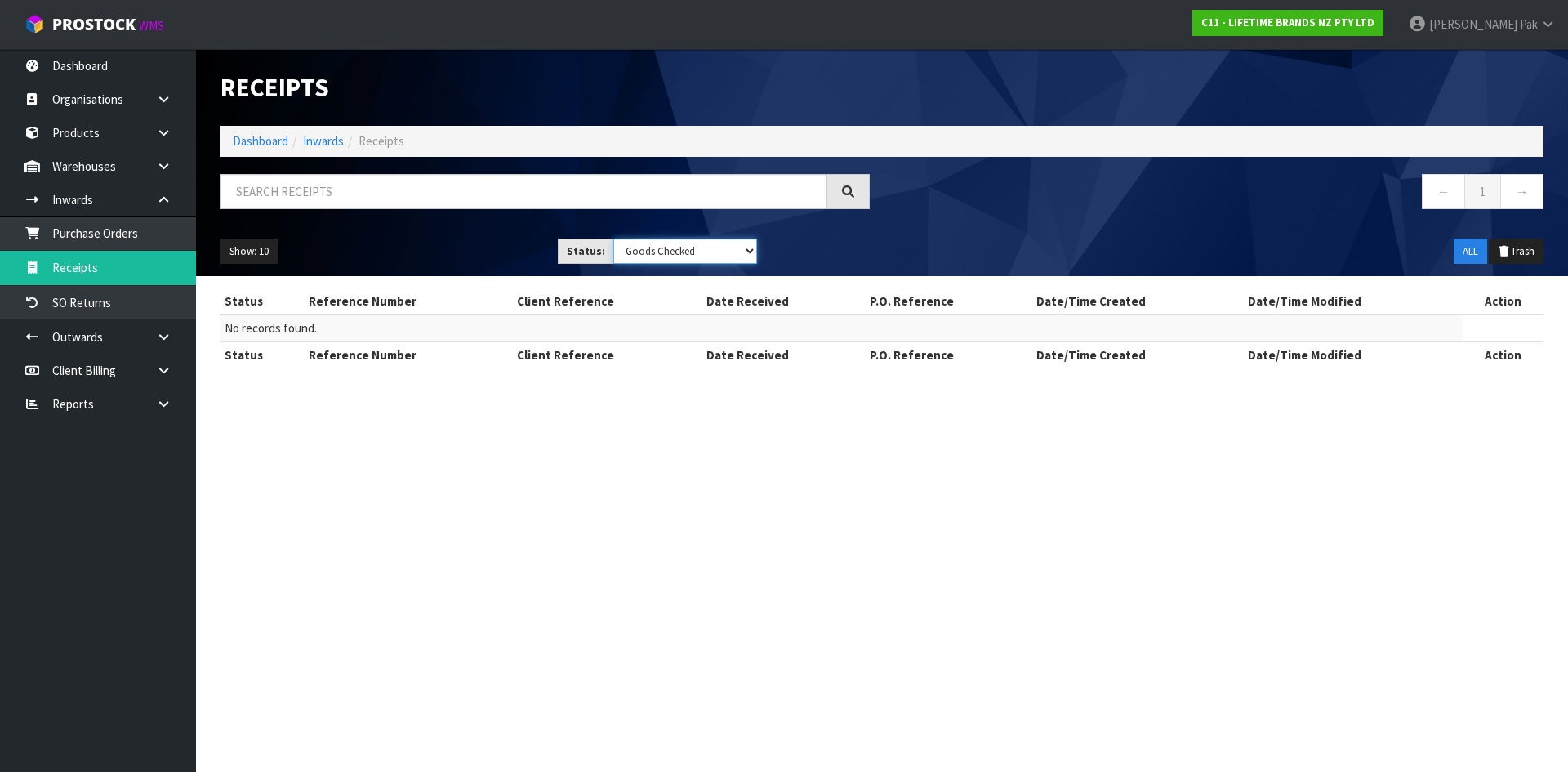
click at [683, 252] on select "Draft Pending Goods Checked Goods Putaway Pending Charges Finalised Cancelled A…" at bounding box center [685, 251] width 144 height 25
select select "string:ALL"
click at [613, 239] on select "Draft Pending Goods Checked Goods Putaway Pending Charges Finalised Cancelled A…" at bounding box center [685, 251] width 144 height 25
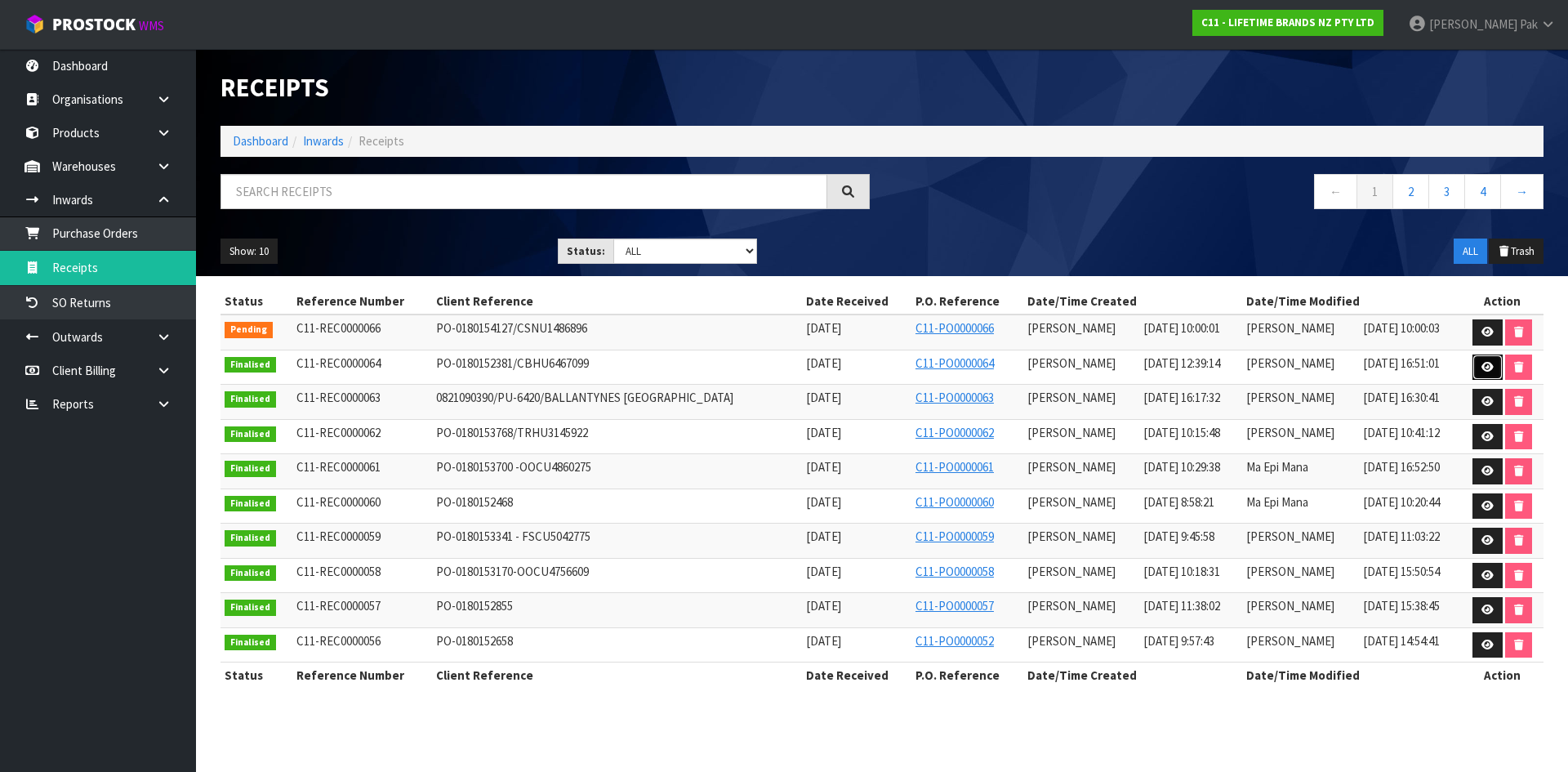
click at [1482, 362] on icon at bounding box center [1487, 366] width 12 height 10
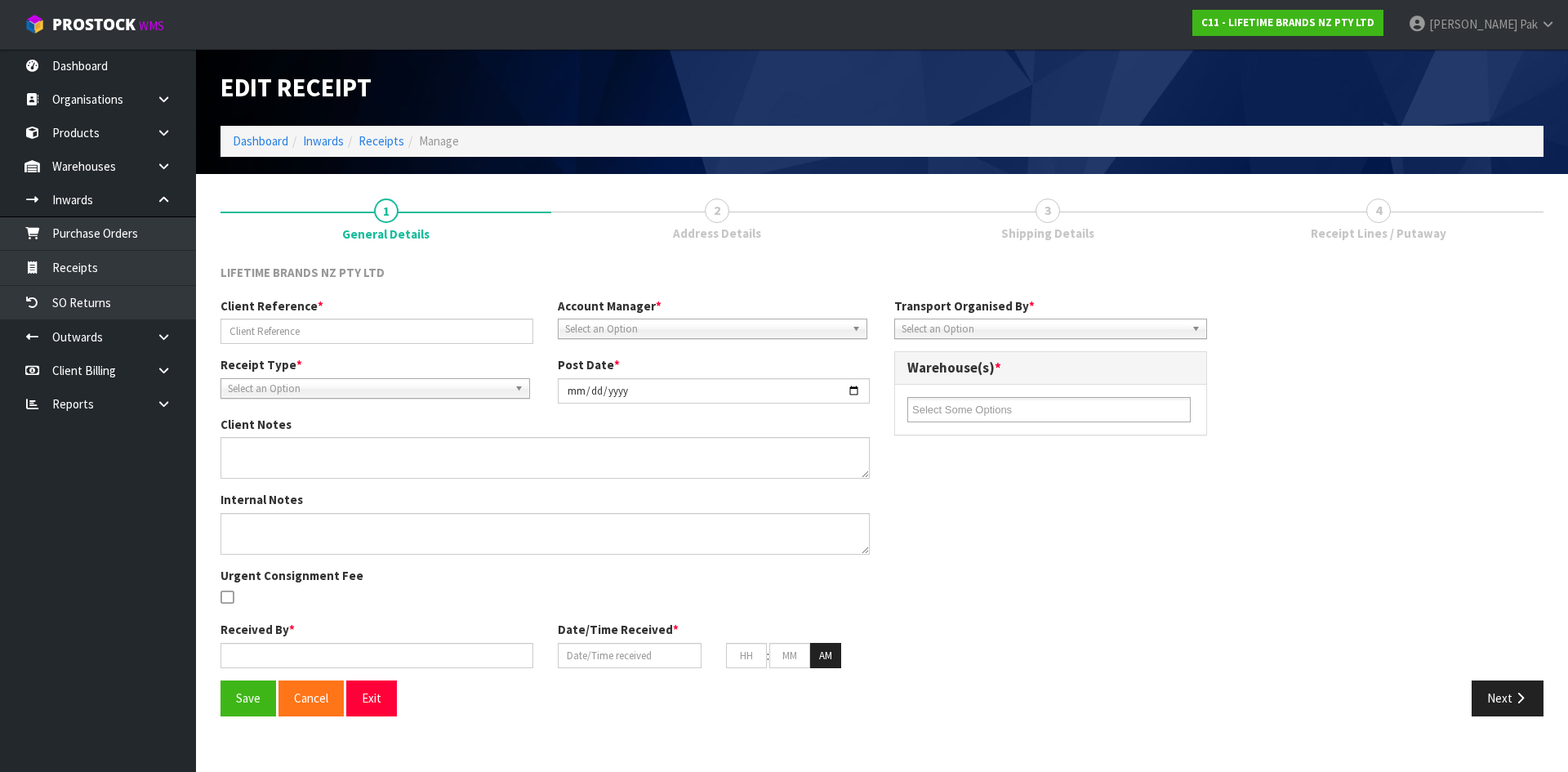
type input "PO-0180152381/CBHU6467099"
type input "[DATE]"
type textarea "PURCHASE ORDER: 4500341764-000010/CBHU6467099"
type textarea "CONTAINER-CBHU6467099 - 813 CARTONS"
type input "[PERSON_NAME]"
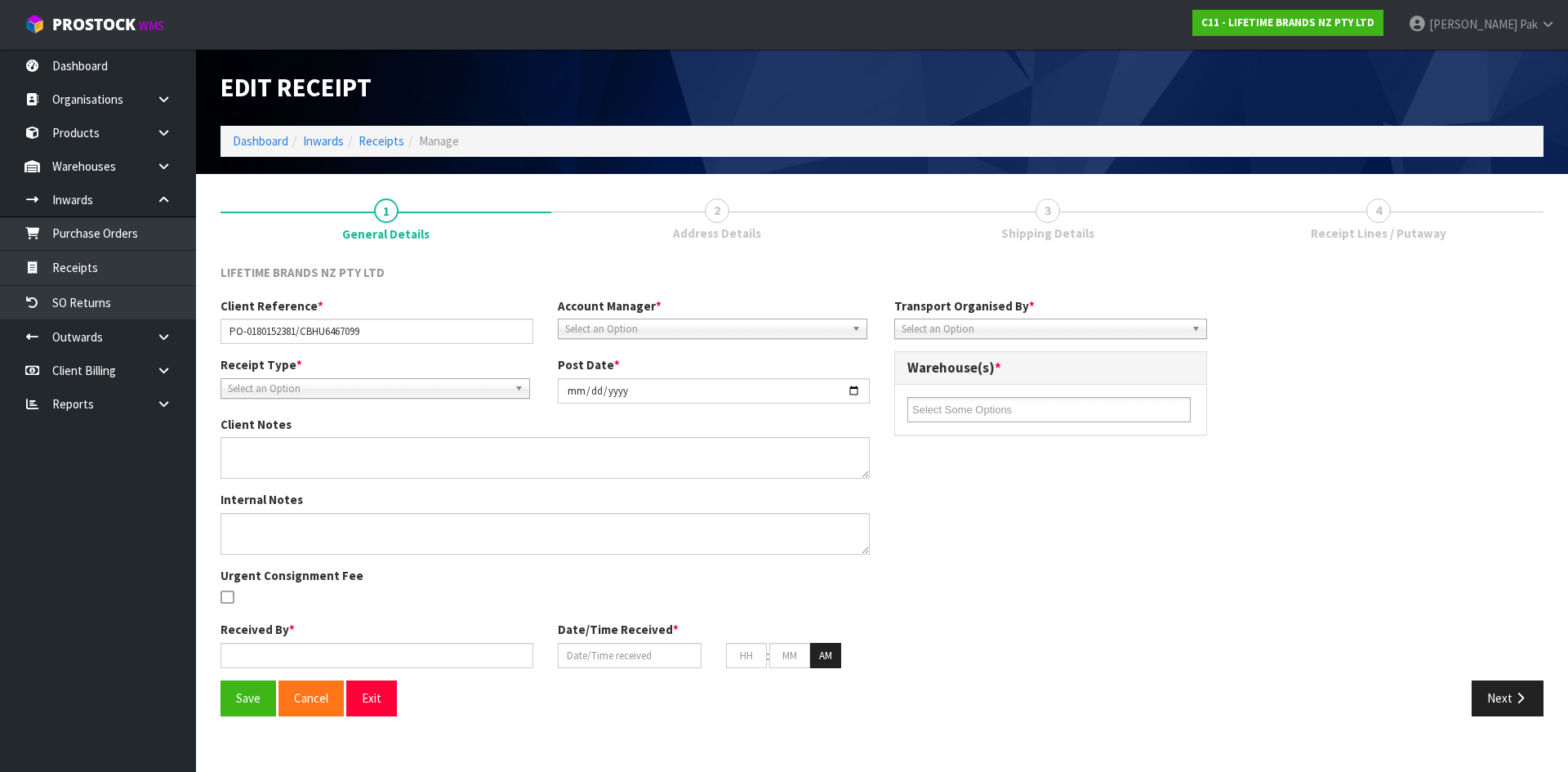
type input "[DATE]"
type input "12"
type input "39"
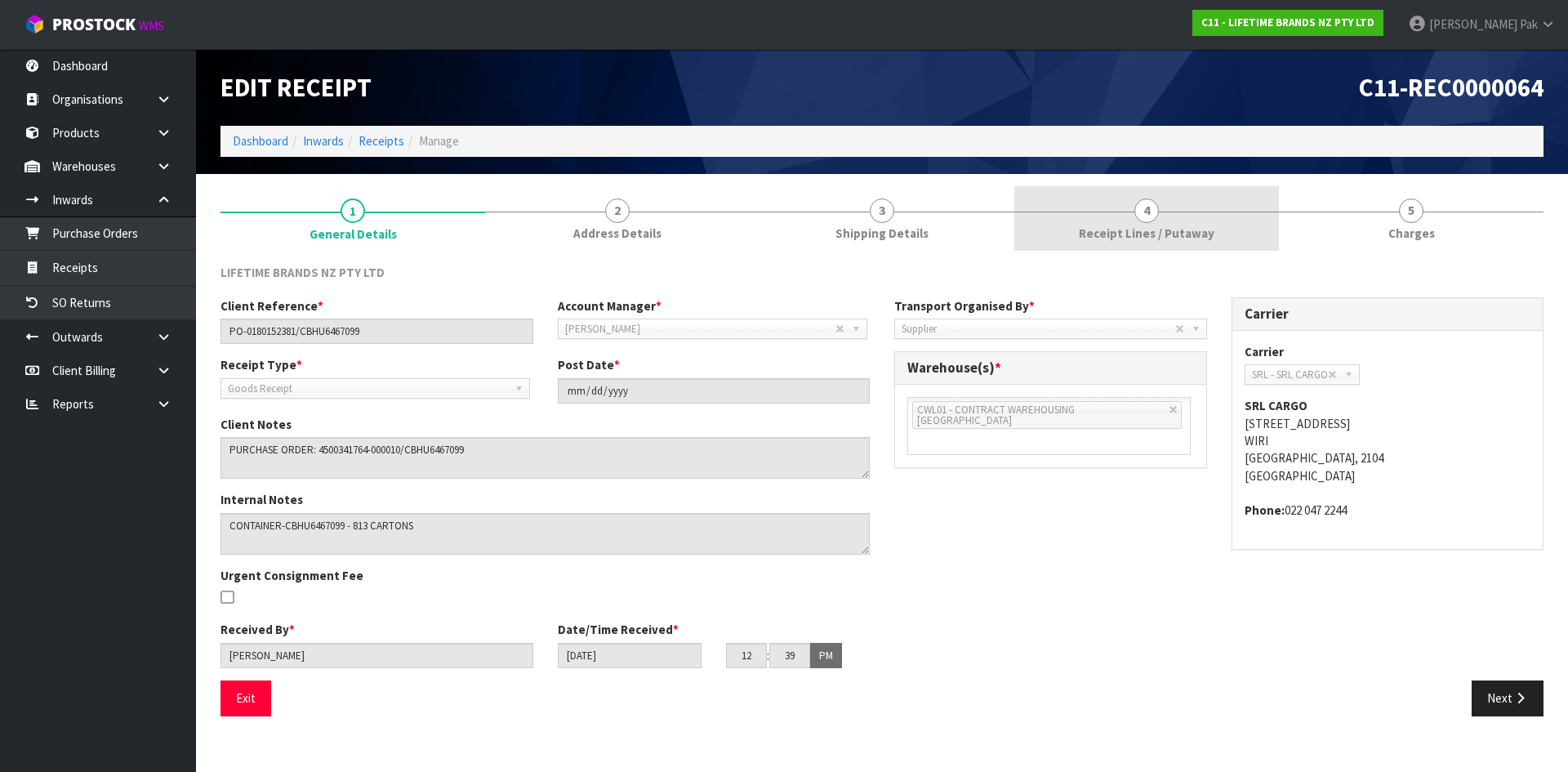
click at [1166, 197] on link "4 Receipt Lines / Putaway" at bounding box center [1146, 218] width 264 height 64
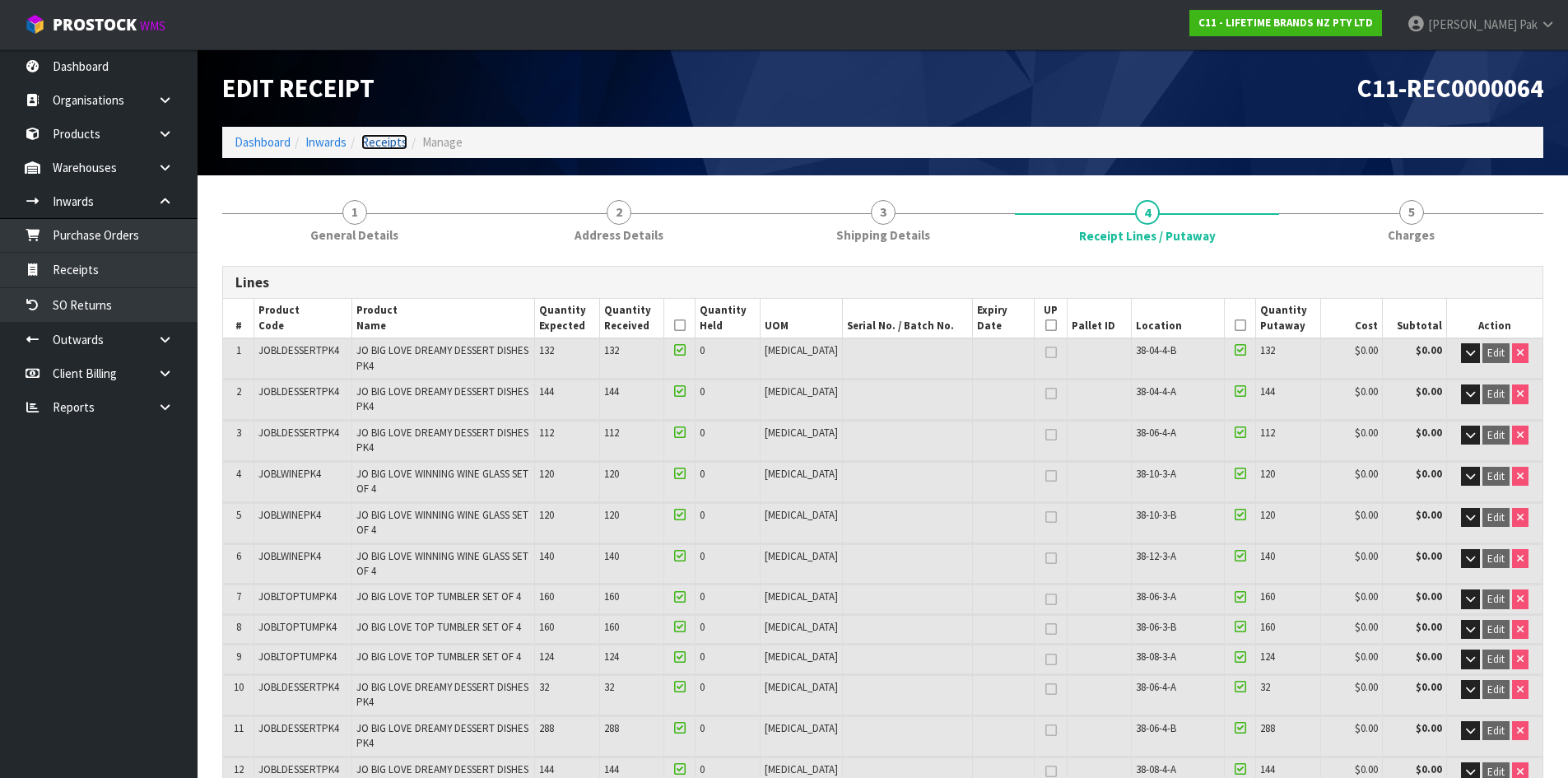
click at [381, 144] on link "Receipts" at bounding box center [384, 142] width 46 height 15
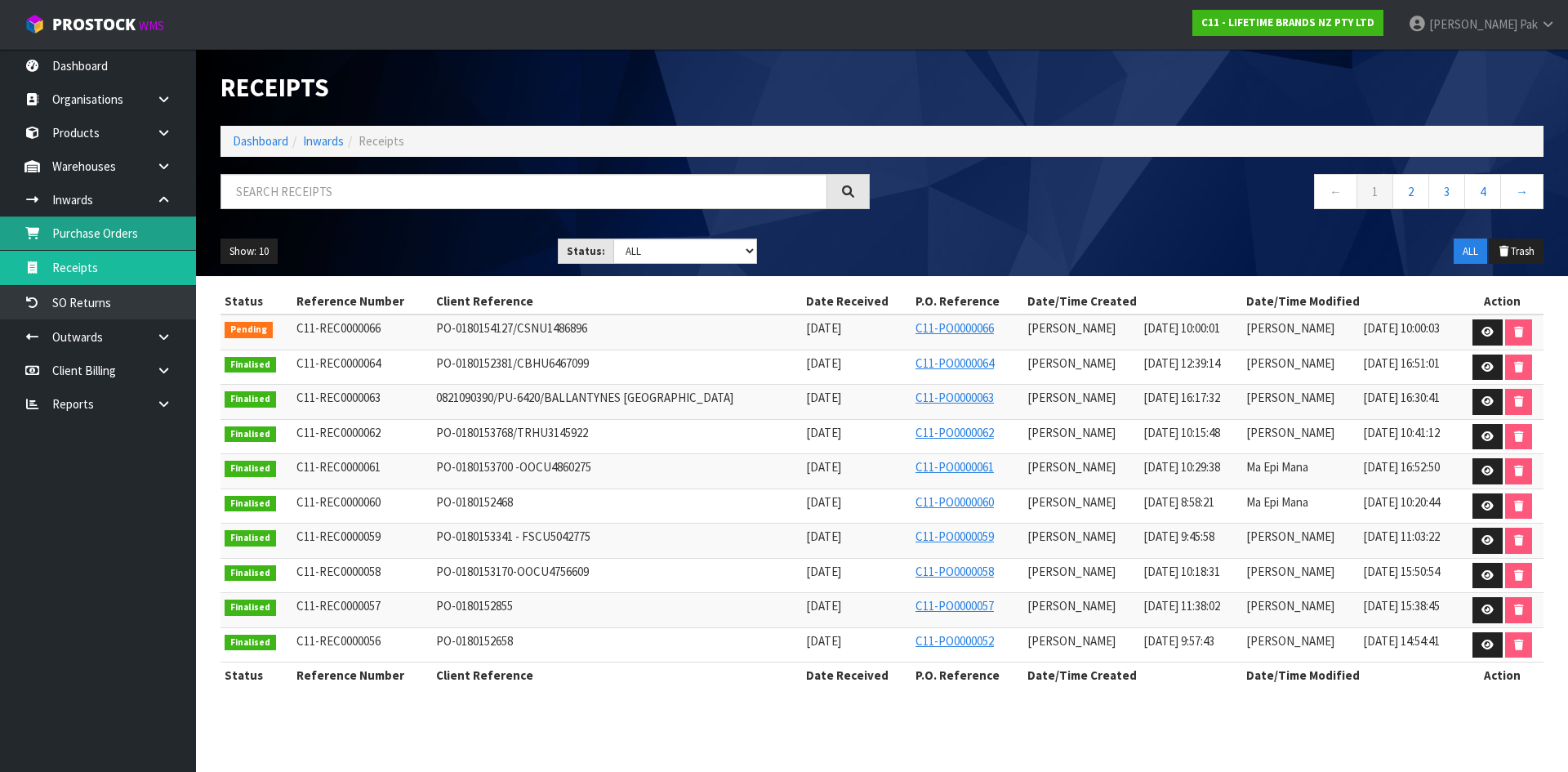
click at [125, 238] on link "Purchase Orders" at bounding box center [98, 232] width 196 height 33
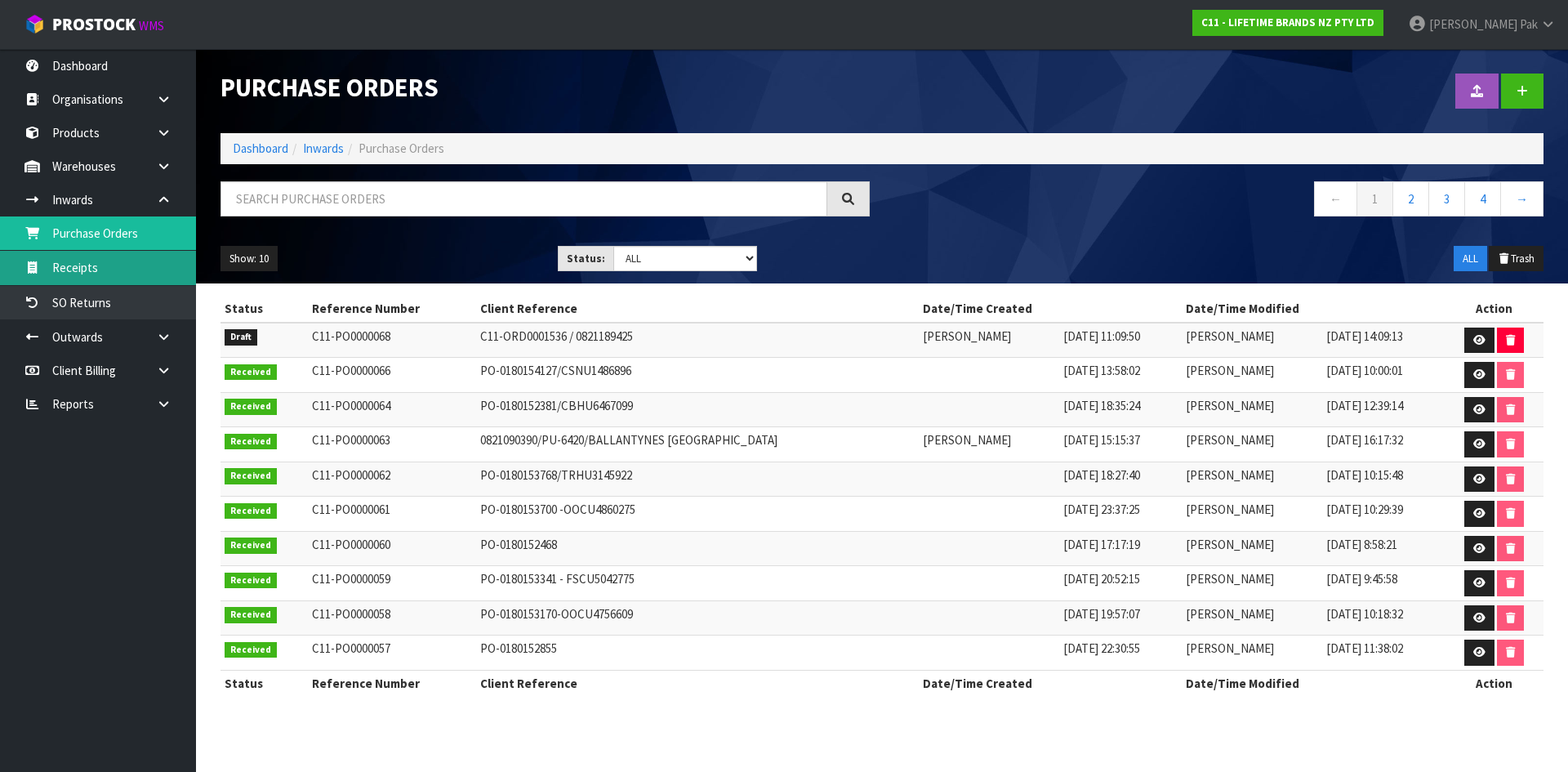
click at [119, 270] on link "Receipts" at bounding box center [98, 267] width 196 height 33
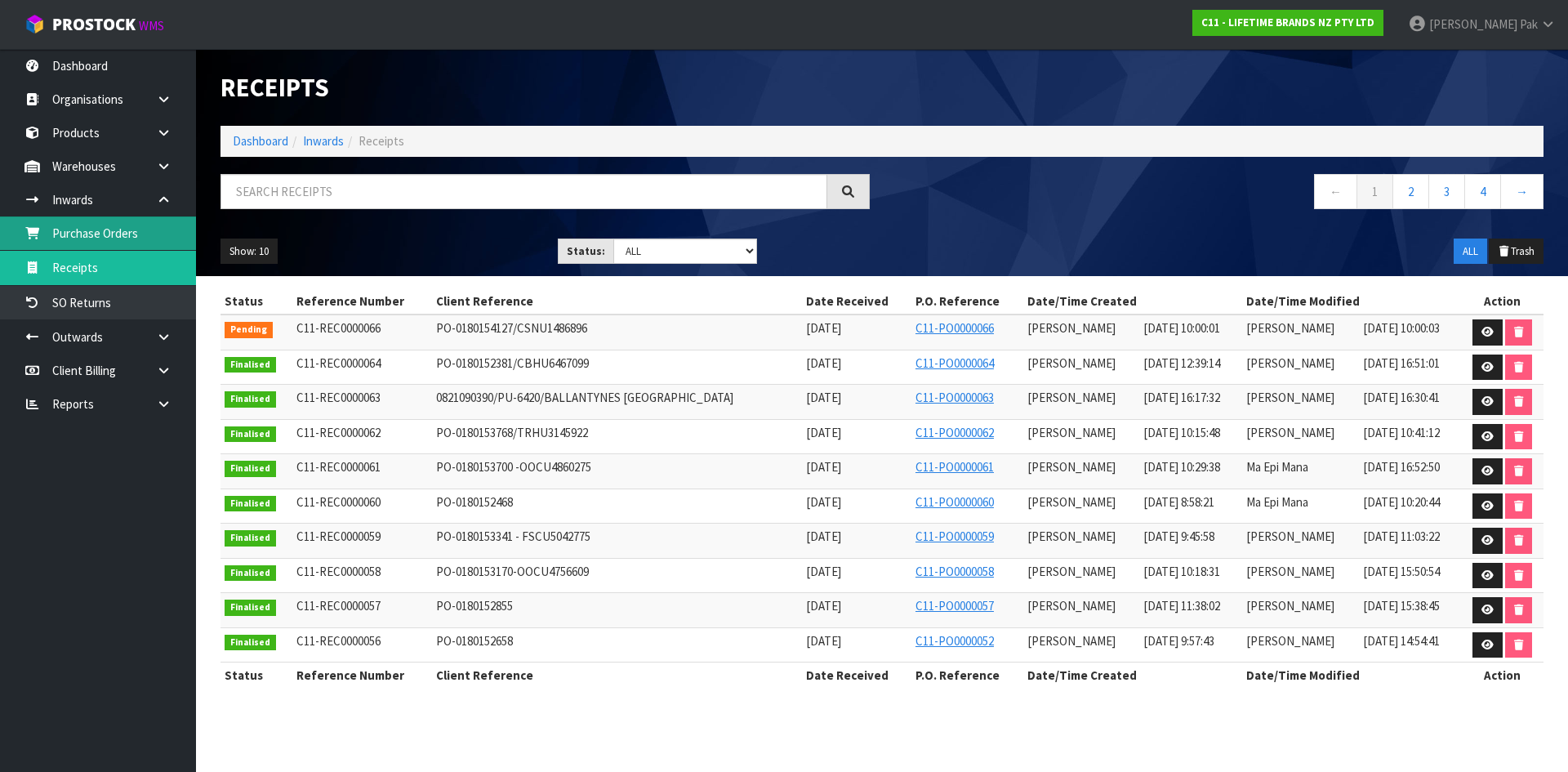
click at [107, 230] on link "Purchase Orders" at bounding box center [98, 232] width 196 height 33
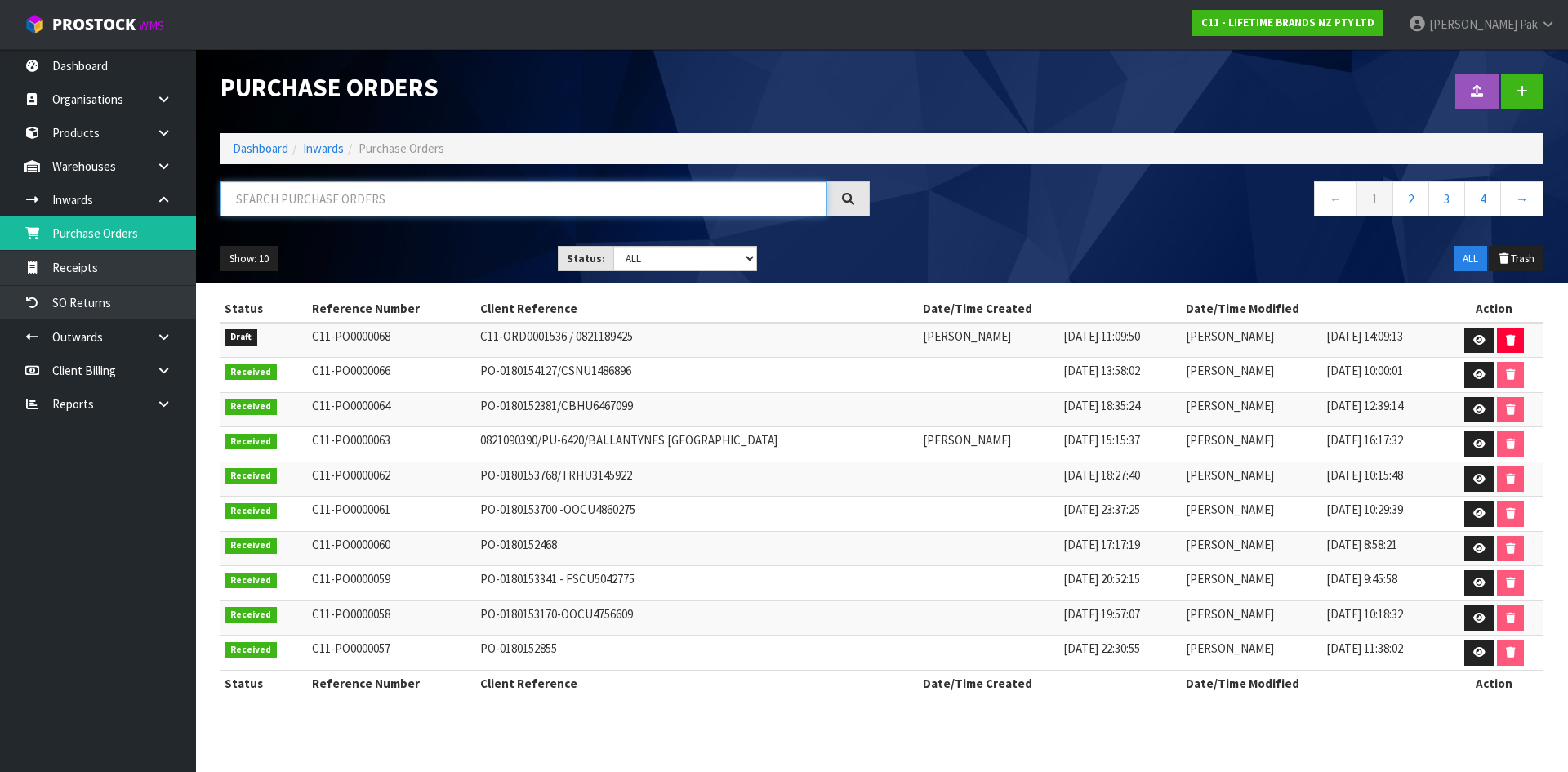
click at [442, 205] on input "text" at bounding box center [524, 198] width 607 height 35
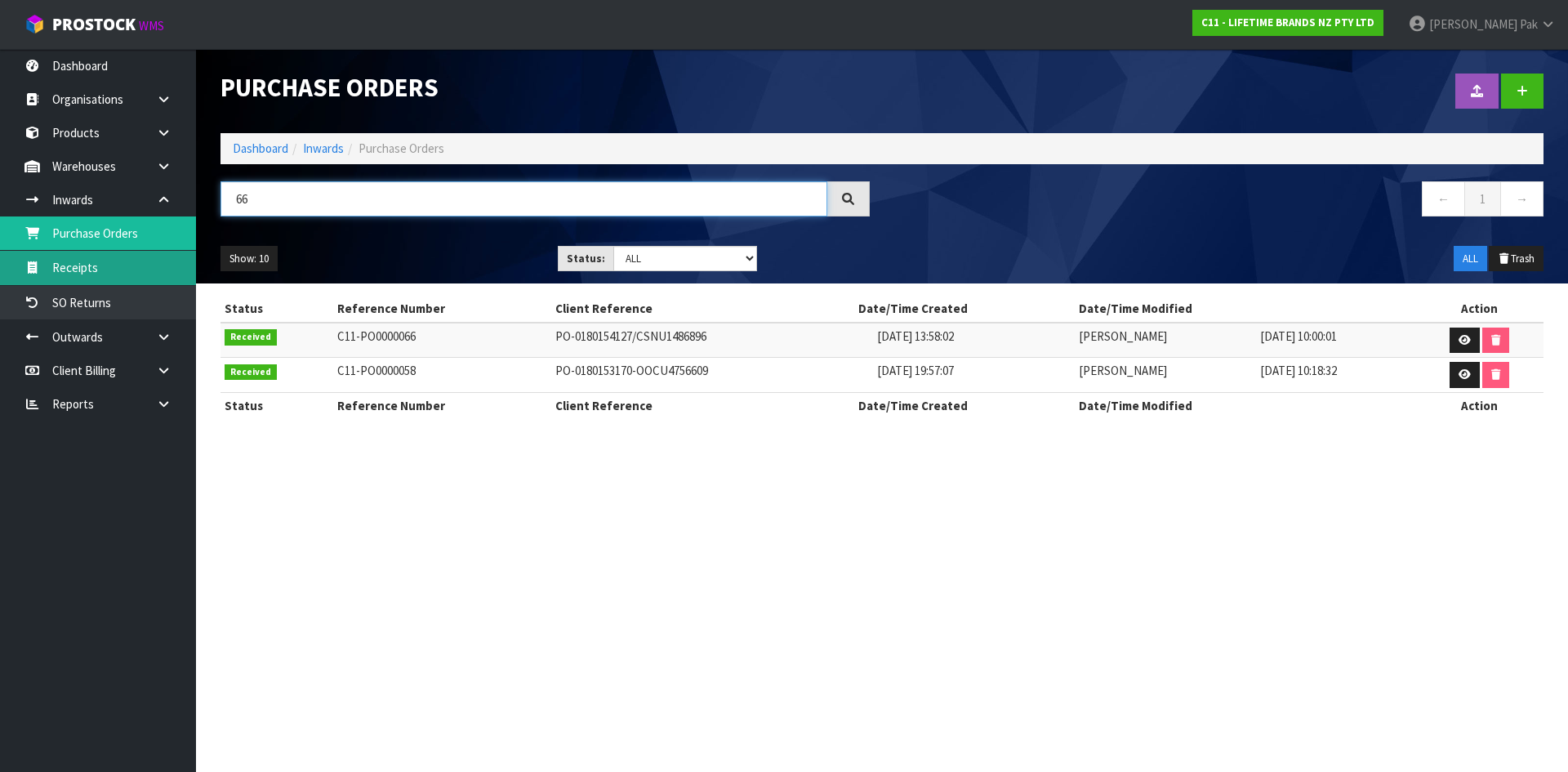
type input "66"
click at [91, 259] on link "Receipts" at bounding box center [98, 267] width 196 height 33
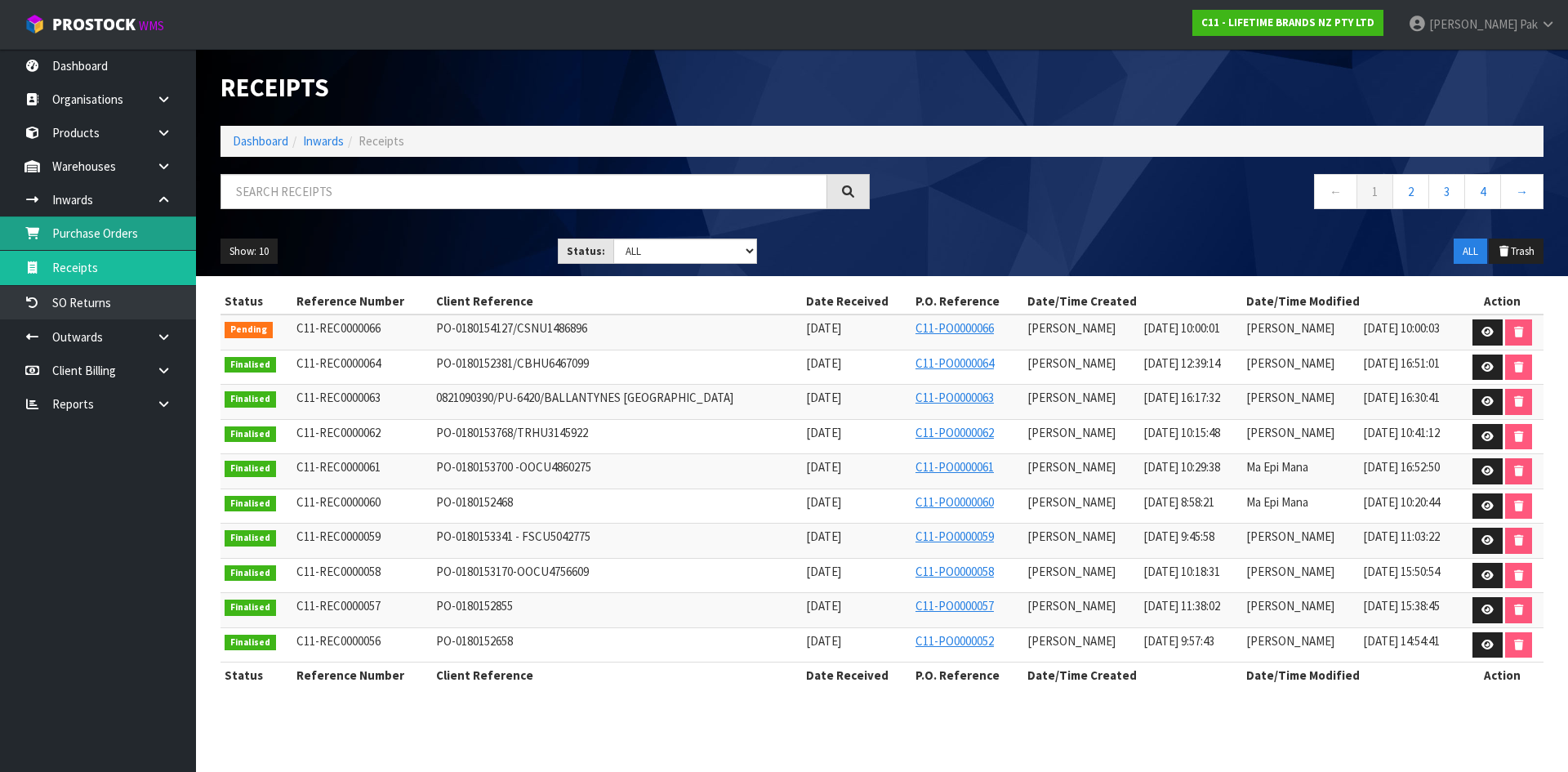
click at [93, 237] on link "Purchase Orders" at bounding box center [98, 232] width 196 height 33
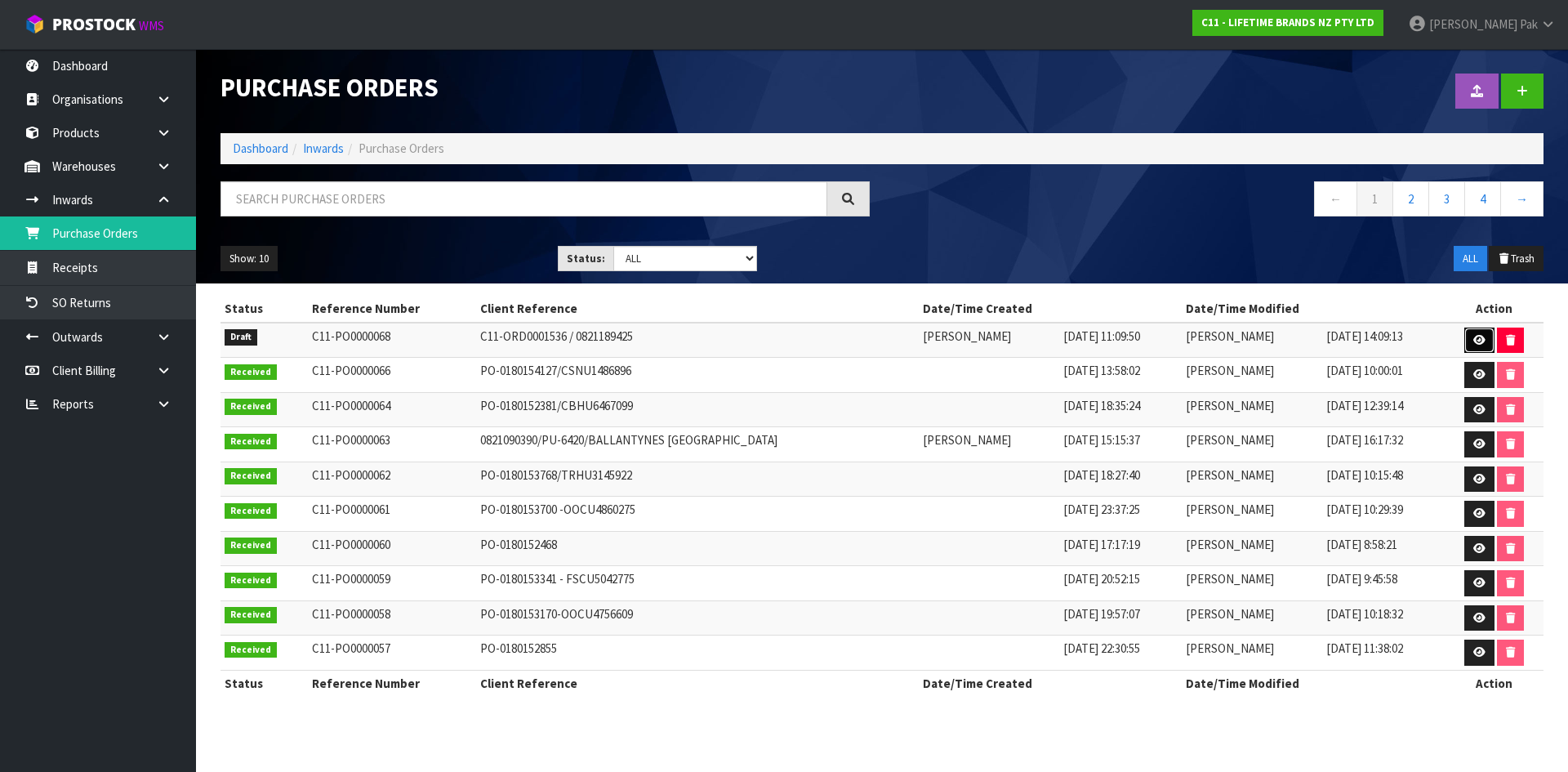
click at [1469, 342] on link at bounding box center [1479, 341] width 30 height 26
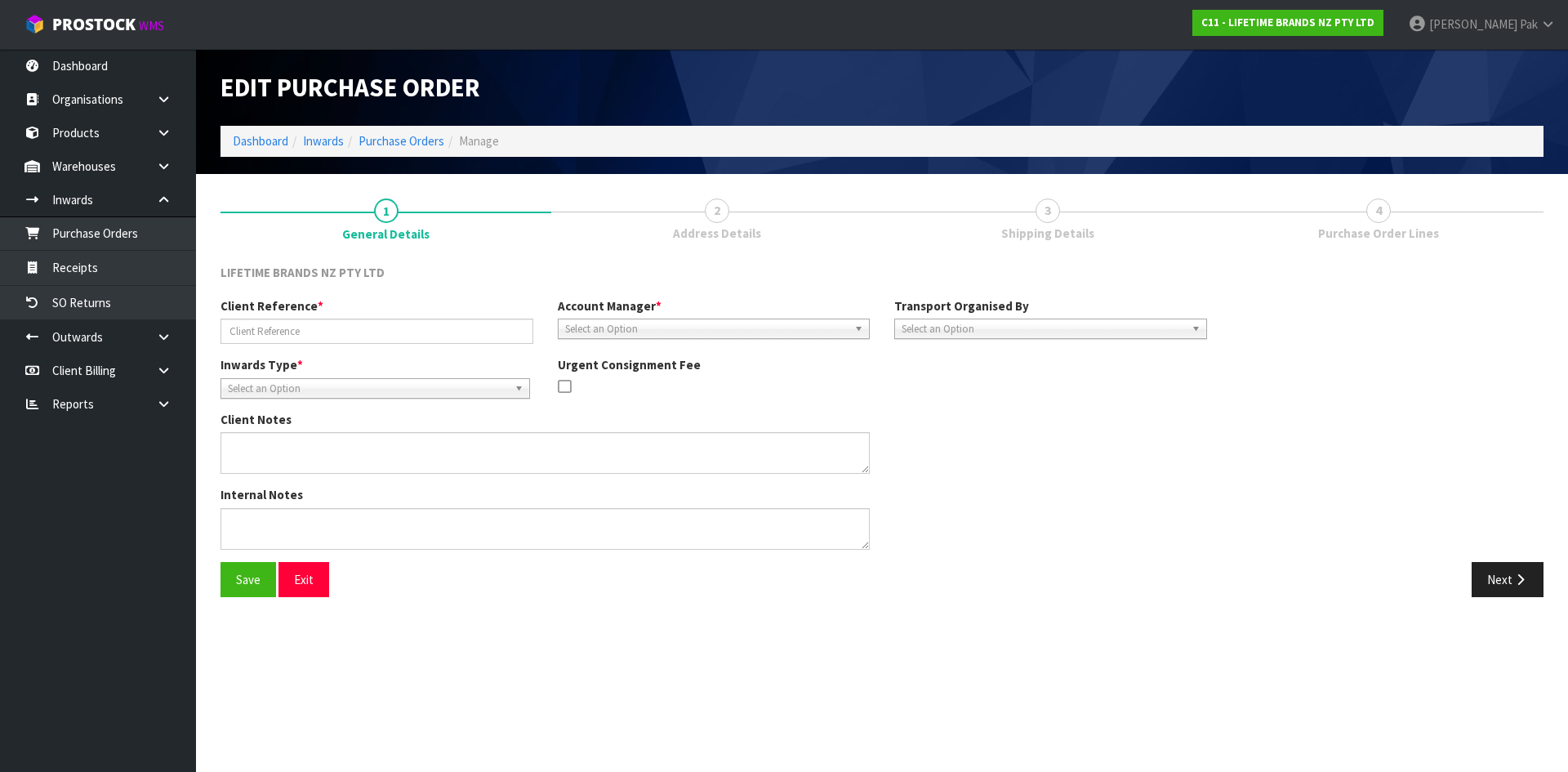
type input "C11-ORD0001536 / 0821189425"
type textarea "CWL ERROR OVER SUPPLIED , NO CHARGE TO CLIENT - LCDWJCAP2PC , PLEASE CHECK AND …"
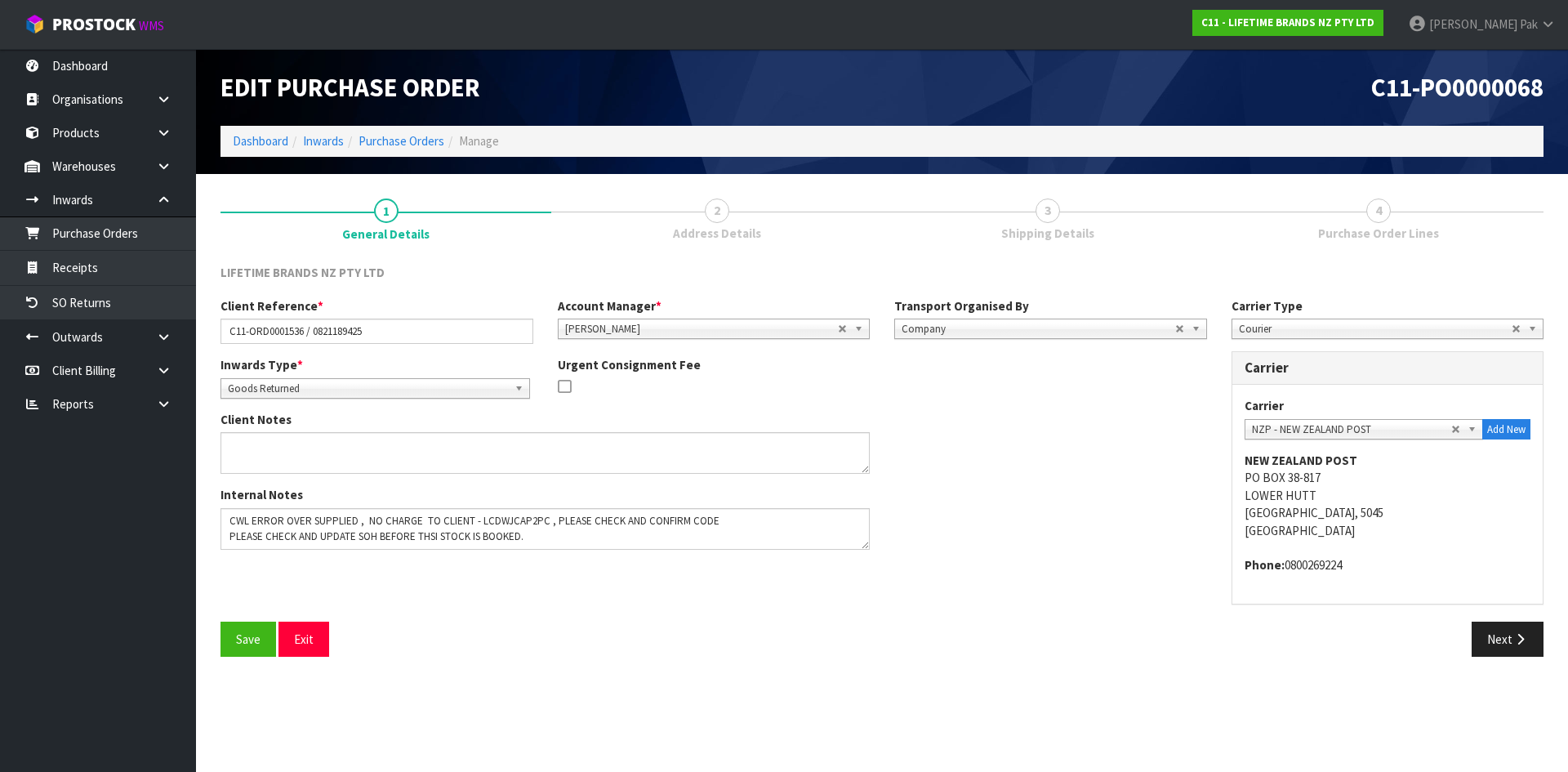
click at [738, 223] on link "2 Address Details" at bounding box center [716, 218] width 331 height 64
click at [1493, 629] on button "Next" at bounding box center [1508, 639] width 72 height 35
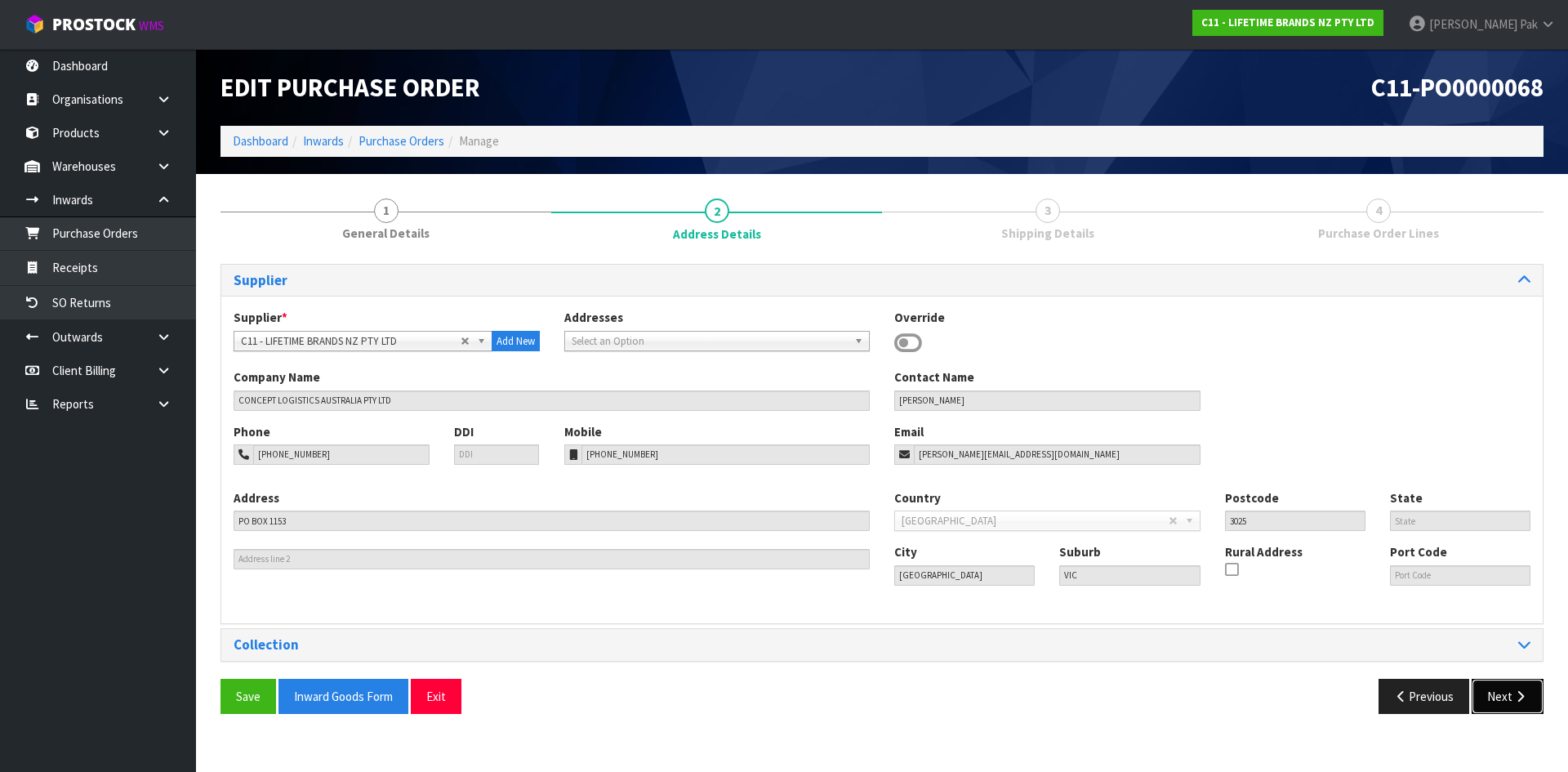
click at [1508, 684] on button "Next" at bounding box center [1508, 696] width 72 height 35
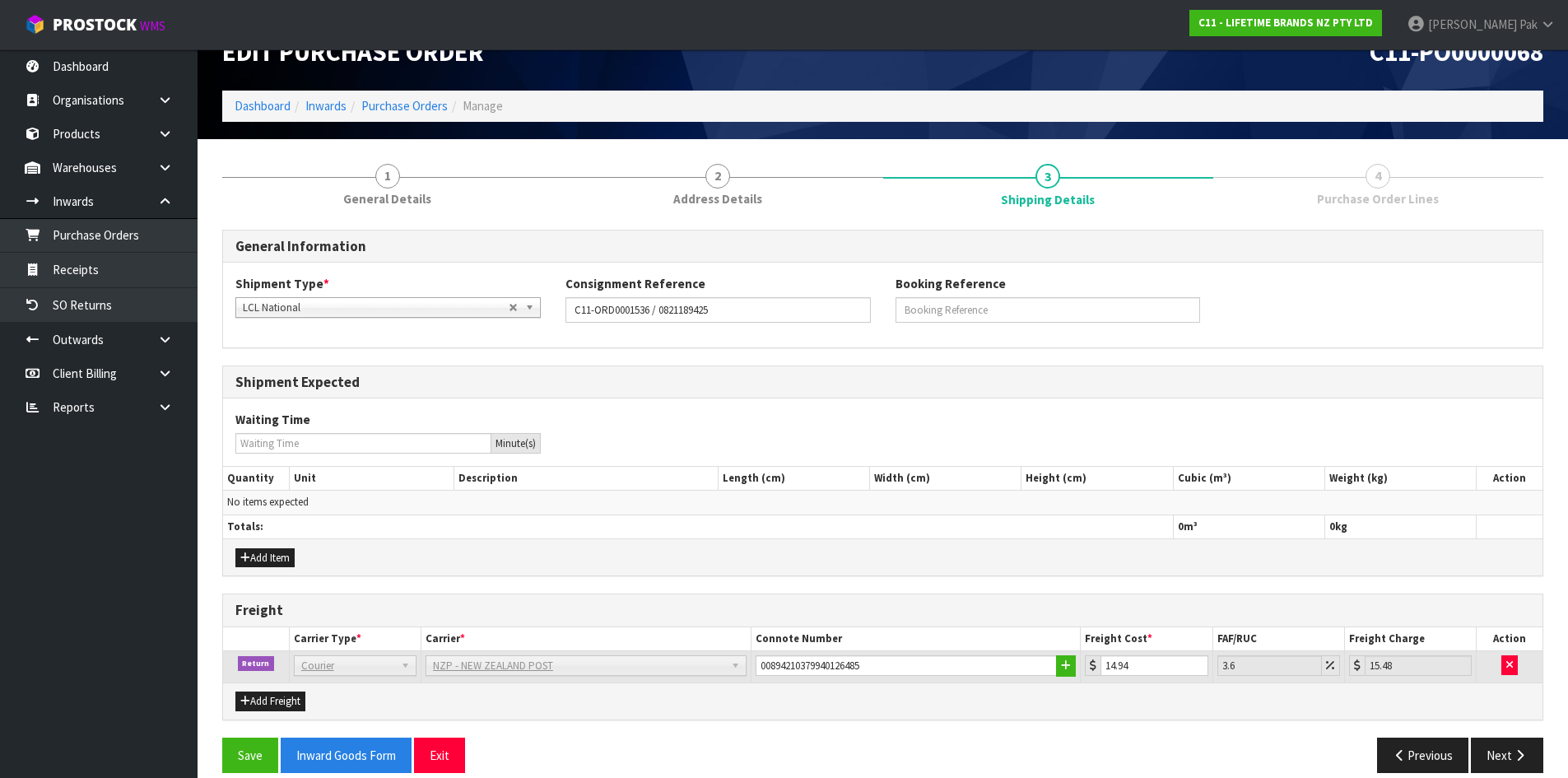
scroll to position [56, 0]
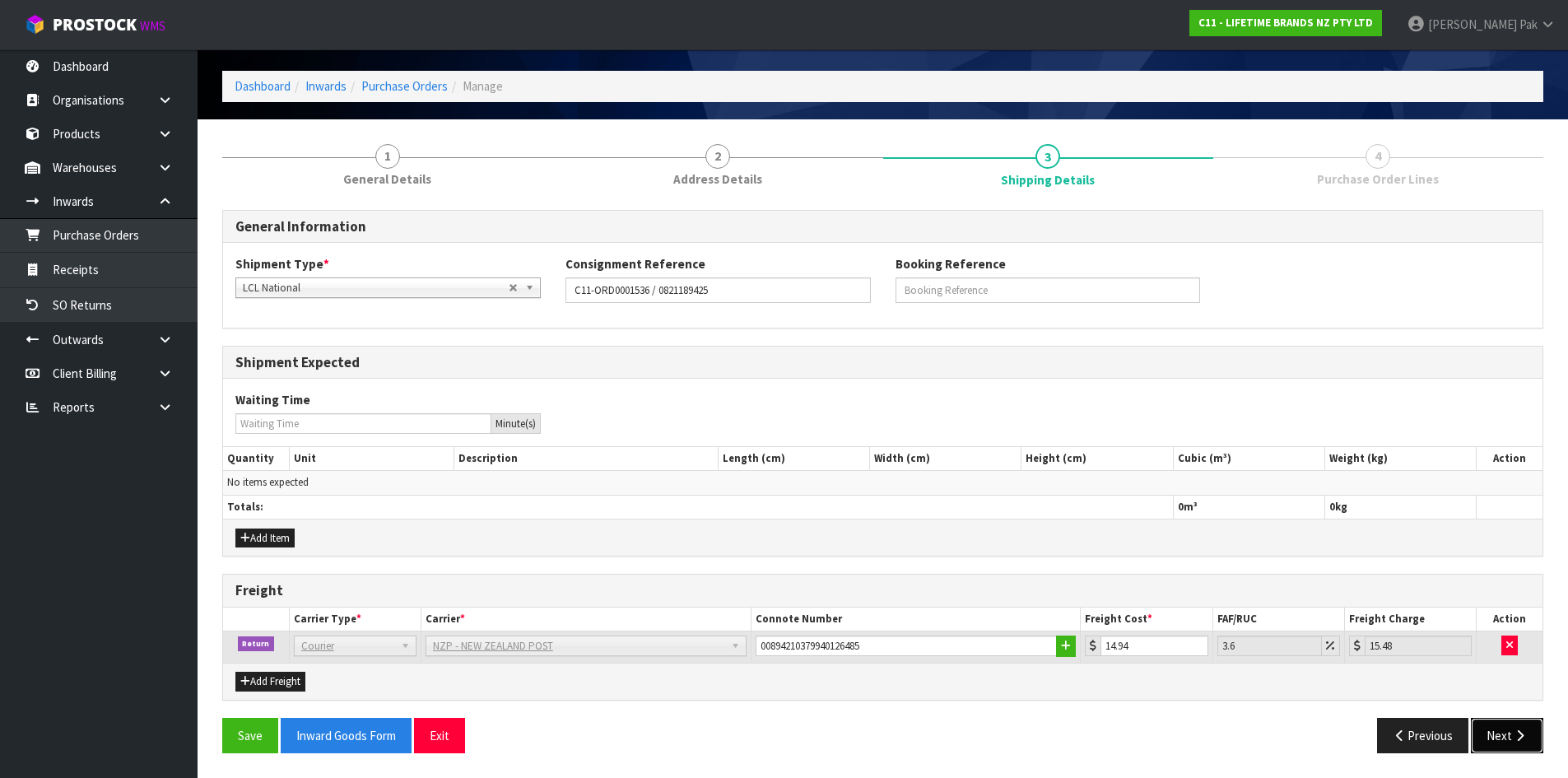
click at [1505, 729] on button "Next" at bounding box center [1507, 735] width 72 height 35
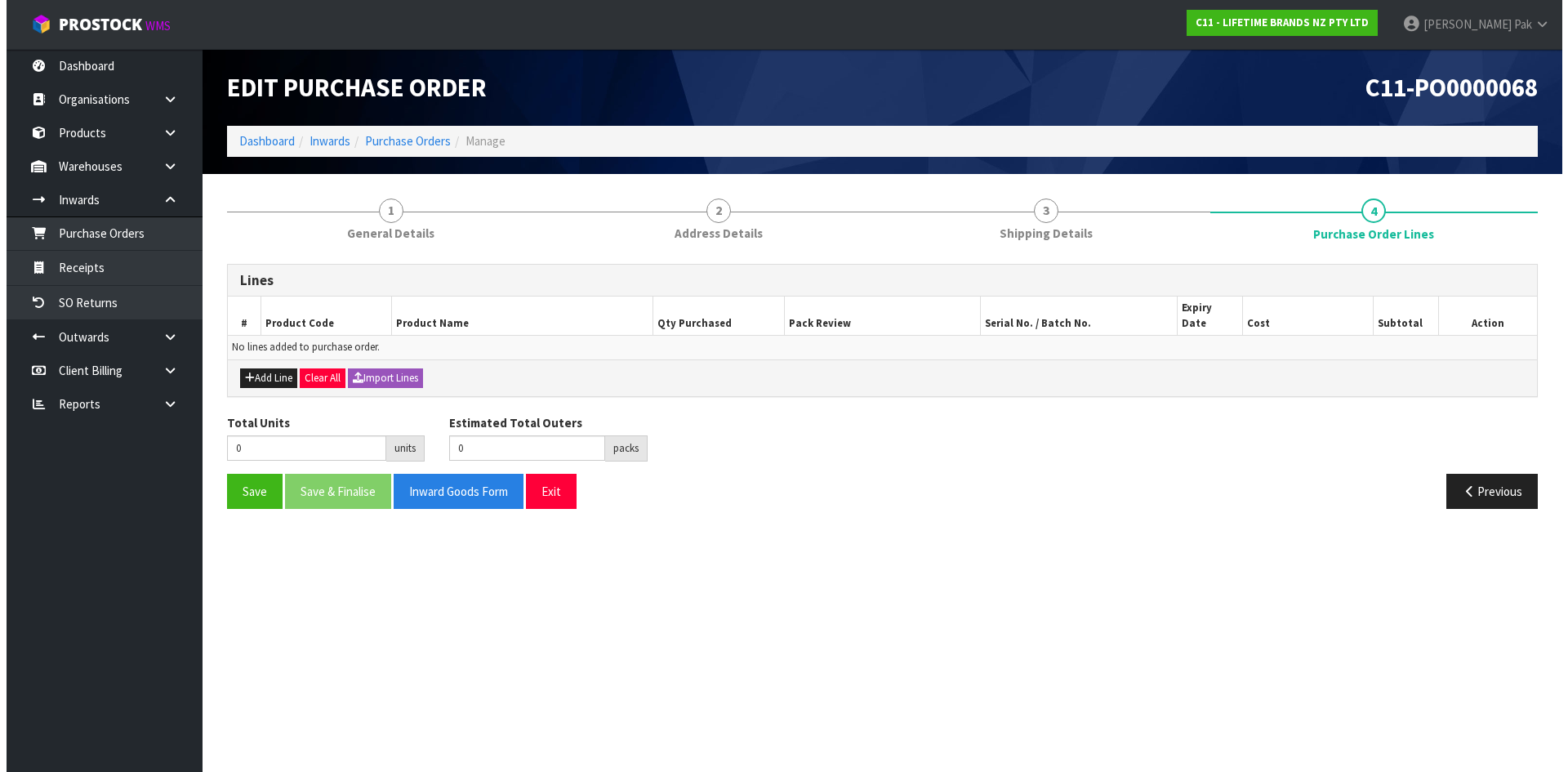
scroll to position [0, 0]
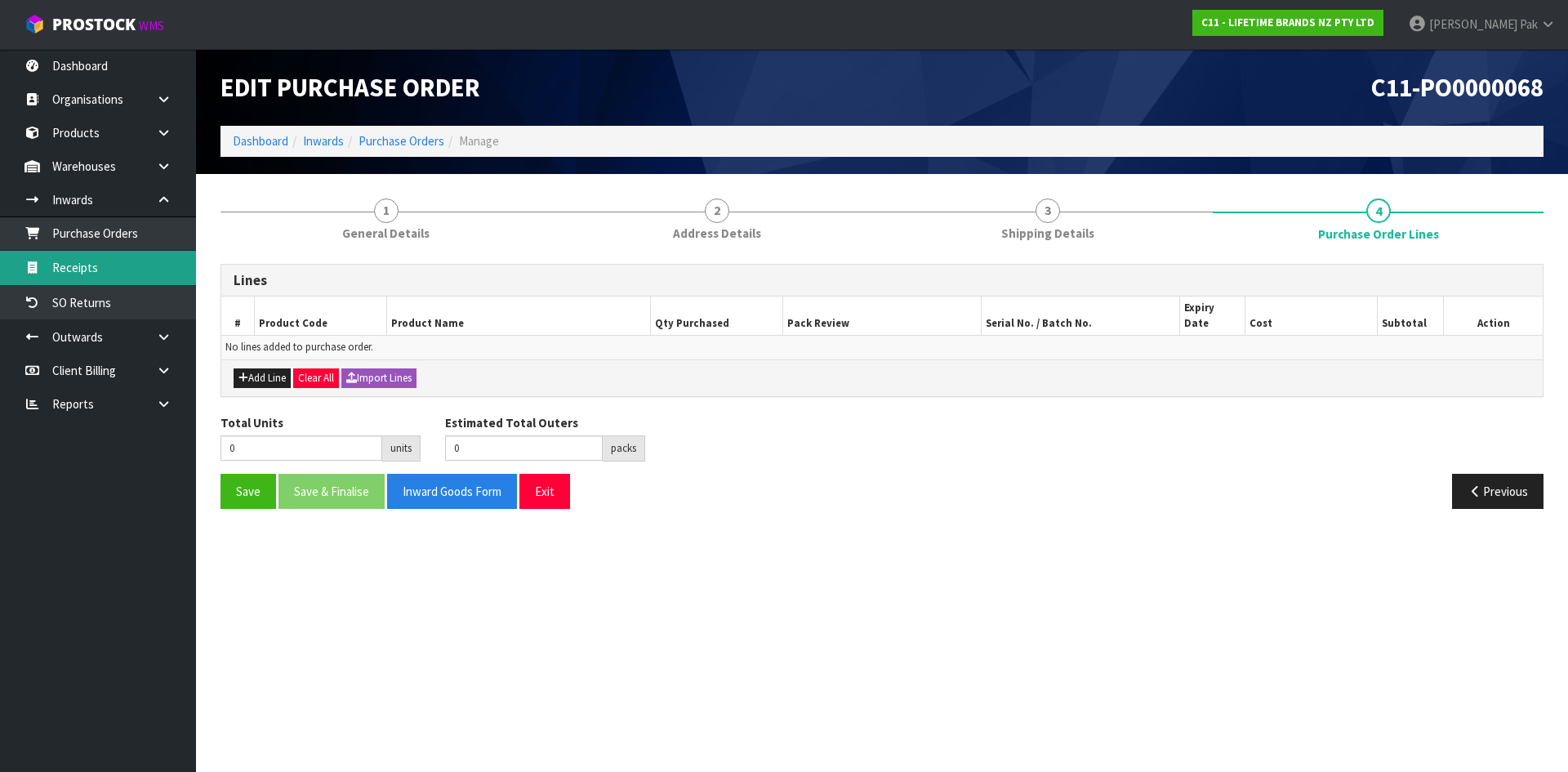
click at [93, 259] on link "Receipts" at bounding box center [98, 267] width 196 height 33
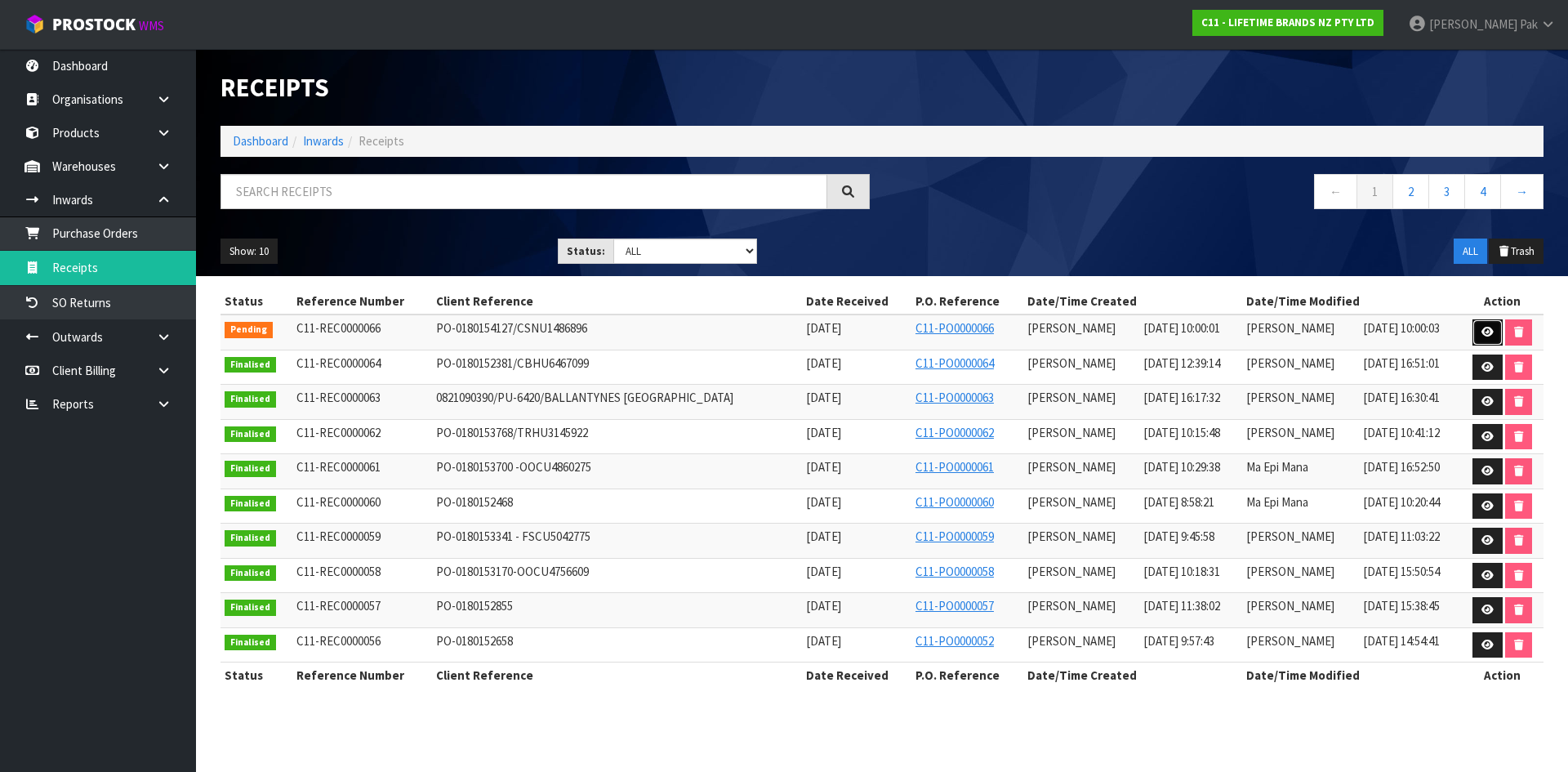
click at [1485, 332] on icon at bounding box center [1487, 331] width 12 height 10
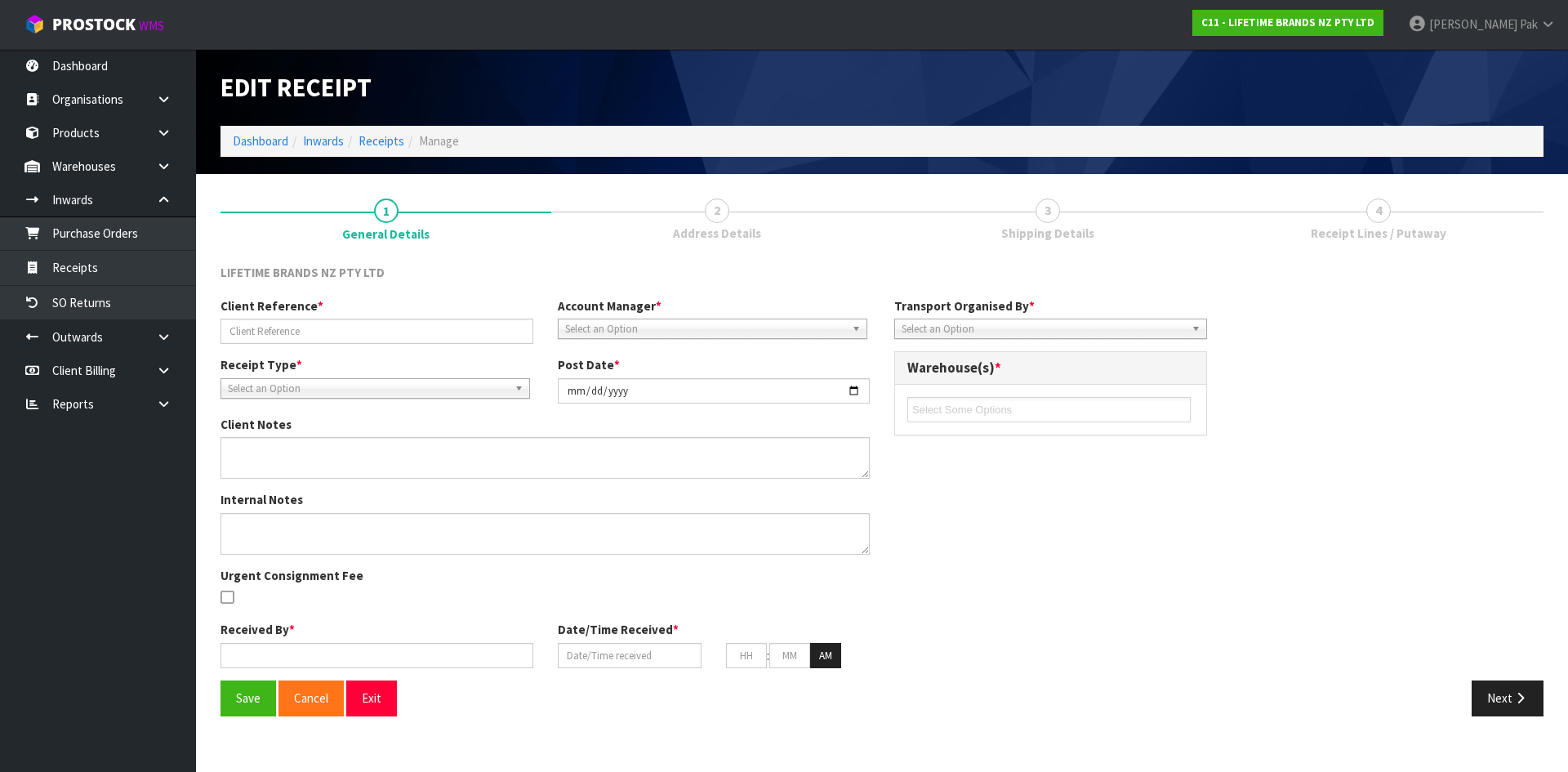
type input "PO-0180154127/CSNU1486896"
type input "[DATE]"
type textarea "PURCHASE ORDER: 4500344047-000010 CONTAINER NUMBER-CSNU1486896"
type textarea "CONTAINER NUMBER-CSNU1486896-756 CARTONS"
type input "[PERSON_NAME]"
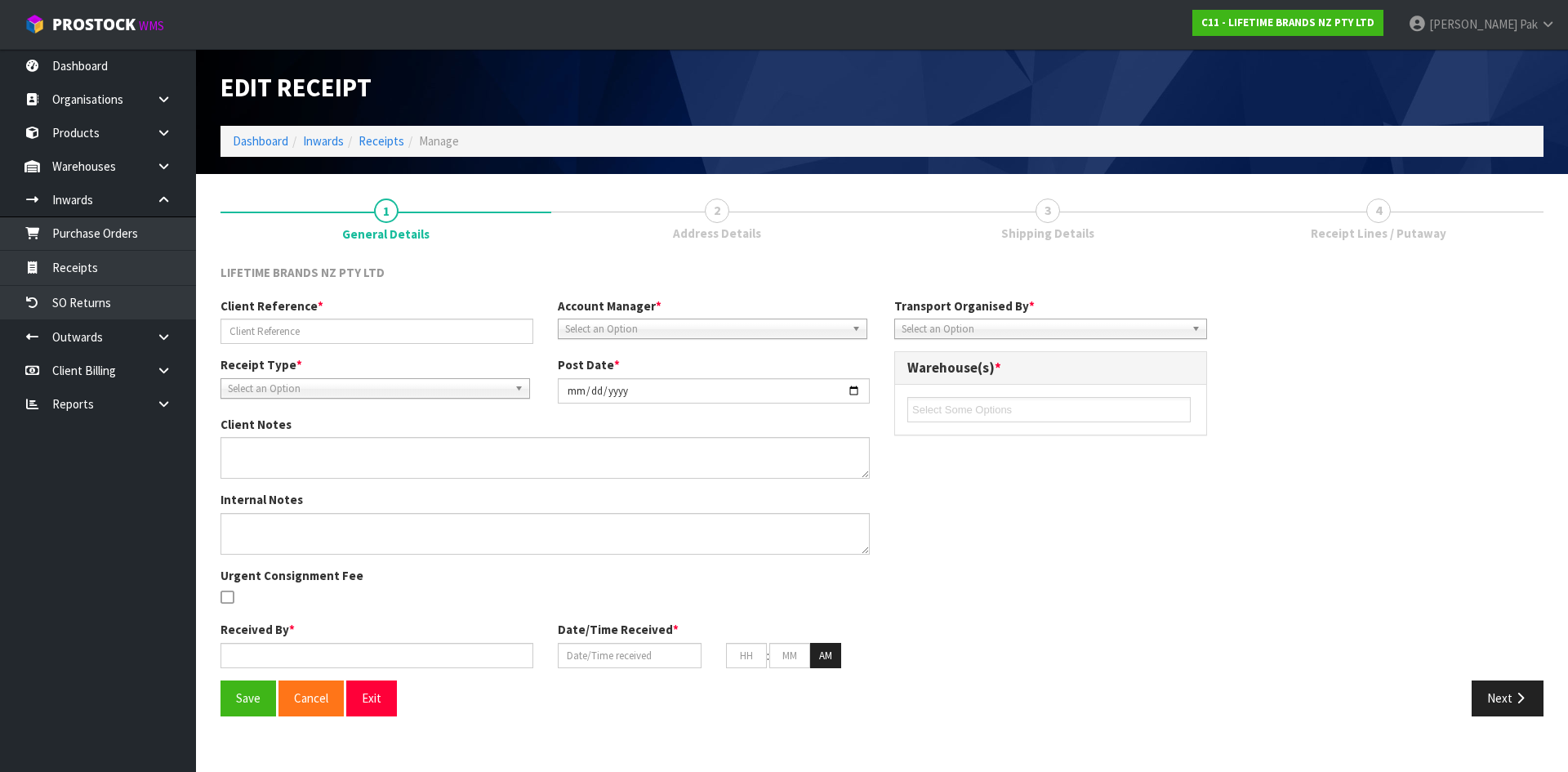
type input "[DATE]"
type input "10"
type input "00"
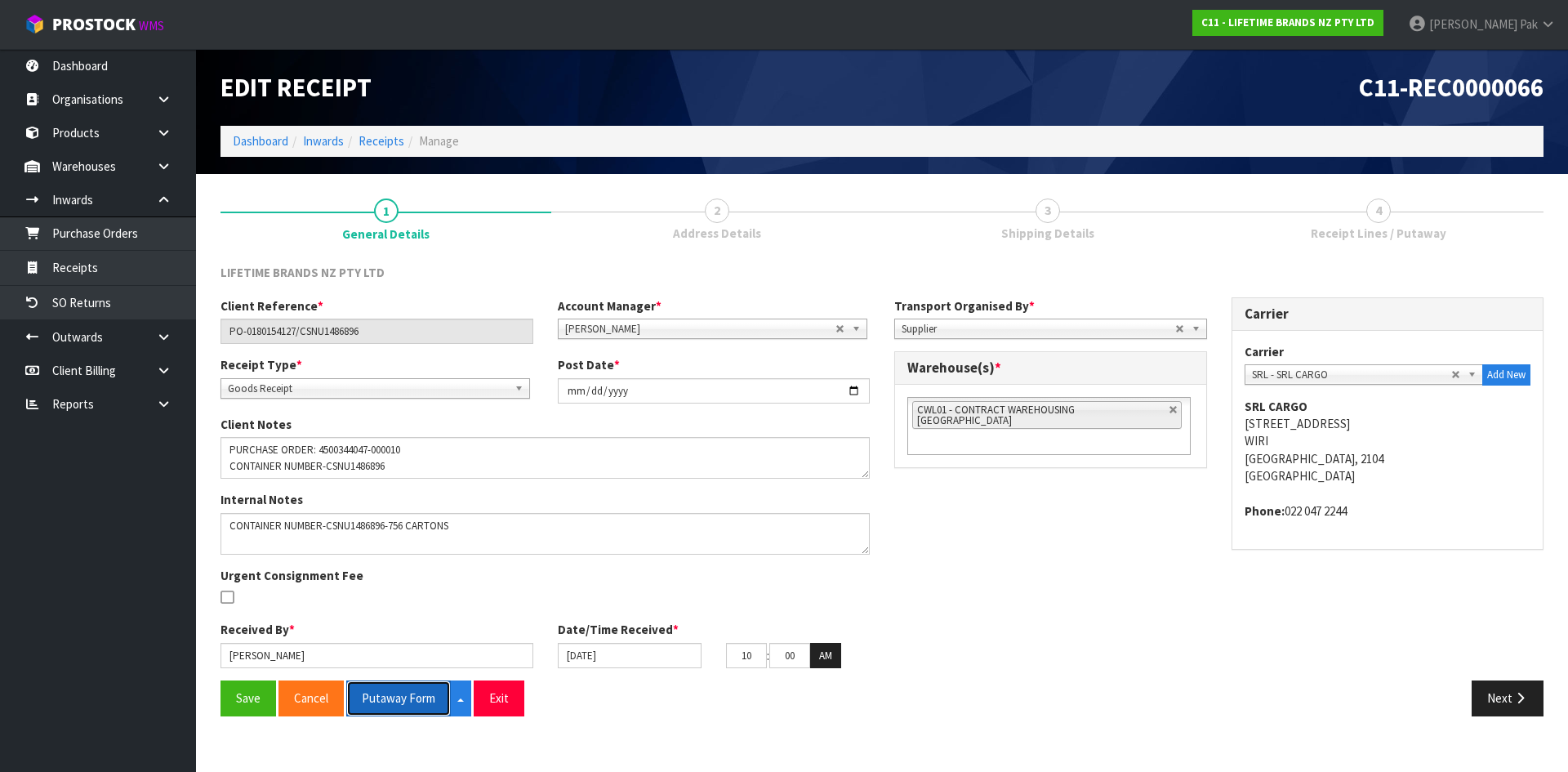
click at [423, 701] on button "Putaway Form" at bounding box center [398, 697] width 105 height 35
click at [1112, 512] on div "Client Reference * PO-0180154127/CSNU1486896 Account Manager * [PERSON_NAME] [P…" at bounding box center [882, 489] width 1347 height 383
